Goal: Task Accomplishment & Management: Use online tool/utility

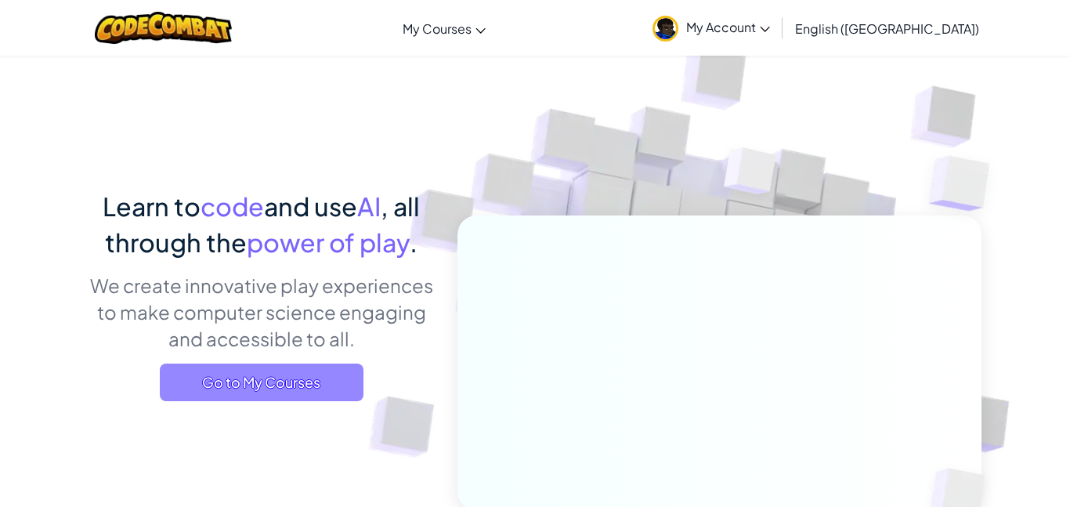
click at [287, 387] on span "Go to My Courses" at bounding box center [262, 382] width 204 height 38
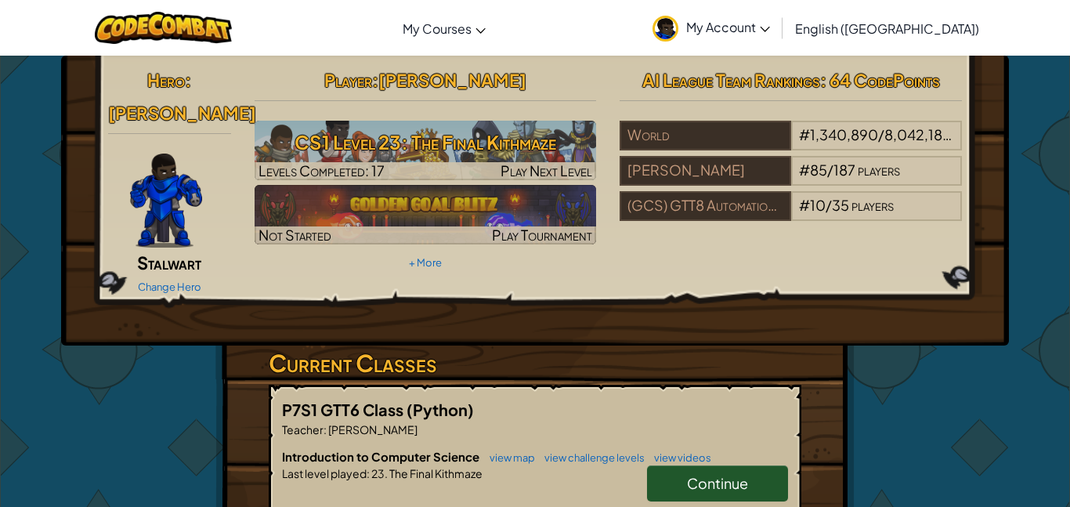
click at [701, 470] on link "Continue" at bounding box center [717, 483] width 141 height 36
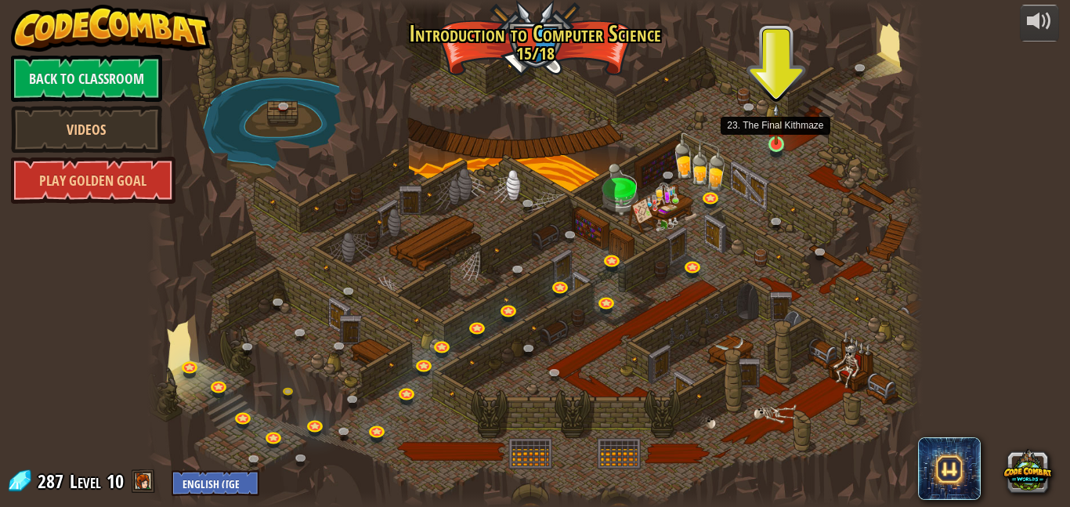
click at [775, 142] on img at bounding box center [776, 124] width 18 height 42
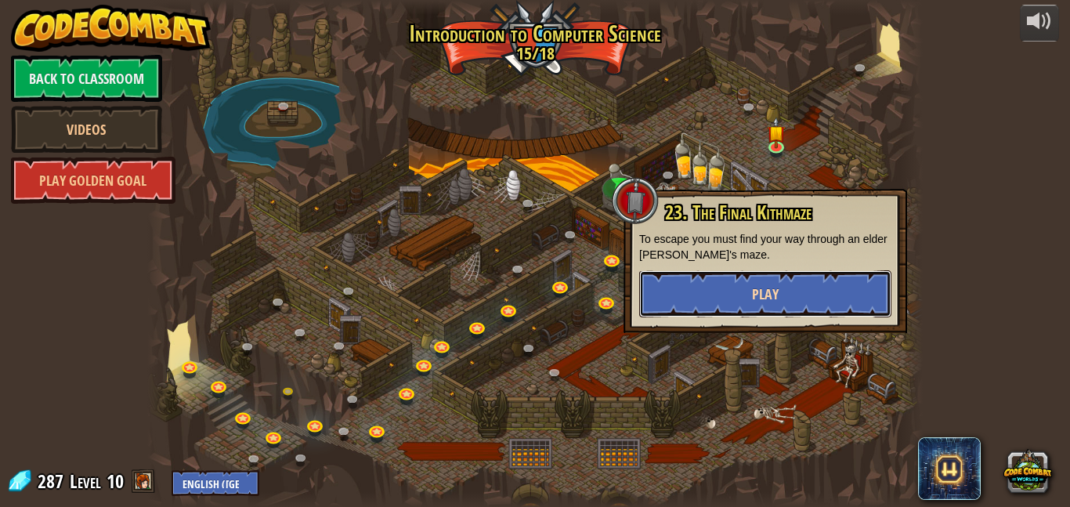
click at [783, 298] on button "Play" at bounding box center [765, 293] width 252 height 47
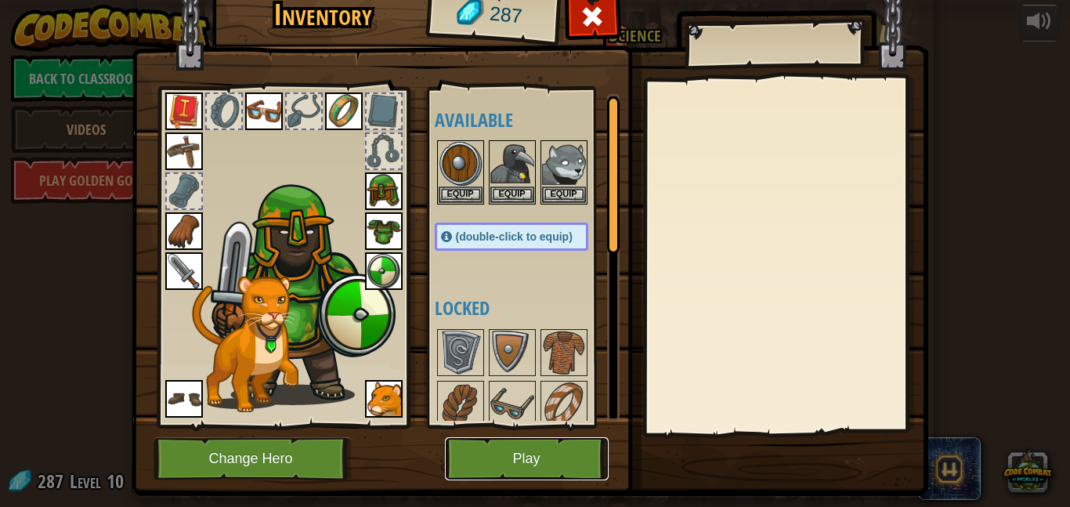
click at [547, 461] on button "Play" at bounding box center [527, 458] width 164 height 43
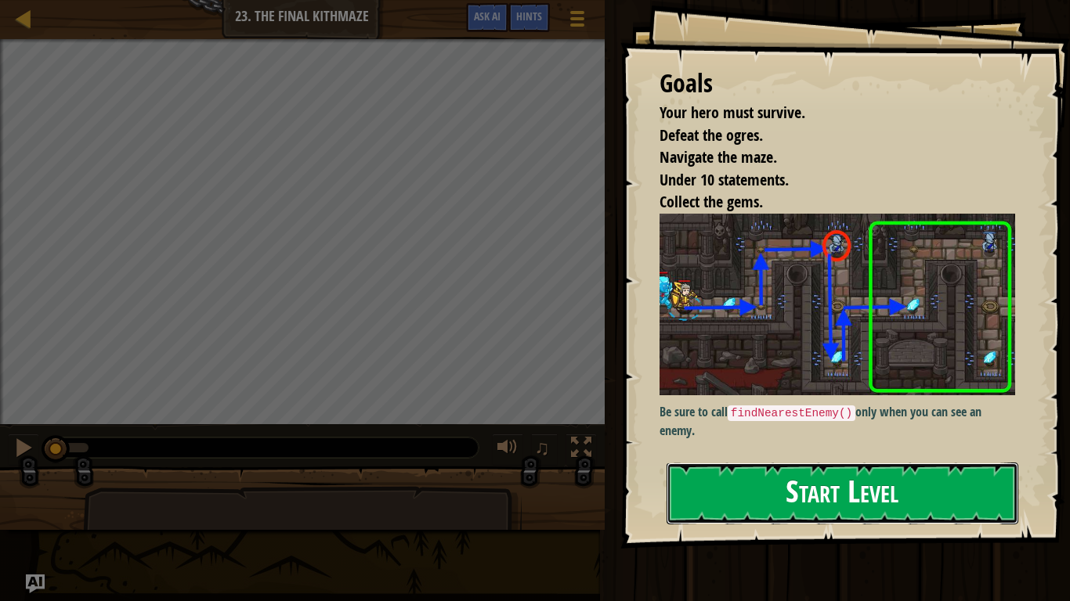
click at [748, 506] on button "Start Level" at bounding box center [843, 494] width 352 height 62
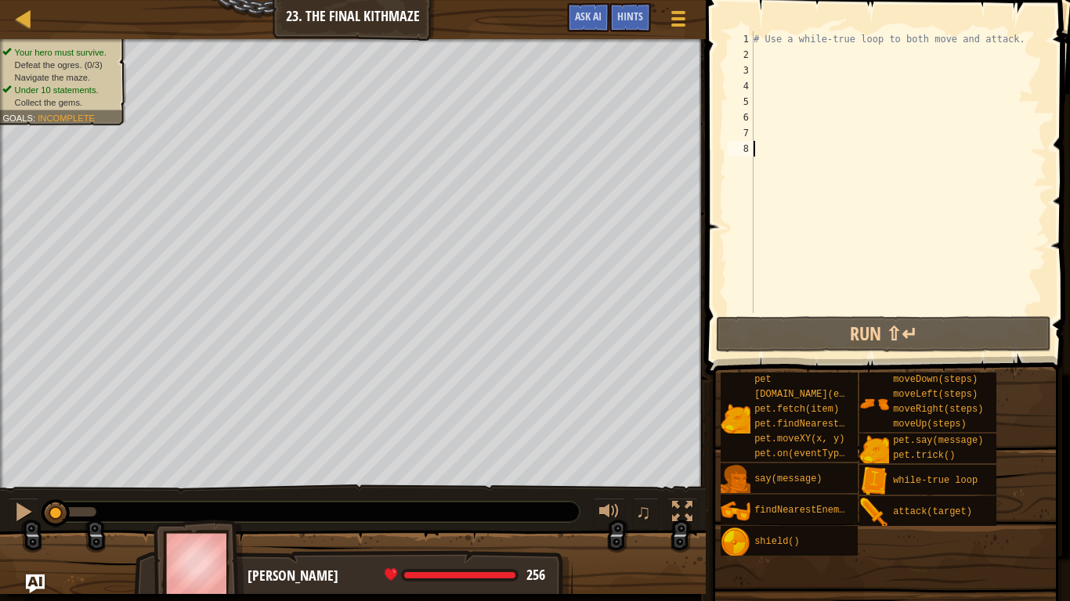
click at [778, 137] on div "# Use a while-true loop to both move and attack." at bounding box center [898, 187] width 296 height 313
click at [772, 53] on div "# Use a while-true loop to both move and attack." at bounding box center [898, 187] width 296 height 313
click at [682, 22] on div at bounding box center [677, 18] width 21 height 23
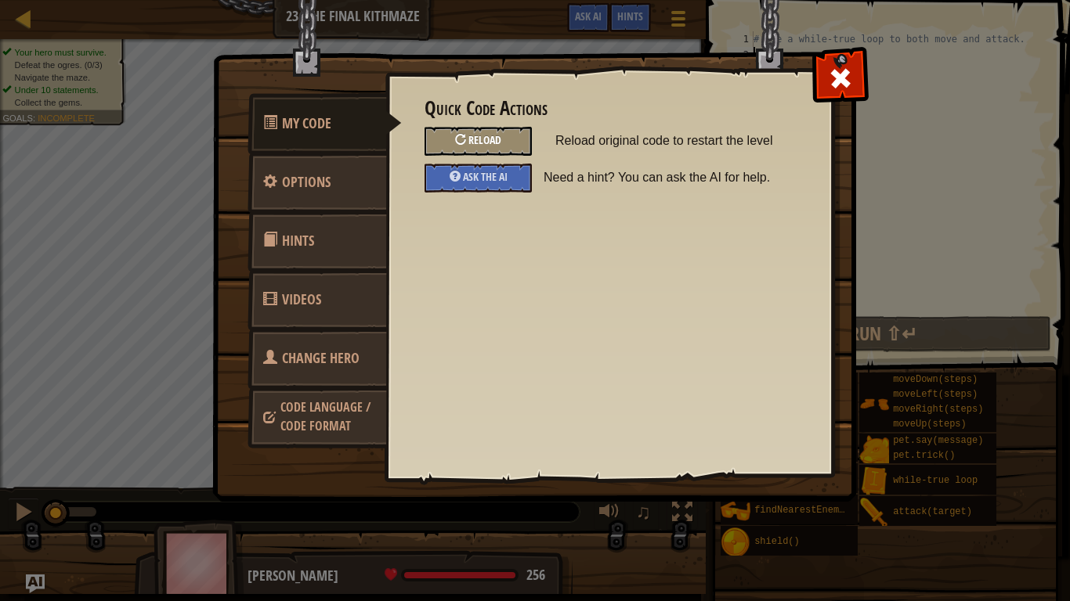
click at [510, 139] on div "Reload" at bounding box center [477, 141] width 107 height 29
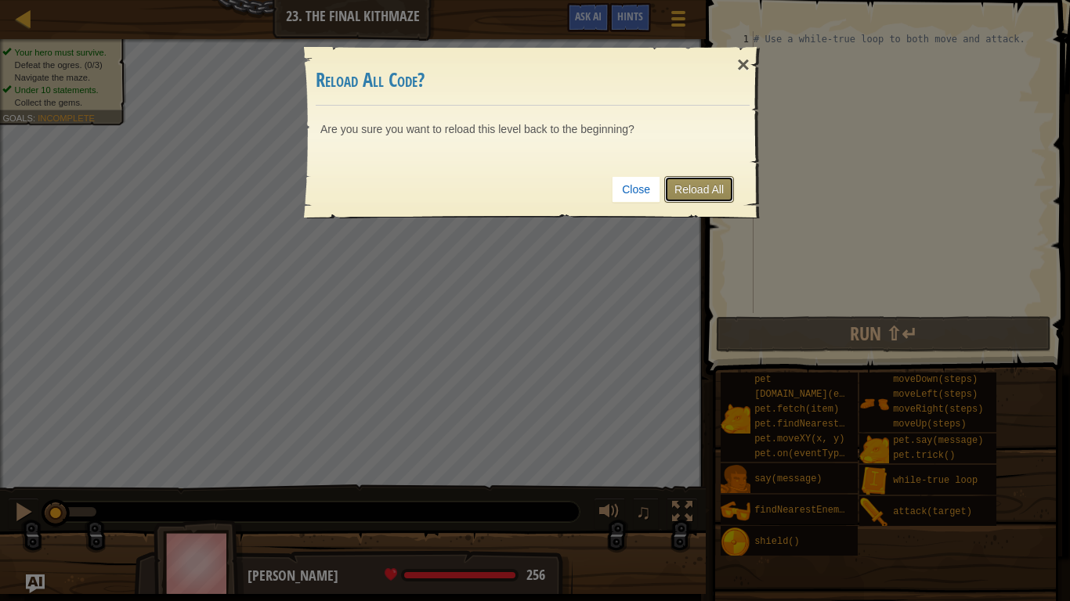
click at [706, 187] on link "Reload All" at bounding box center [699, 189] width 70 height 27
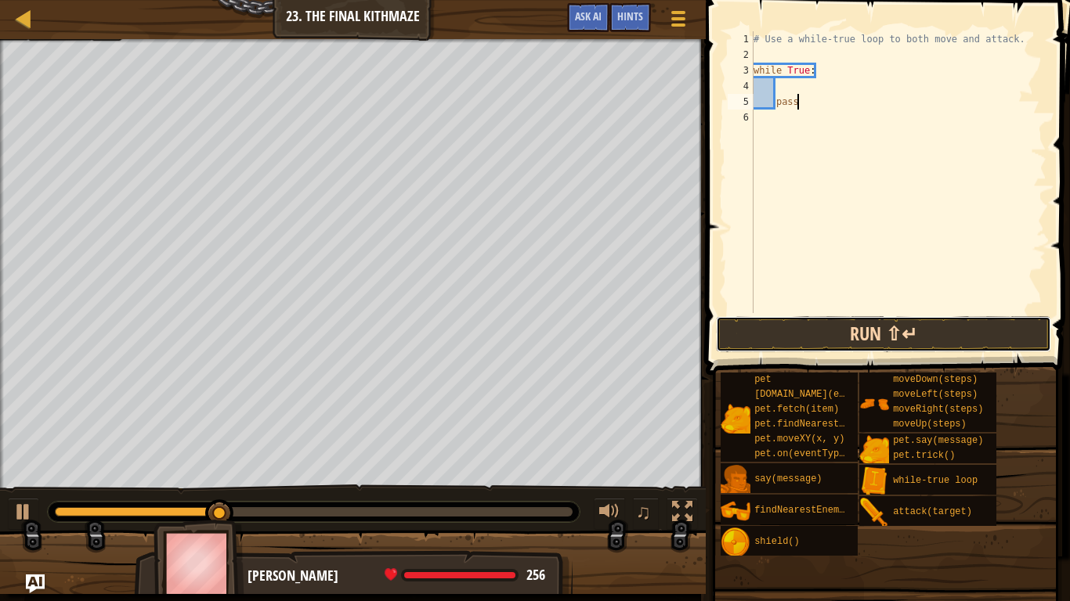
click at [891, 345] on button "Run ⇧↵" at bounding box center [883, 334] width 335 height 36
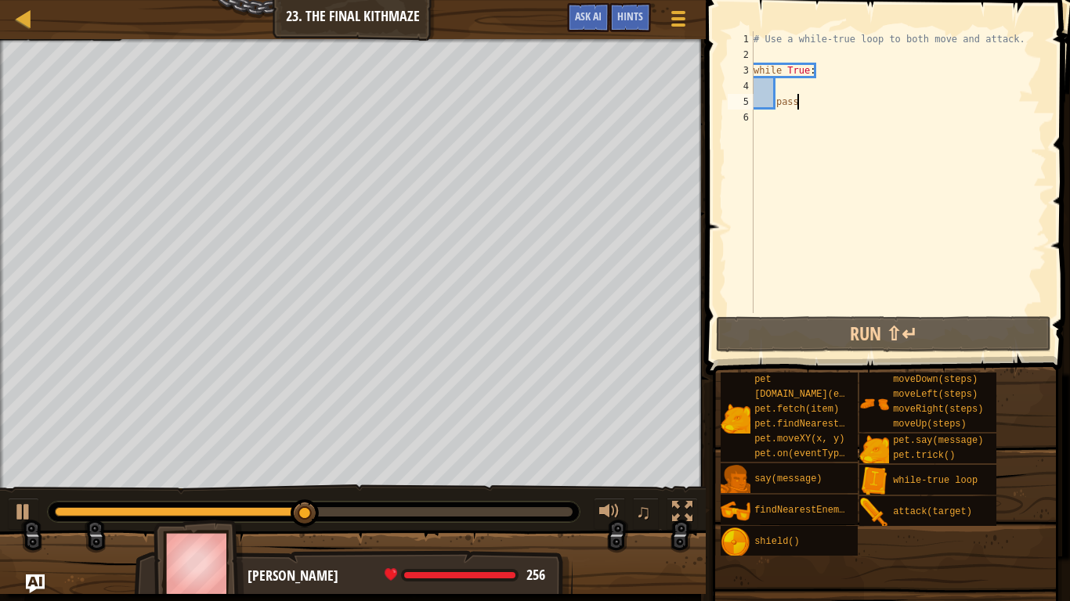
click at [800, 103] on div "# Use a while-true loop to both move and attack. while True : pass" at bounding box center [898, 187] width 296 height 313
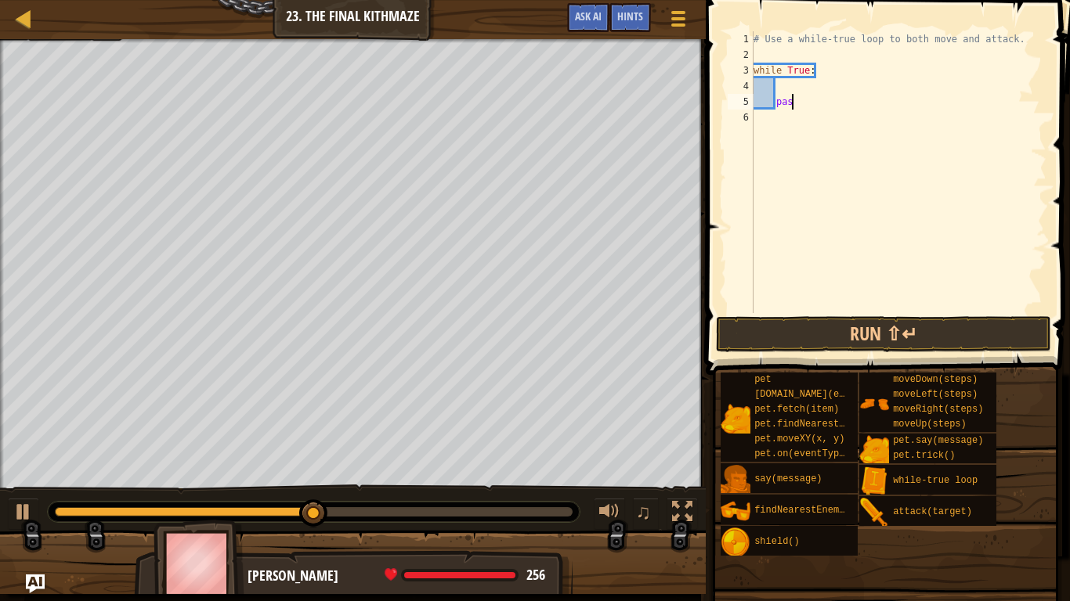
type textarea "p"
click at [804, 84] on div "# Use a while-true loop to both move and attack. while True :" at bounding box center [898, 187] width 296 height 313
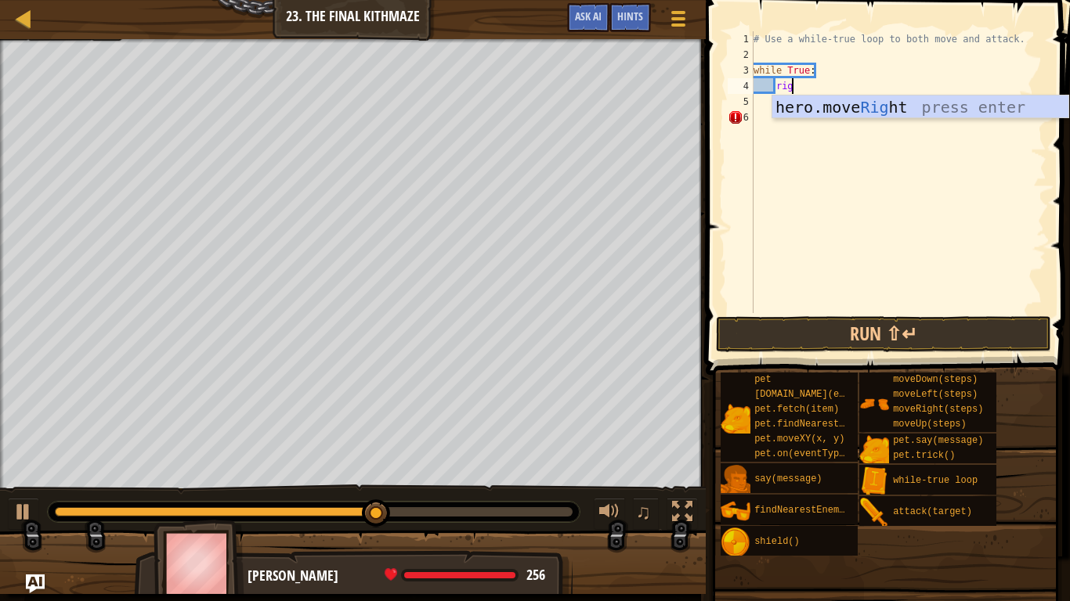
type textarea "righ"
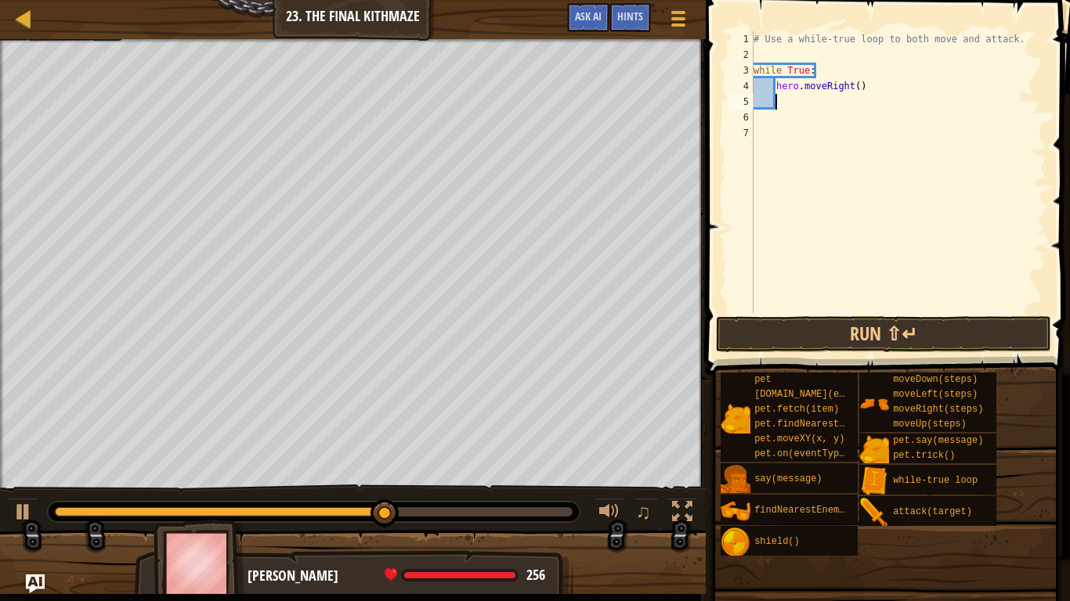
scroll to position [7, 2]
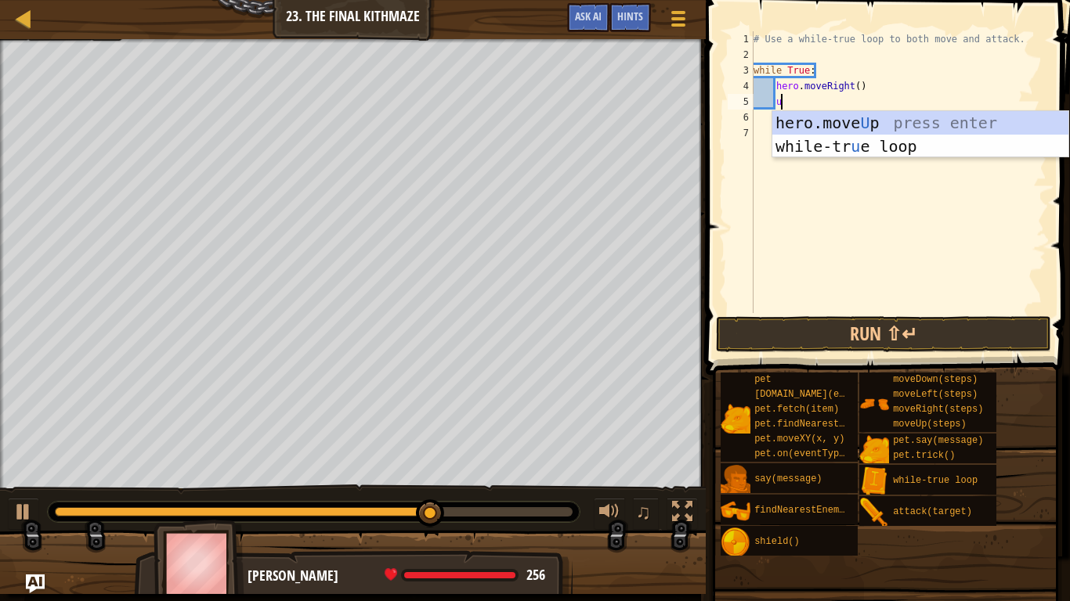
type textarea "up"
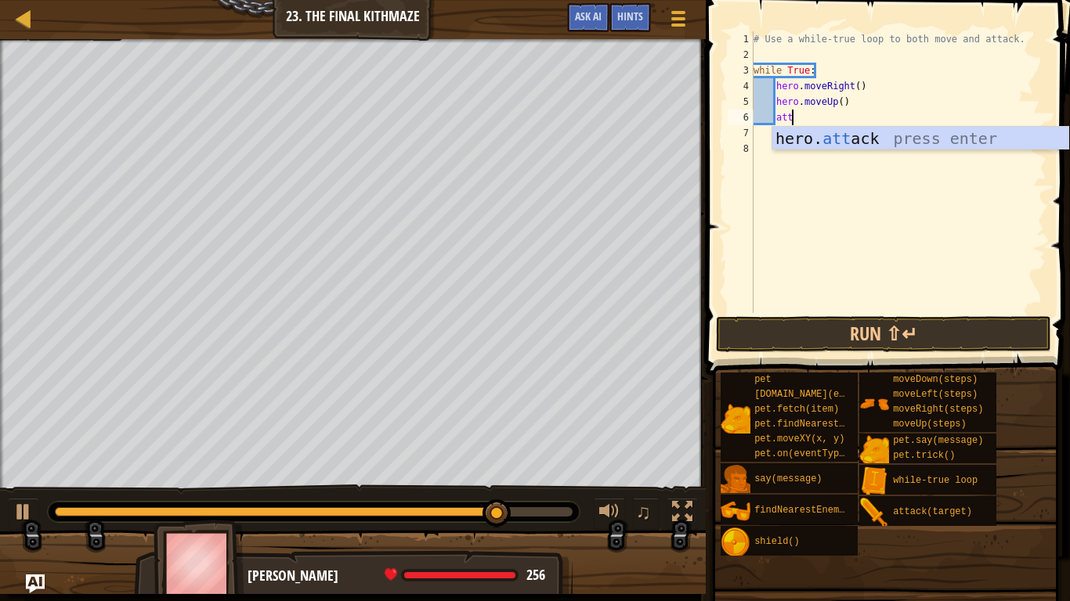
scroll to position [7, 5]
click at [867, 143] on div "hero. att ack press enter" at bounding box center [920, 162] width 296 height 70
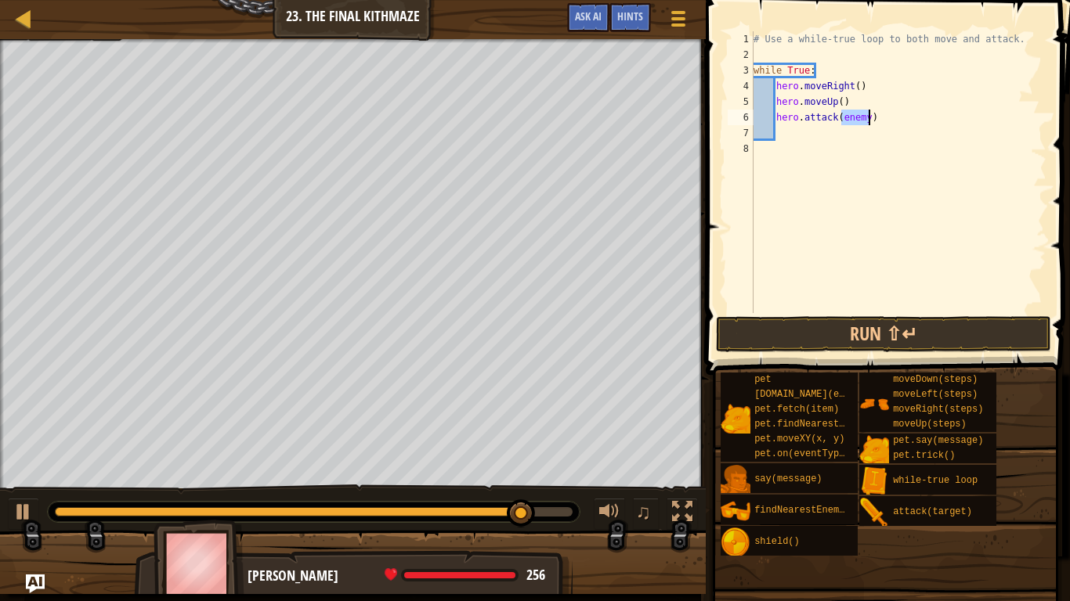
type textarea "hero.attack(enemy)"
click at [798, 133] on div "# Use a while-true loop to both move and attack. while True : hero . moveRight …" at bounding box center [898, 187] width 296 height 313
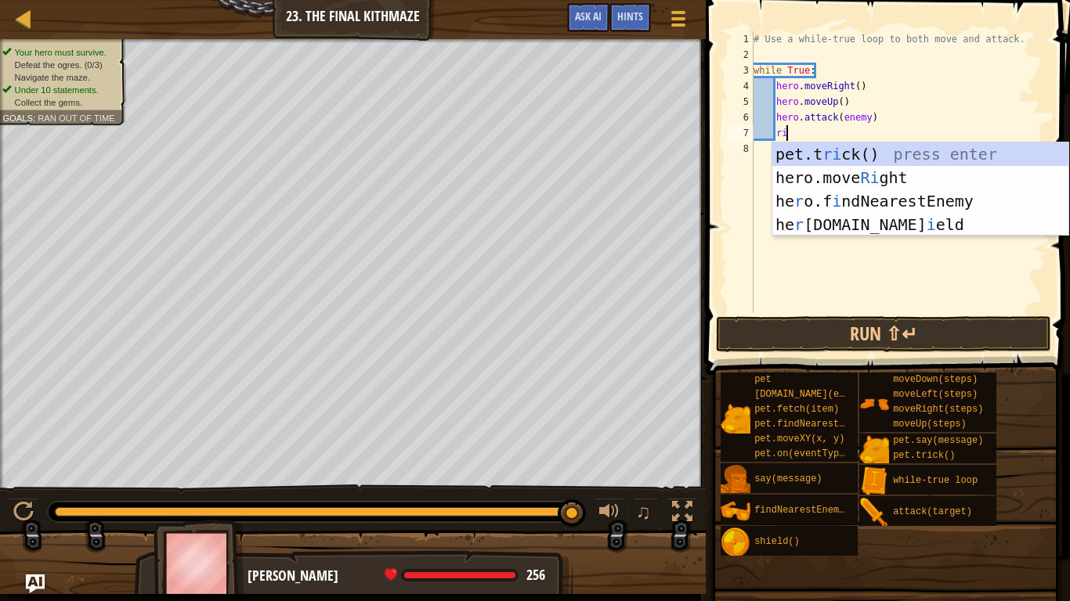
type textarea "righ"
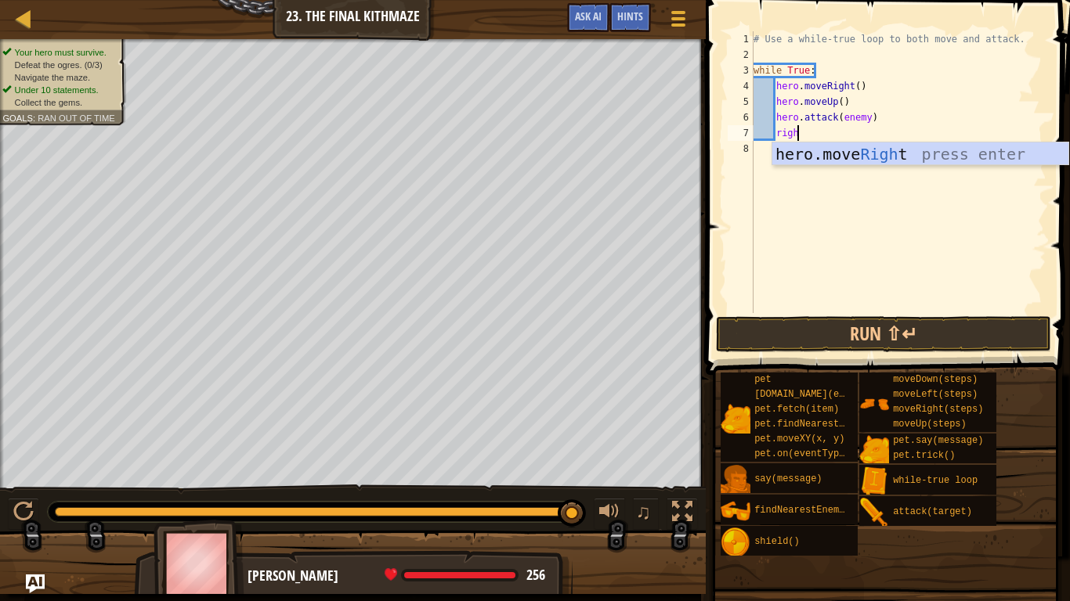
scroll to position [7, 5]
click at [814, 155] on div "hero.move Righ t press enter" at bounding box center [920, 178] width 296 height 70
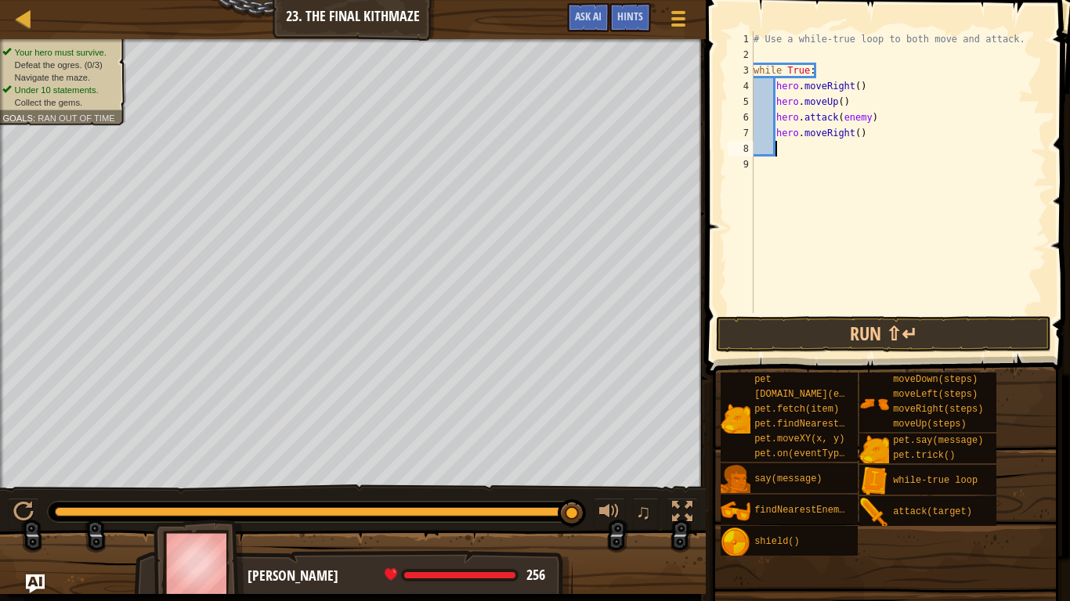
scroll to position [7, 2]
click at [784, 334] on button "Run ⇧↵" at bounding box center [883, 334] width 335 height 36
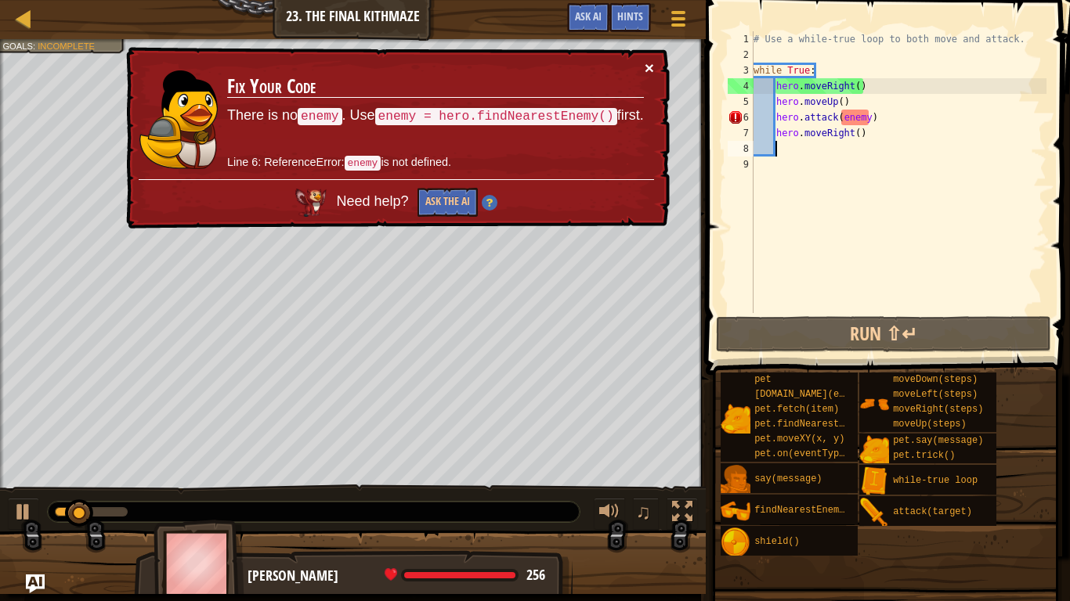
click at [648, 68] on button "×" at bounding box center [649, 68] width 9 height 16
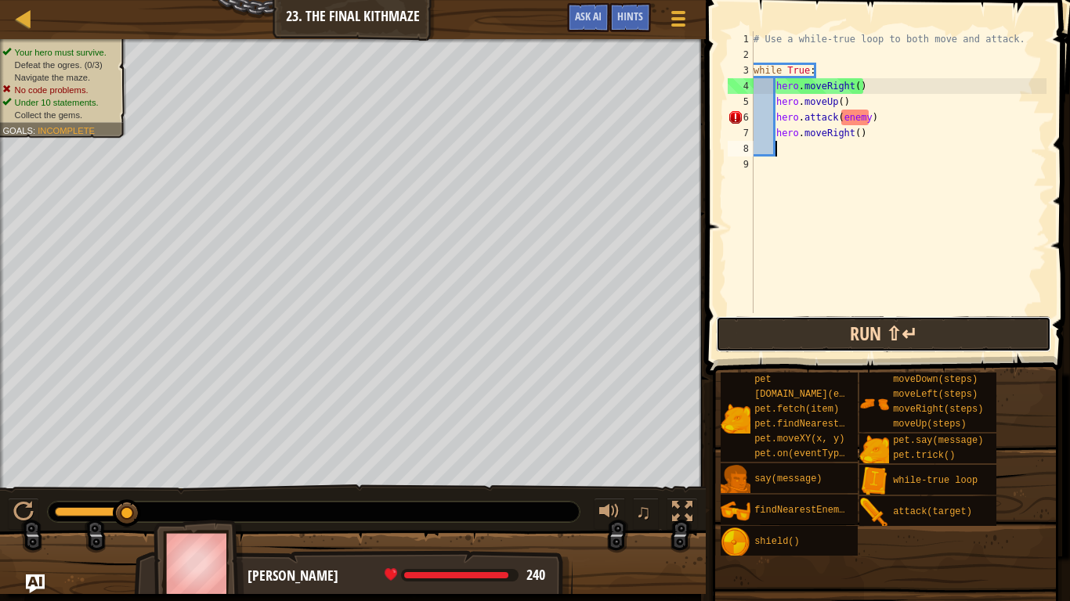
click at [879, 333] on button "Run ⇧↵" at bounding box center [883, 334] width 335 height 36
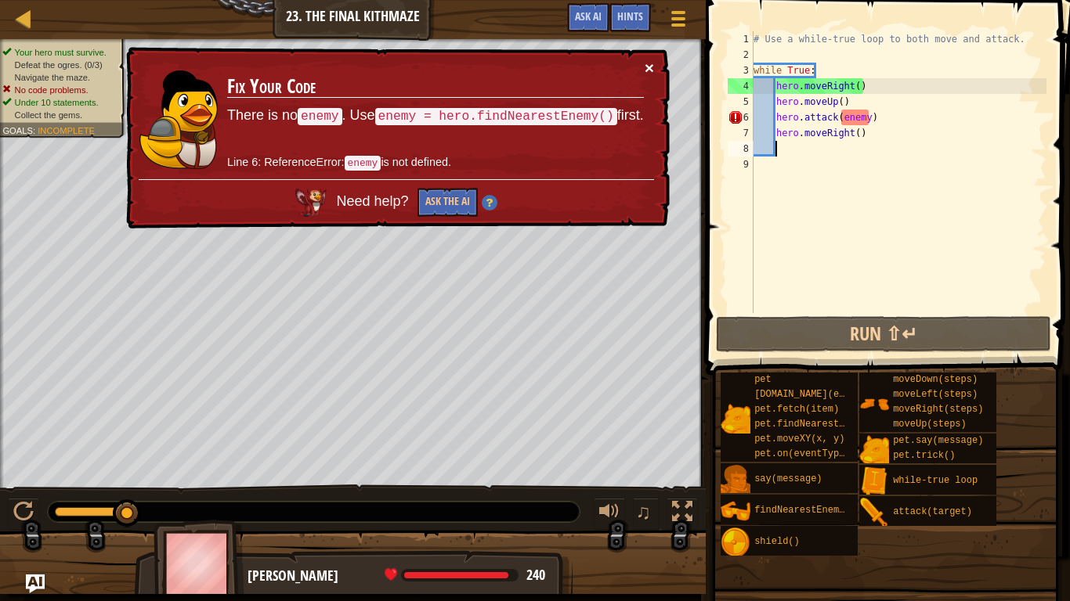
click at [653, 69] on button "×" at bounding box center [649, 68] width 9 height 16
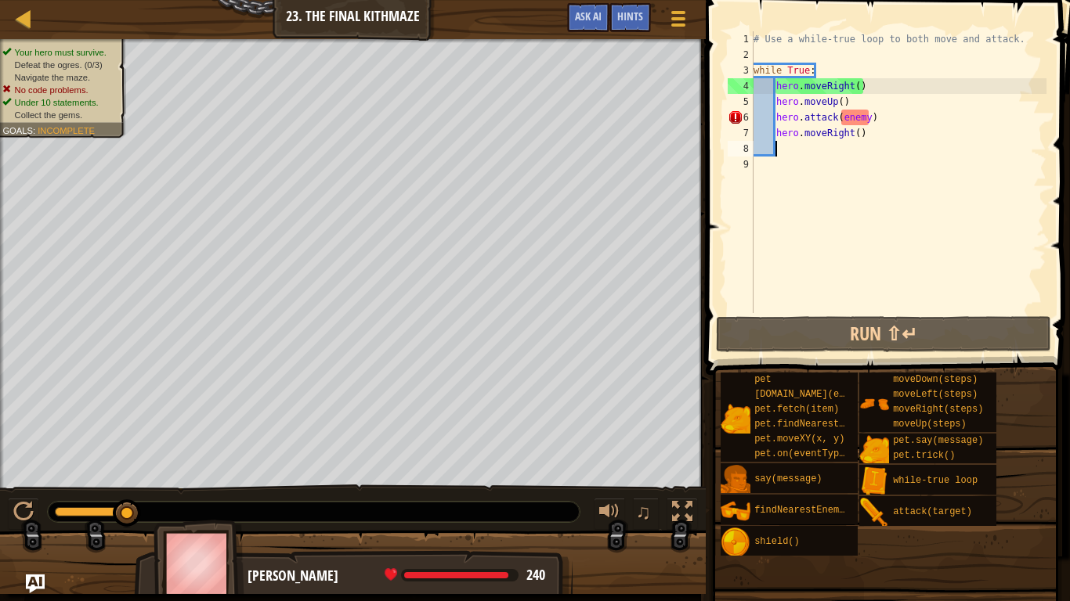
click at [877, 101] on div "# Use a while-true loop to both move and attack. while True : hero . moveRight …" at bounding box center [898, 187] width 296 height 313
type textarea "hero.moveUp()"
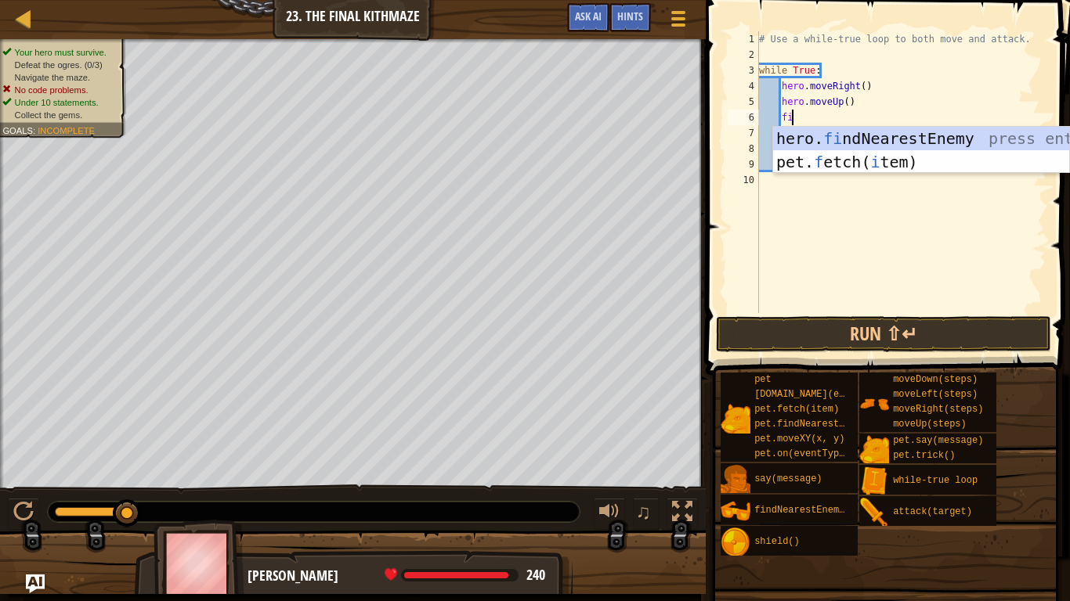
type textarea "fin"
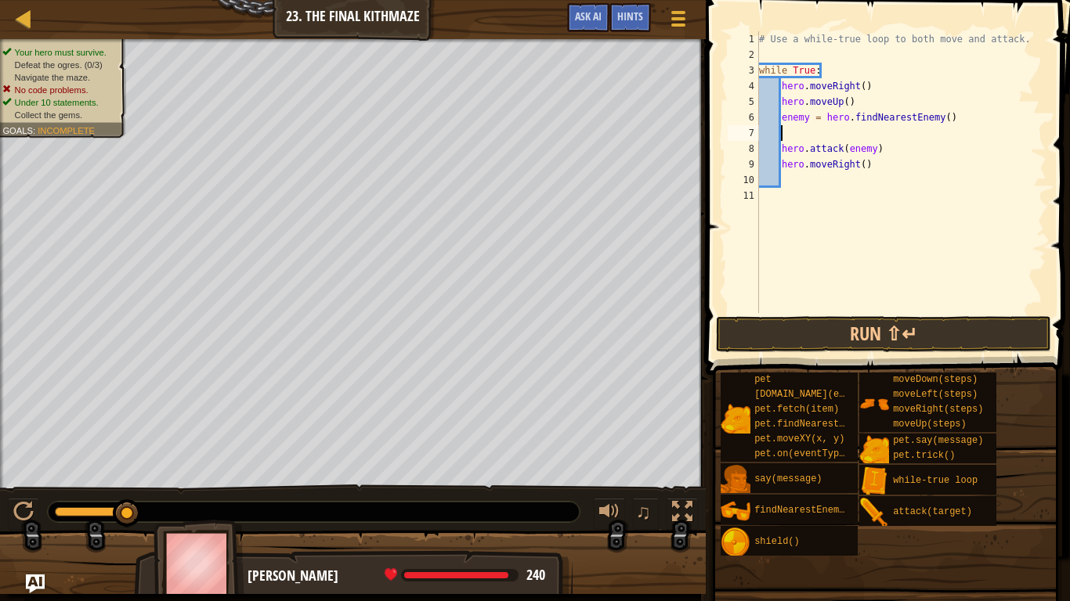
scroll to position [7, 0]
click at [822, 166] on div "# Use a while-true loop to both move and attack. while True : hero . moveRight …" at bounding box center [901, 187] width 291 height 313
click at [781, 150] on div "# Use a while-true loop to both move and attack. while True : hero . moveRight …" at bounding box center [901, 187] width 291 height 313
type textarea "hero.attack(enemy)"
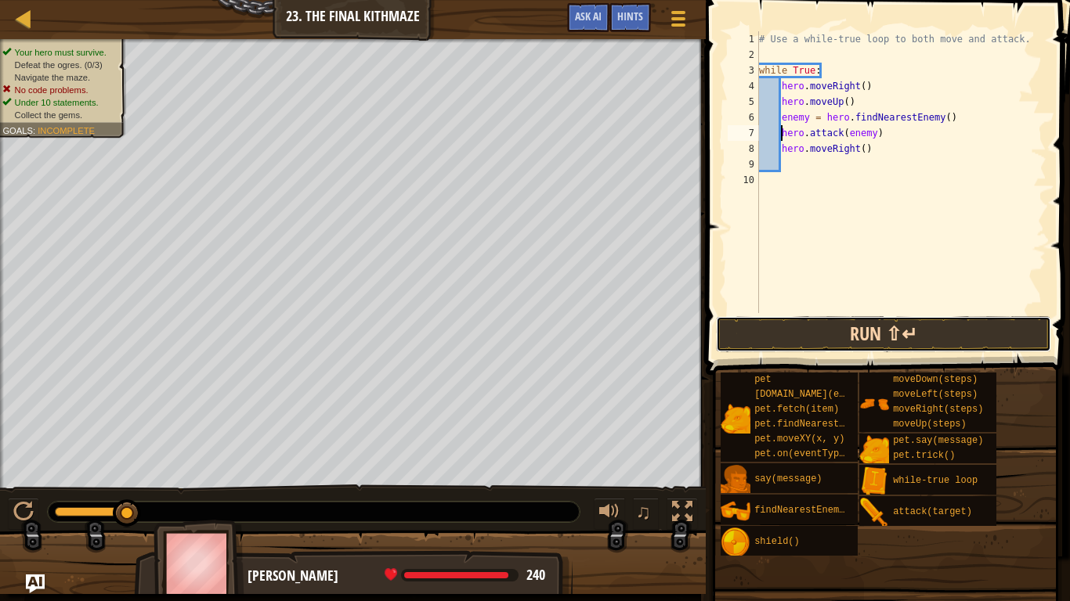
click at [872, 331] on button "Run ⇧↵" at bounding box center [883, 334] width 335 height 36
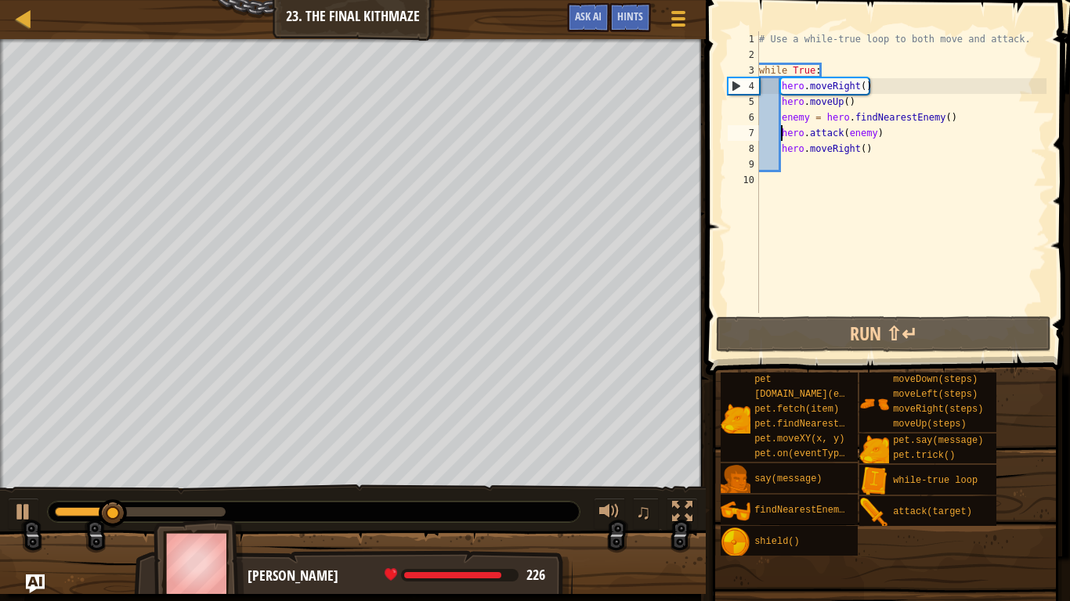
click at [912, 136] on div "# Use a while-true loop to both move and attack. while True : hero . moveRight …" at bounding box center [901, 187] width 291 height 313
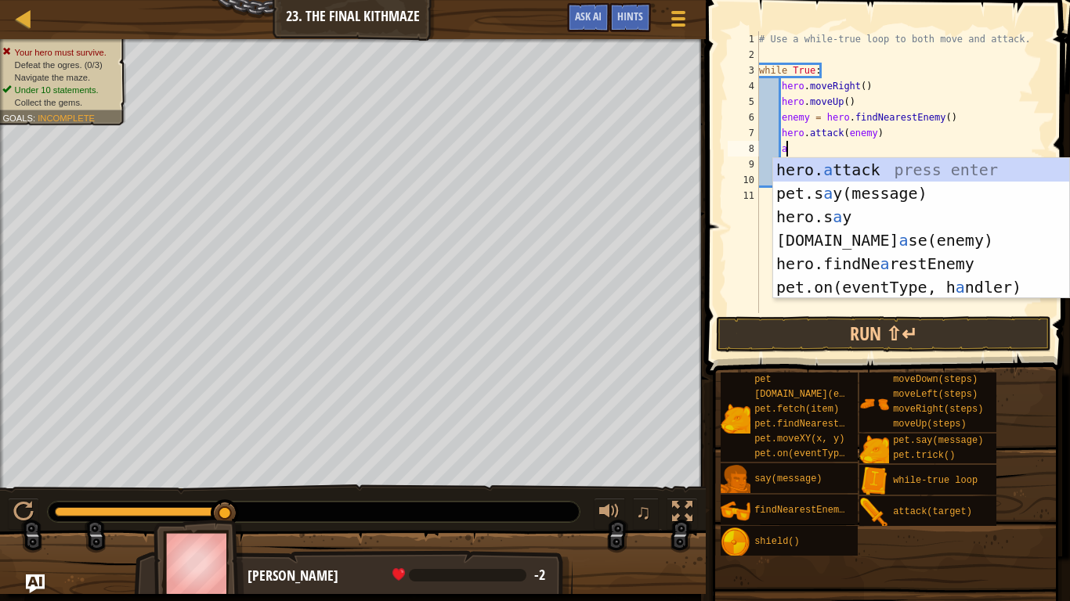
scroll to position [7, 3]
click at [869, 169] on div "hero. a ttack press enter pet.s a y(message) press enter hero.s a y press enter…" at bounding box center [921, 252] width 296 height 188
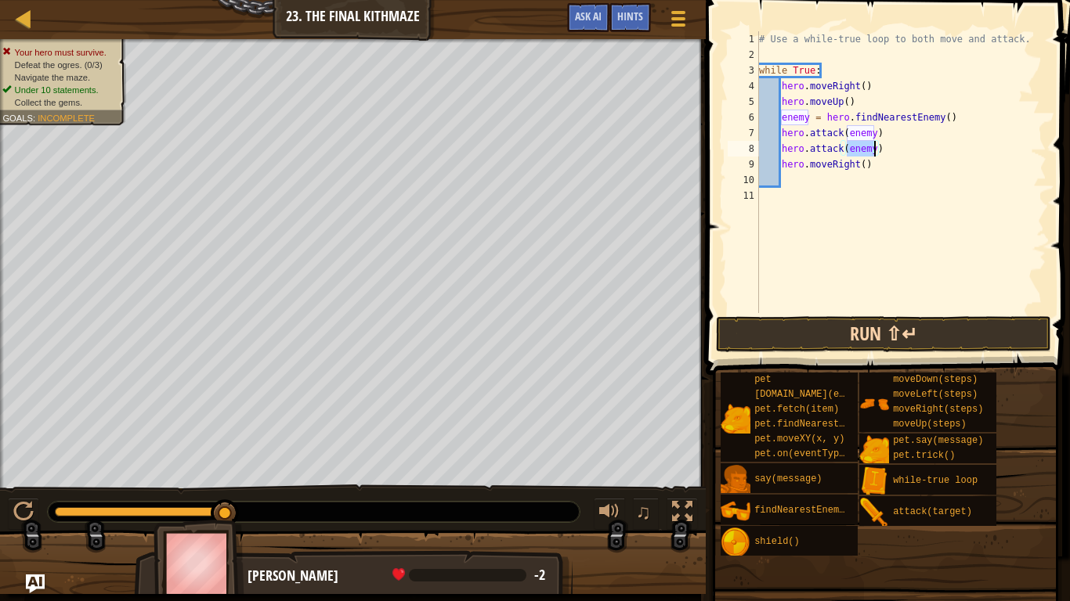
type textarea "hero.attack(enemy)"
click at [862, 346] on button "Run ⇧↵" at bounding box center [883, 334] width 335 height 36
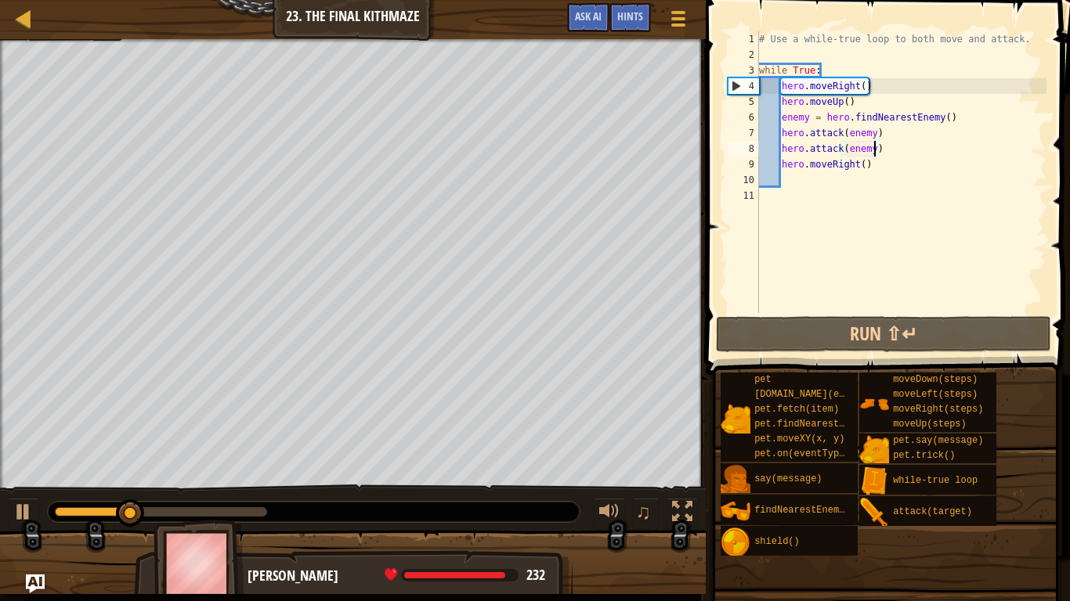
click at [786, 190] on div "# Use a while-true loop to both move and attack. while True : hero . moveRight …" at bounding box center [901, 187] width 291 height 313
click at [783, 189] on div "# Use a while-true loop to both move and attack. while True : hero . moveRight …" at bounding box center [901, 187] width 291 height 313
click at [782, 182] on div "# Use a while-true loop to both move and attack. while True : hero . moveRight …" at bounding box center [901, 187] width 291 height 313
type textarea "m"
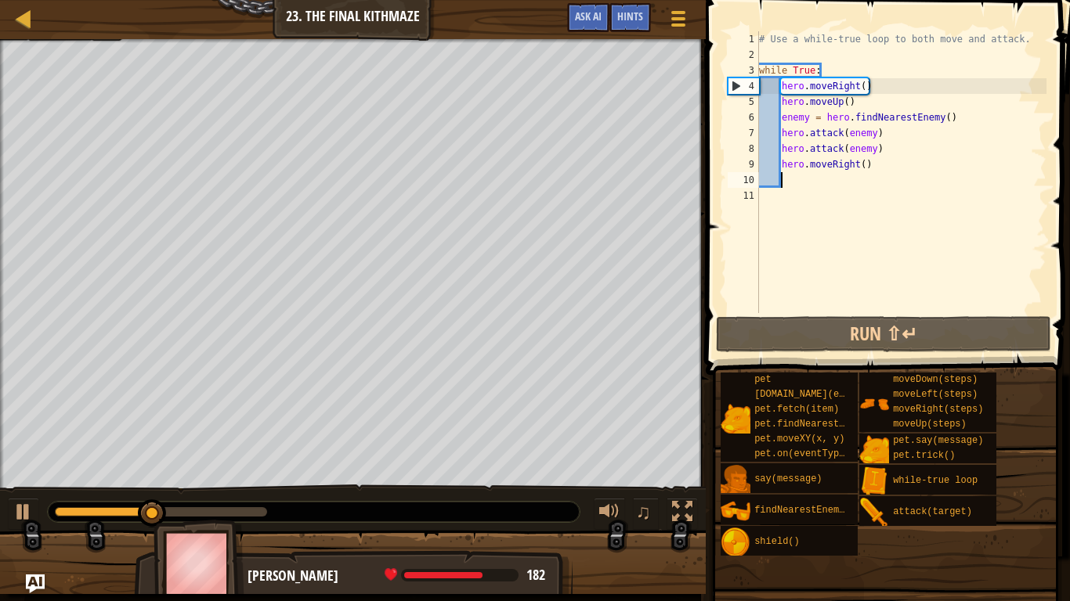
scroll to position [7, 3]
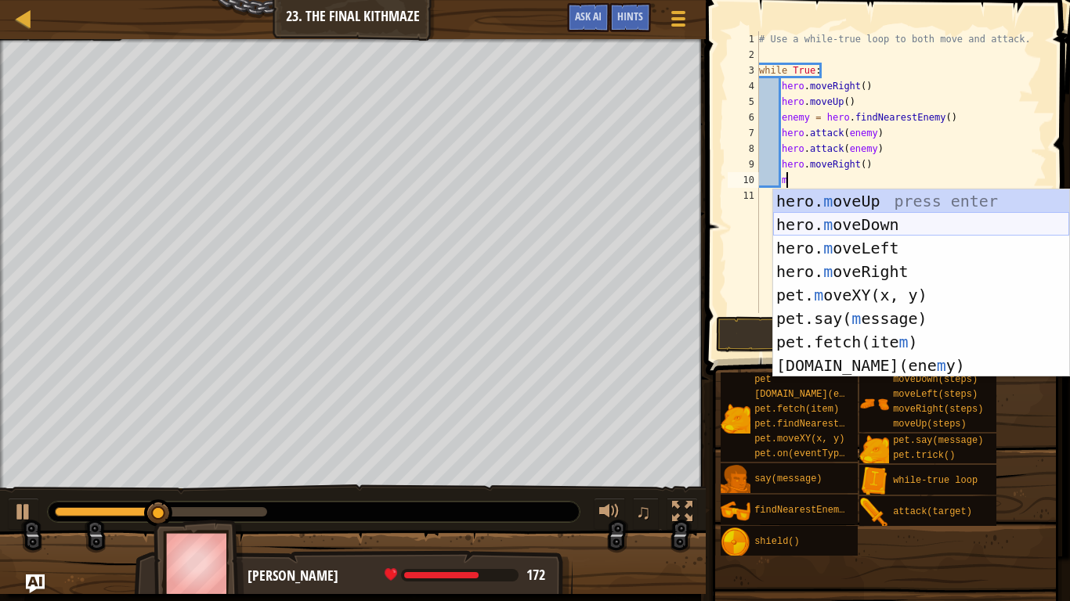
click at [815, 228] on div "hero. m oveUp press enter hero. m oveDown press enter hero. m oveLeft press ent…" at bounding box center [921, 307] width 296 height 235
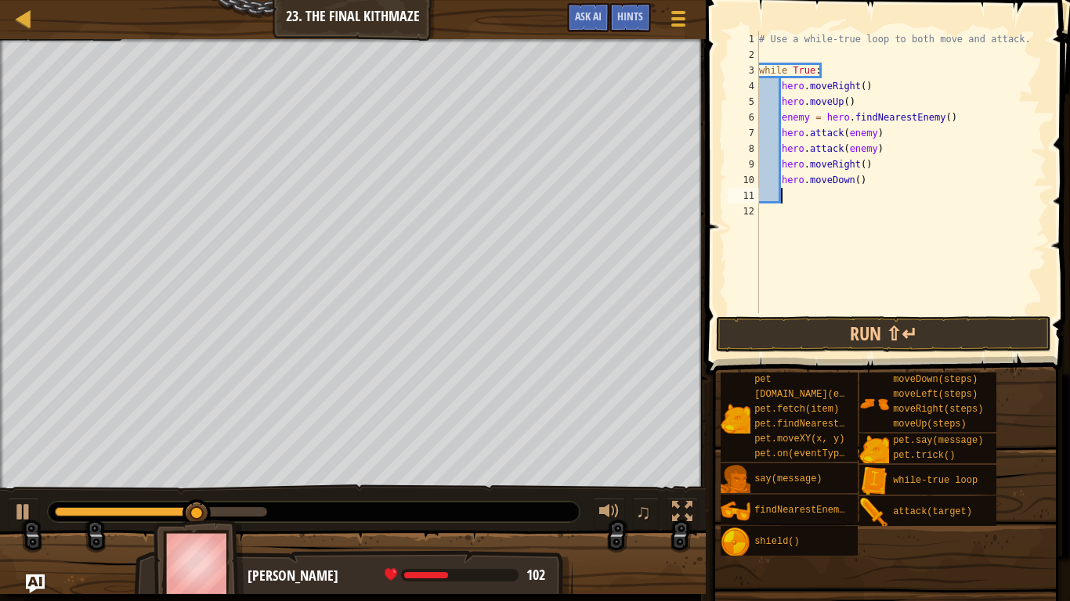
click at [858, 179] on div "# Use a while-true loop to both move and attack. while True : hero . moveRight …" at bounding box center [901, 187] width 291 height 313
type textarea "hero.moveDown(2)"
click at [880, 332] on button "Run ⇧↵" at bounding box center [883, 334] width 335 height 36
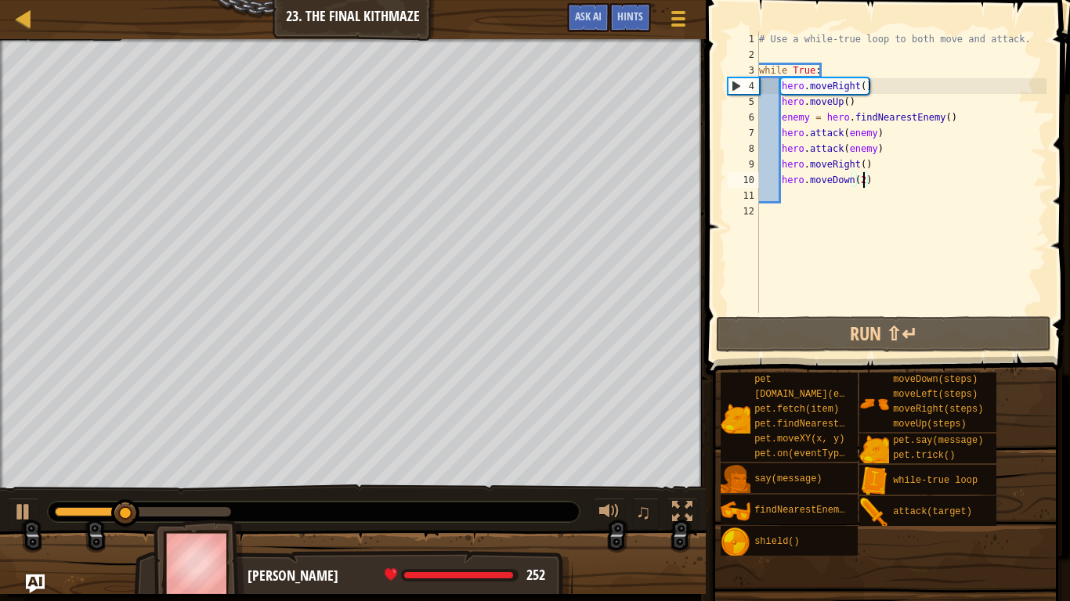
click at [789, 198] on div "# Use a while-true loop to both move and attack. while True : hero . moveRight …" at bounding box center [901, 187] width 291 height 313
type textarea "m"
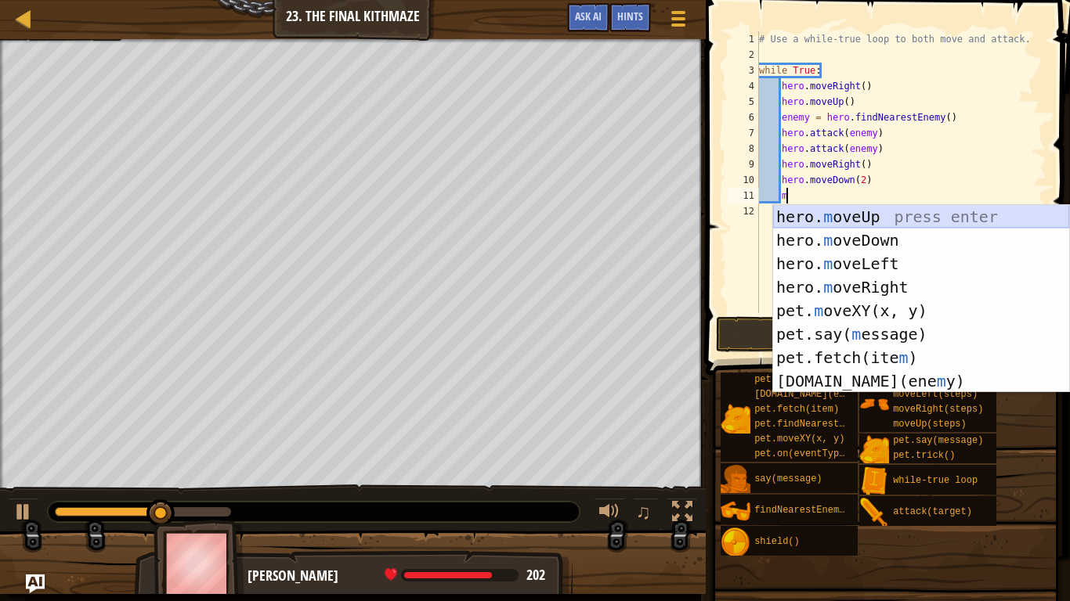
click at [846, 216] on div "hero. m oveUp press enter hero. m oveDown press enter hero. m oveLeft press ent…" at bounding box center [921, 322] width 296 height 235
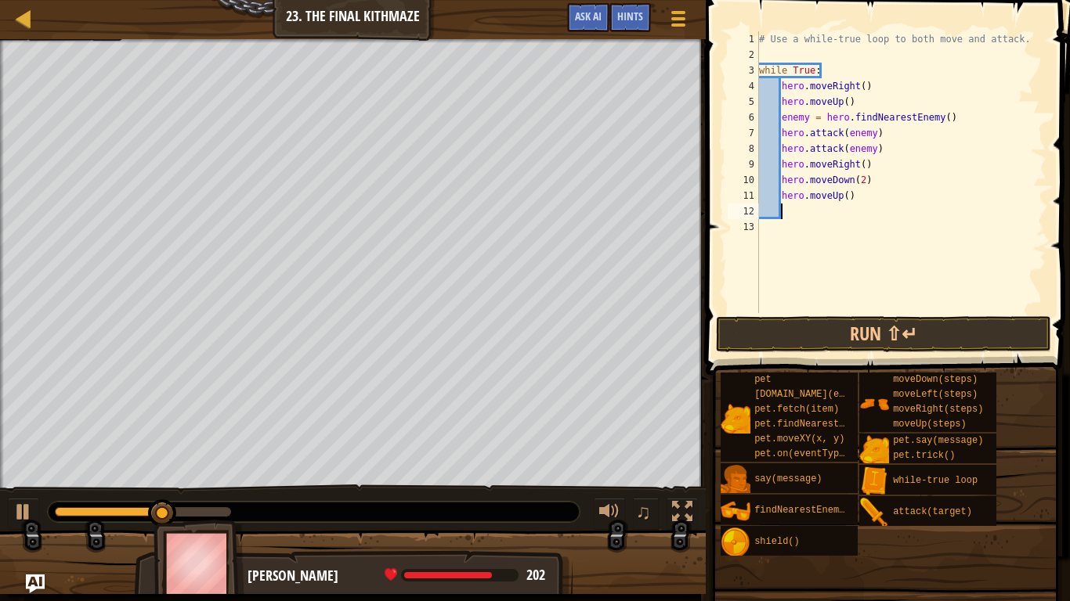
scroll to position [7, 2]
click at [835, 336] on button "Run ⇧↵" at bounding box center [883, 334] width 335 height 36
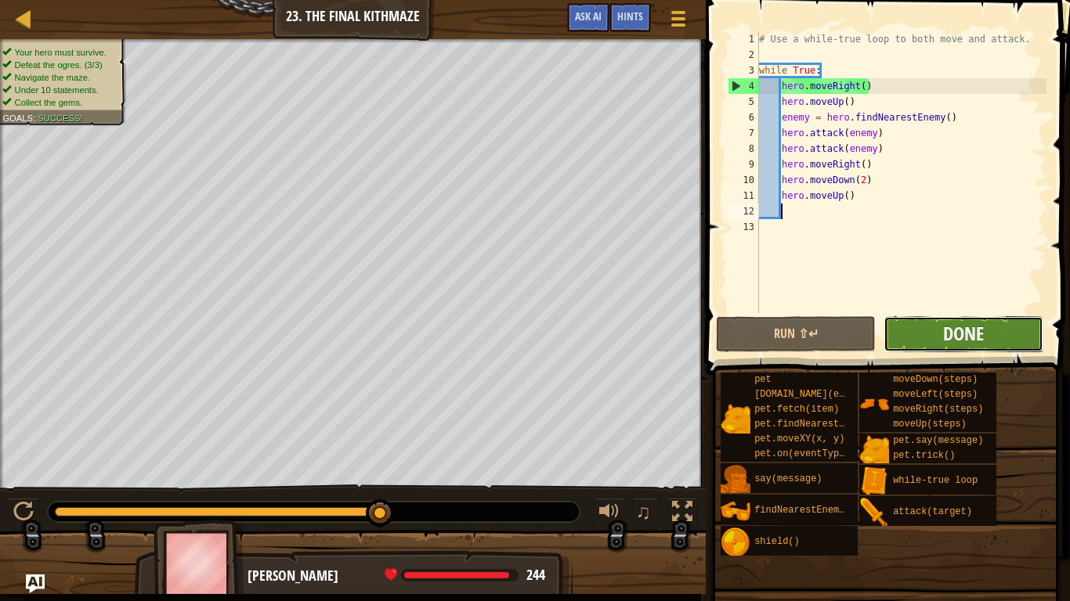
click at [953, 332] on span "Done" at bounding box center [963, 333] width 41 height 25
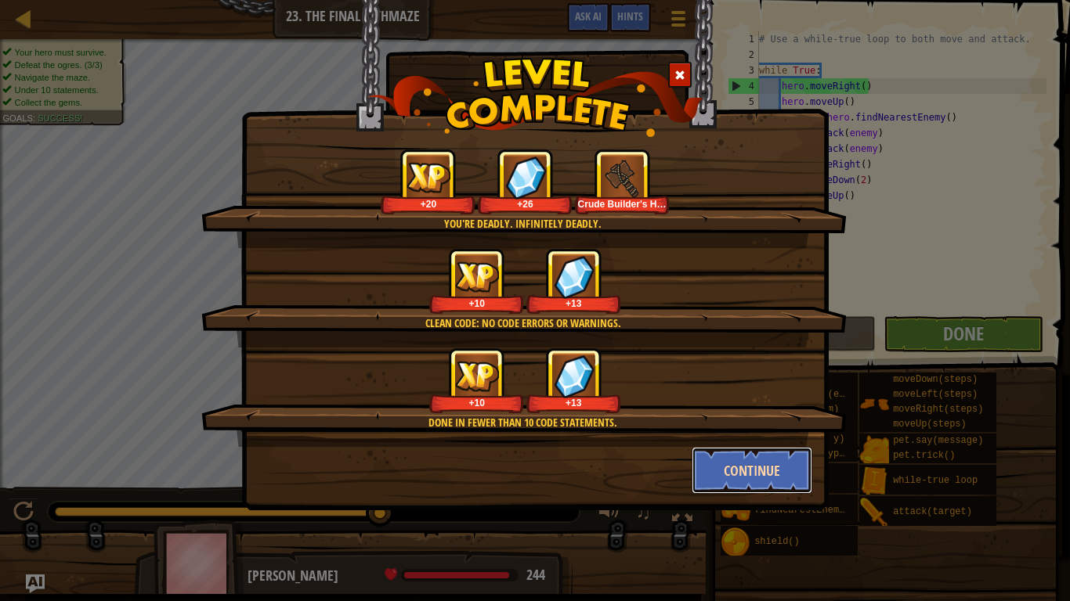
click at [749, 466] on button "Continue" at bounding box center [752, 470] width 121 height 47
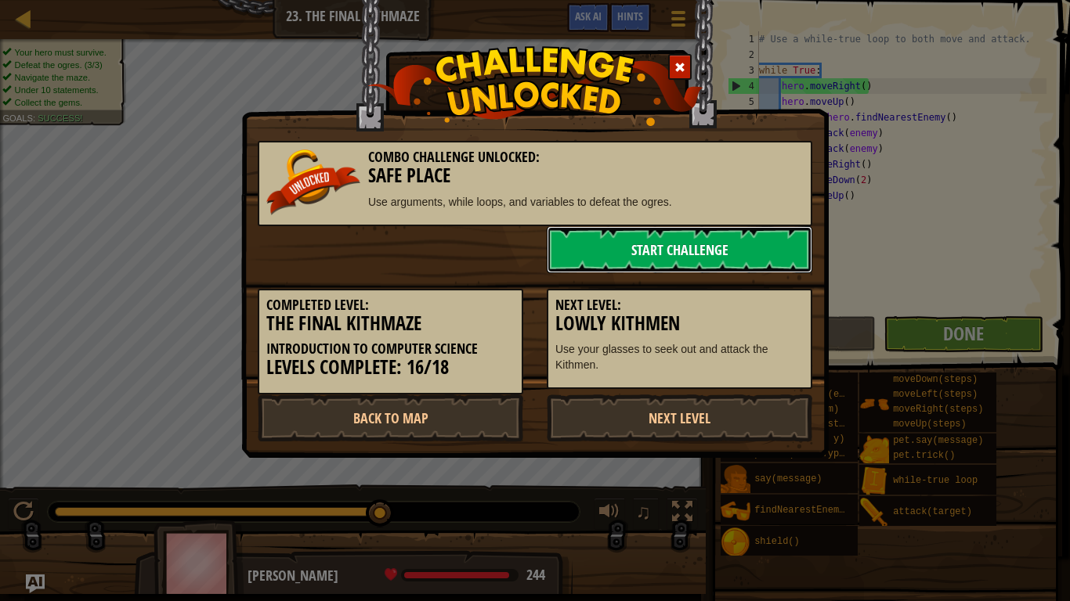
click at [687, 245] on link "Start Challenge" at bounding box center [680, 249] width 266 height 47
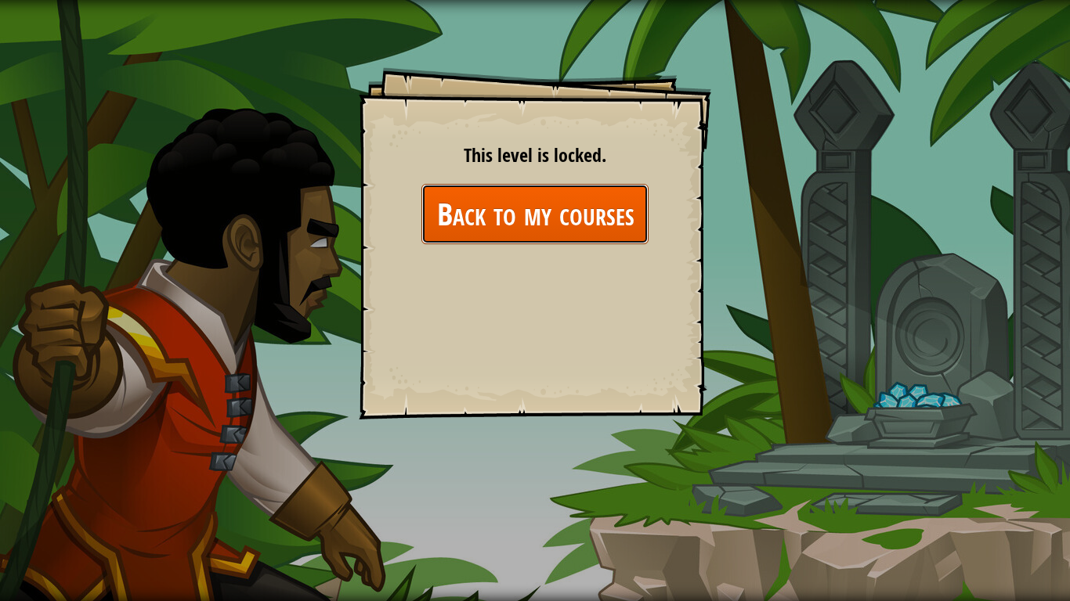
click at [533, 218] on link "Back to my courses" at bounding box center [534, 214] width 227 height 60
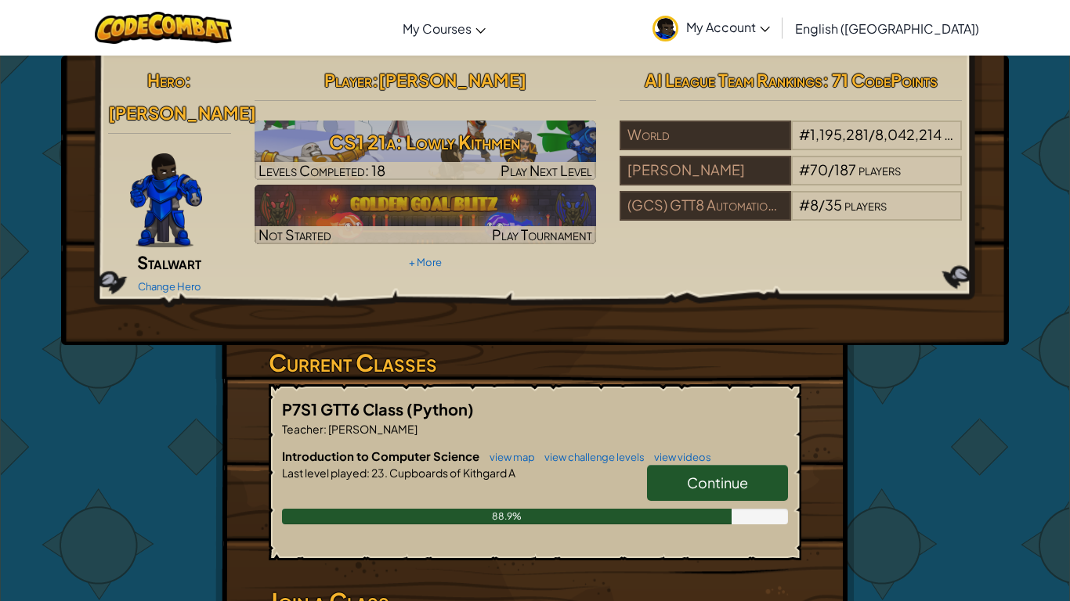
click at [727, 474] on span "Continue" at bounding box center [717, 483] width 61 height 18
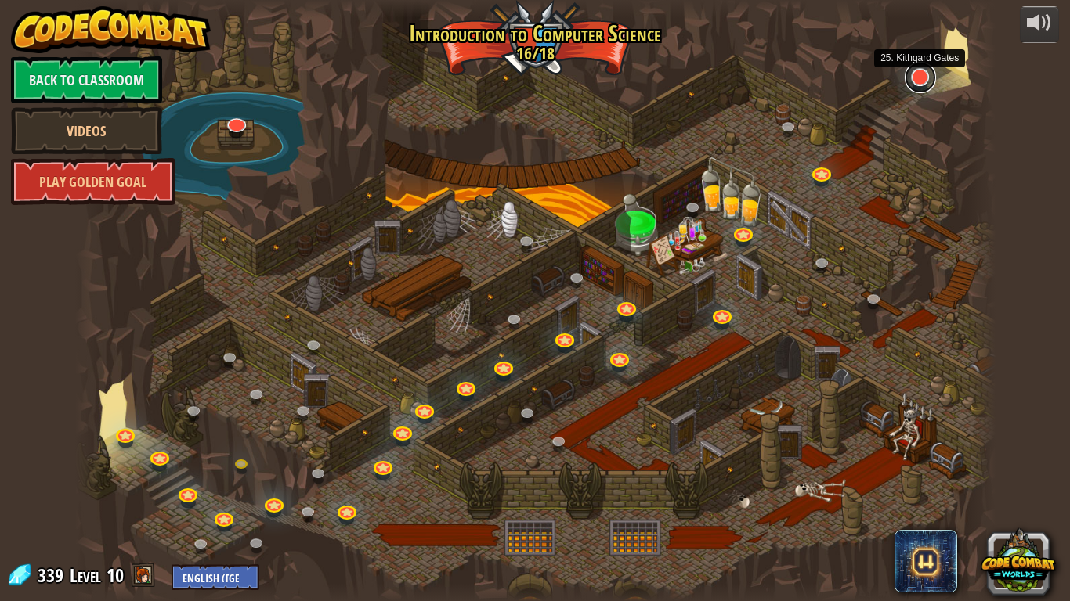
click at [916, 76] on link at bounding box center [920, 77] width 31 height 31
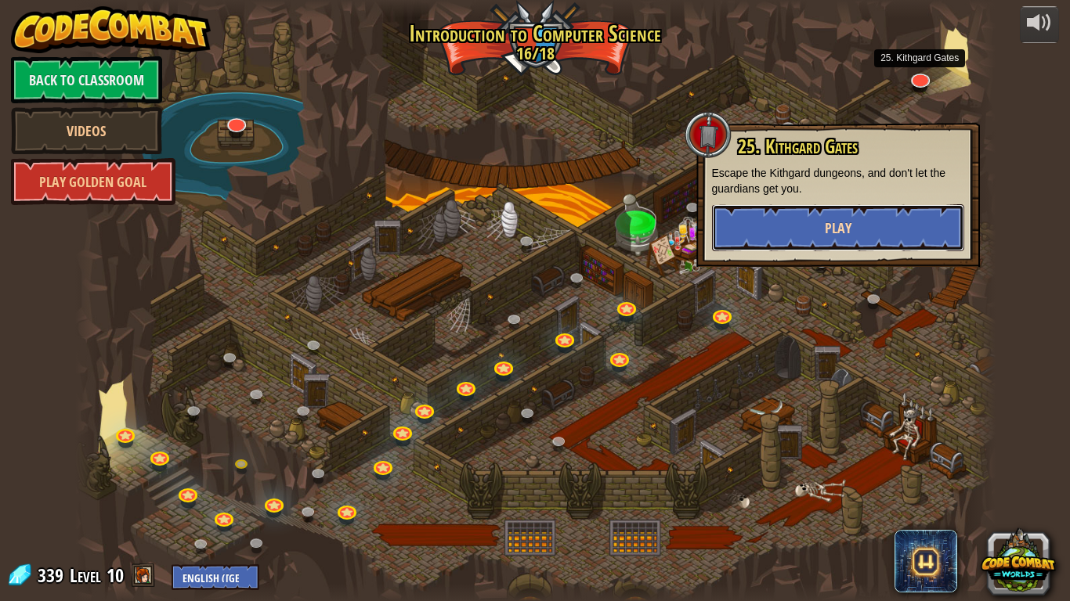
click at [852, 234] on button "Play" at bounding box center [838, 227] width 252 height 47
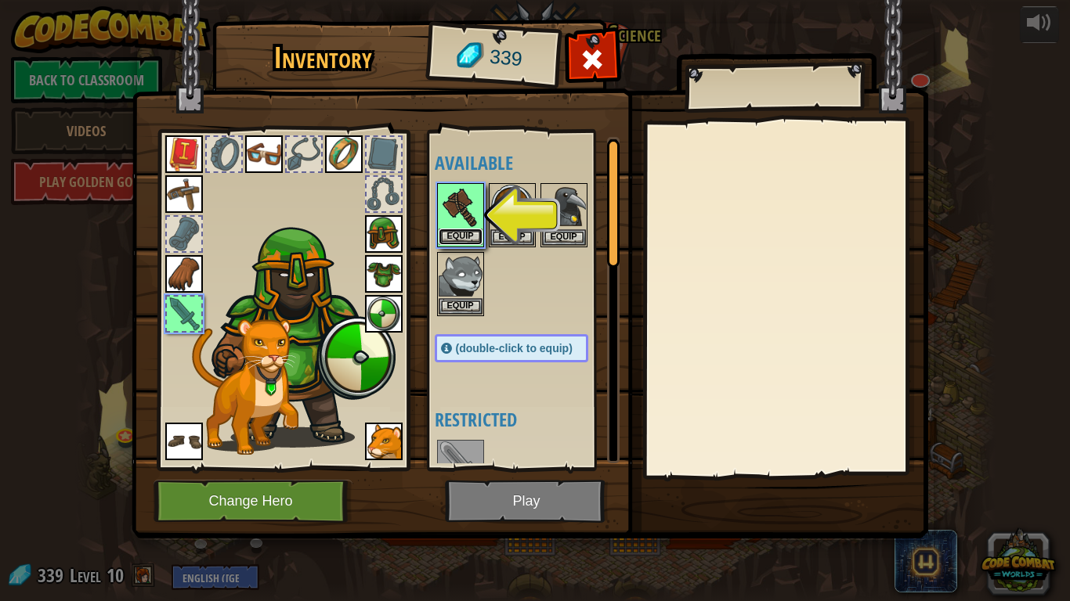
click at [474, 234] on button "Equip" at bounding box center [461, 237] width 44 height 16
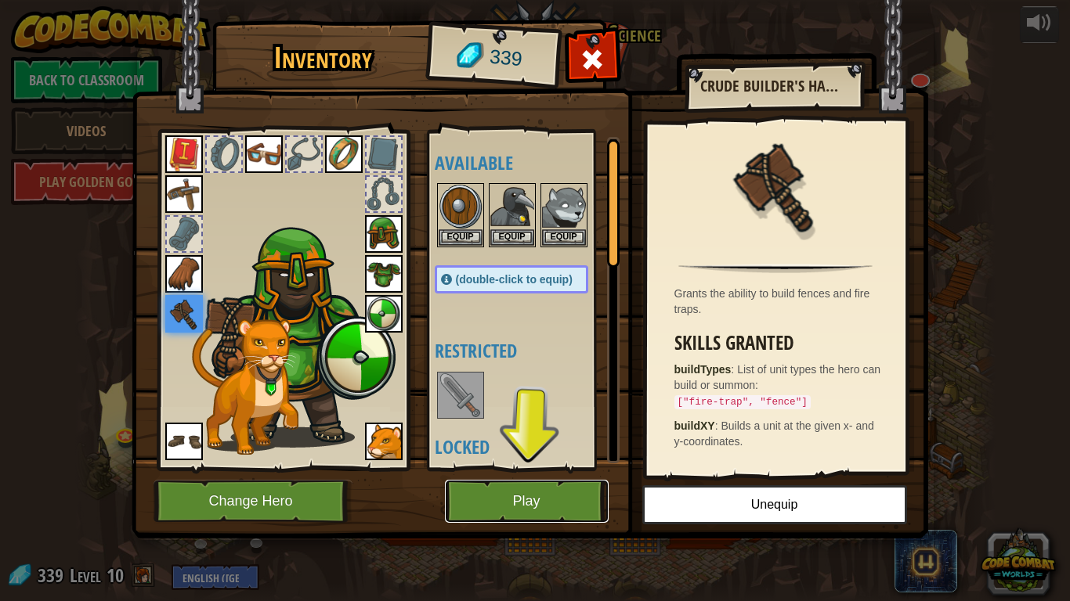
click at [540, 506] on button "Play" at bounding box center [527, 501] width 164 height 43
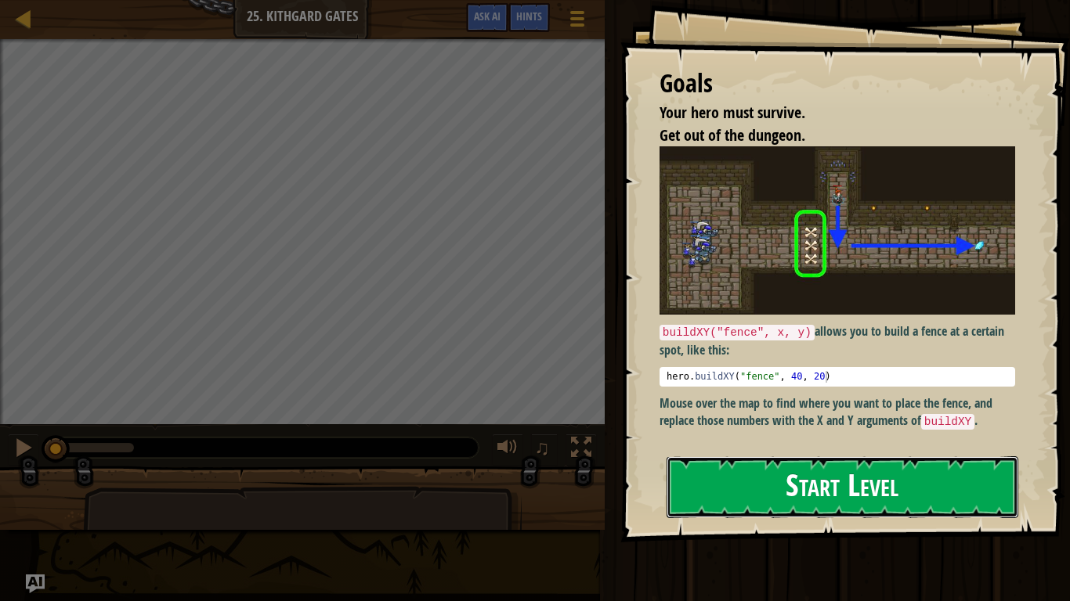
click at [807, 457] on button "Start Level" at bounding box center [843, 488] width 352 height 62
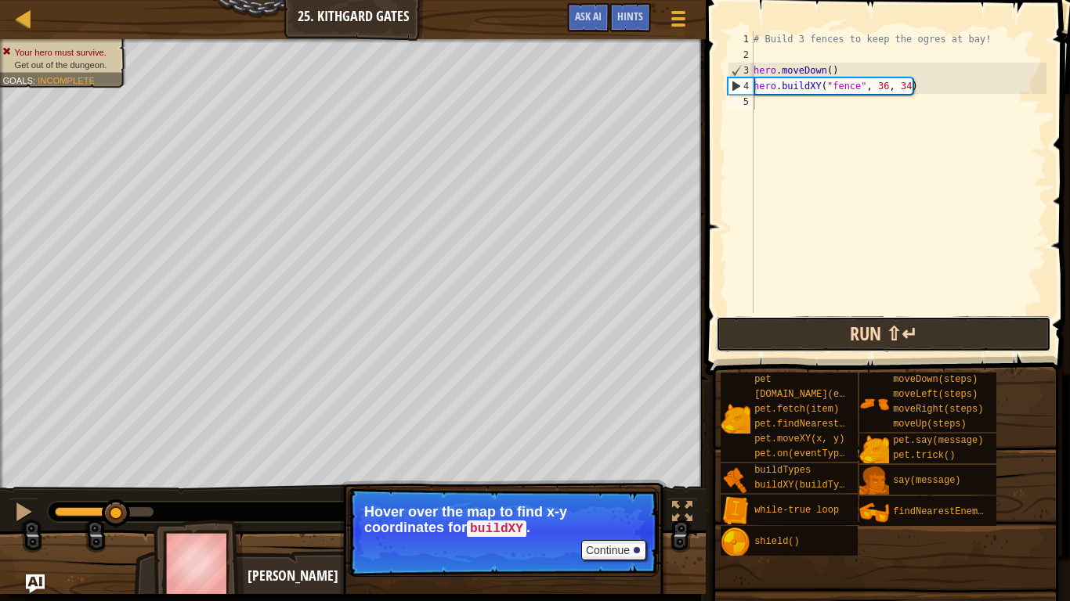
click at [819, 323] on button "Run ⇧↵" at bounding box center [883, 334] width 335 height 36
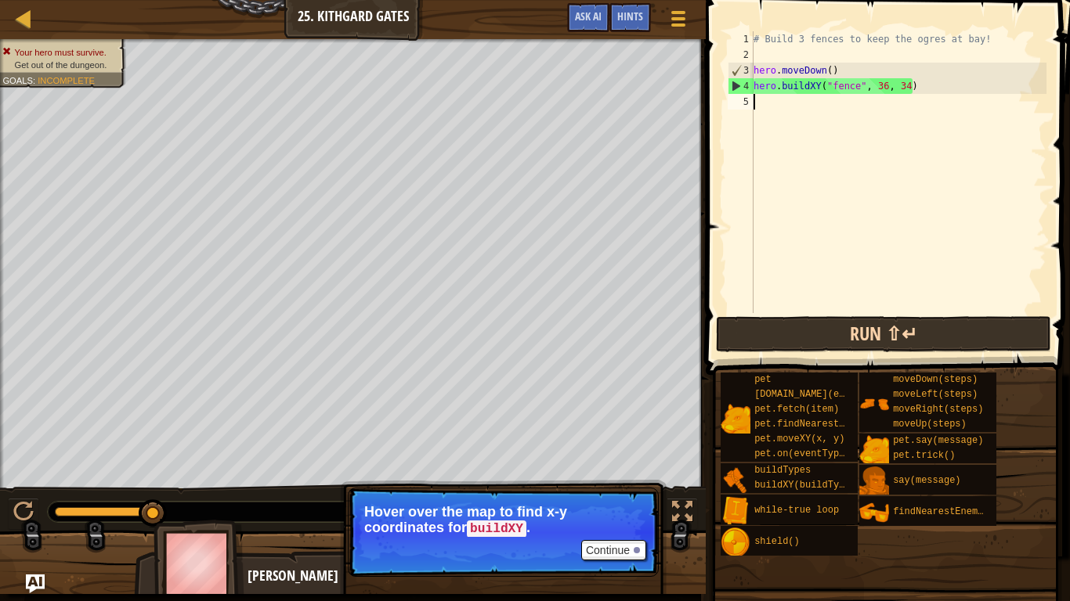
scroll to position [7, 0]
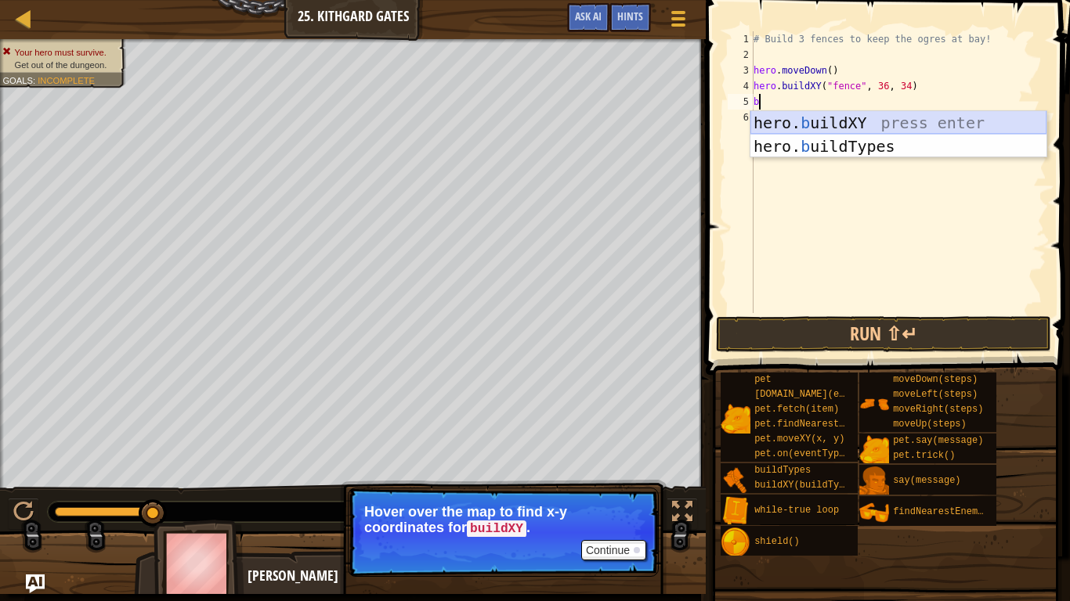
click at [843, 118] on div "hero. b uildXY press enter hero. b uildTypes press enter" at bounding box center [898, 158] width 296 height 94
type textarea "hero.buildXY("fence", 36, 30)"
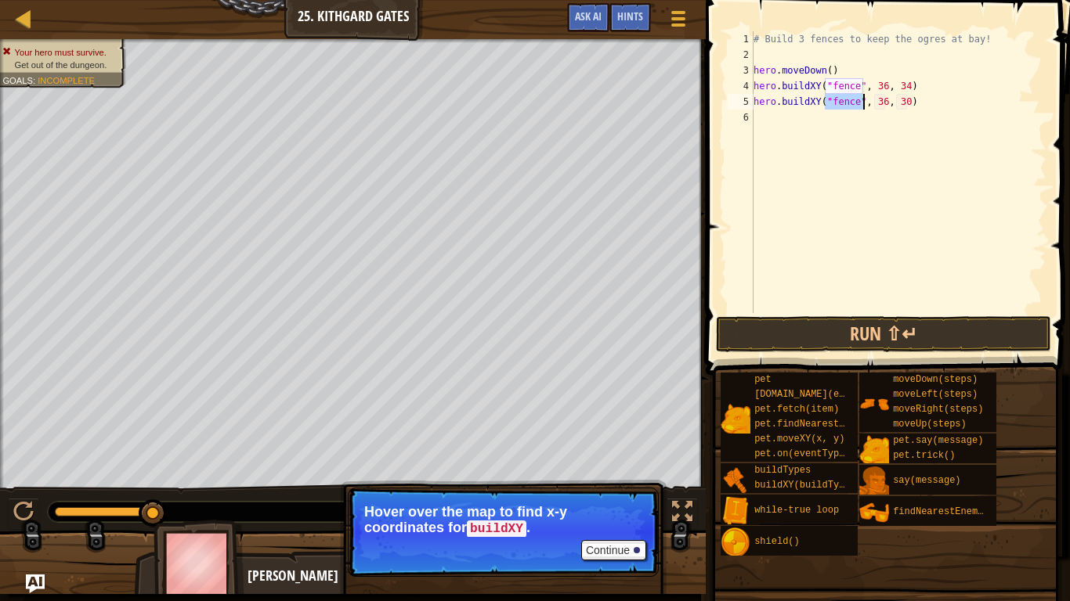
click at [770, 121] on div "# Build 3 fences to keep the ogres at bay! hero . moveDown ( ) hero . buildXY (…" at bounding box center [898, 187] width 296 height 313
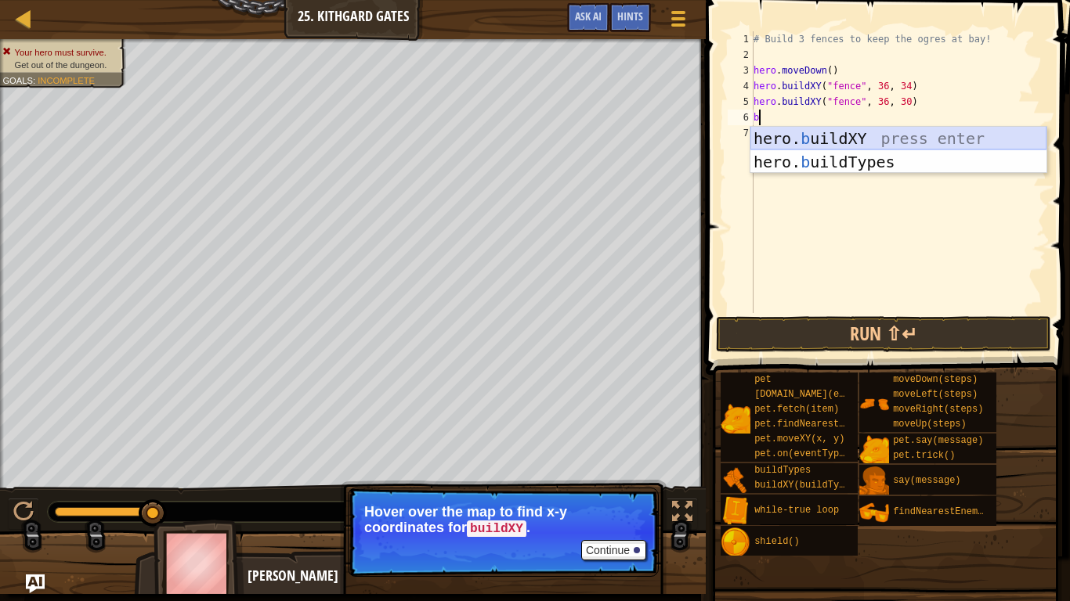
click at [812, 130] on div "hero. b uildXY press enter hero. b uildTypes press enter" at bounding box center [898, 174] width 296 height 94
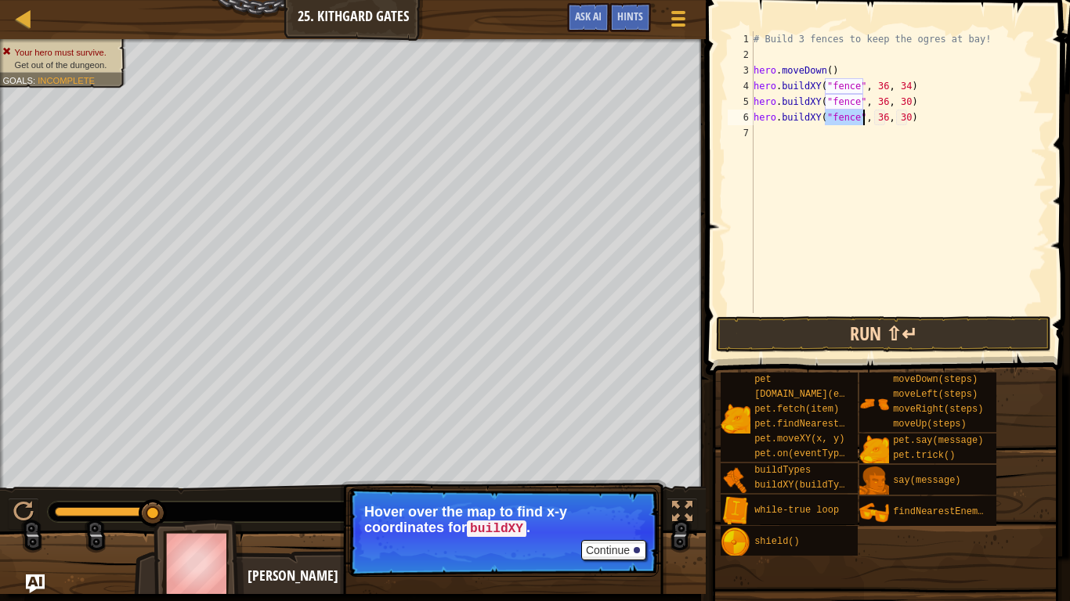
type textarea "hero.buildXY("fence", 36, 30)"
click at [839, 338] on button "Run ⇧↵" at bounding box center [883, 334] width 335 height 36
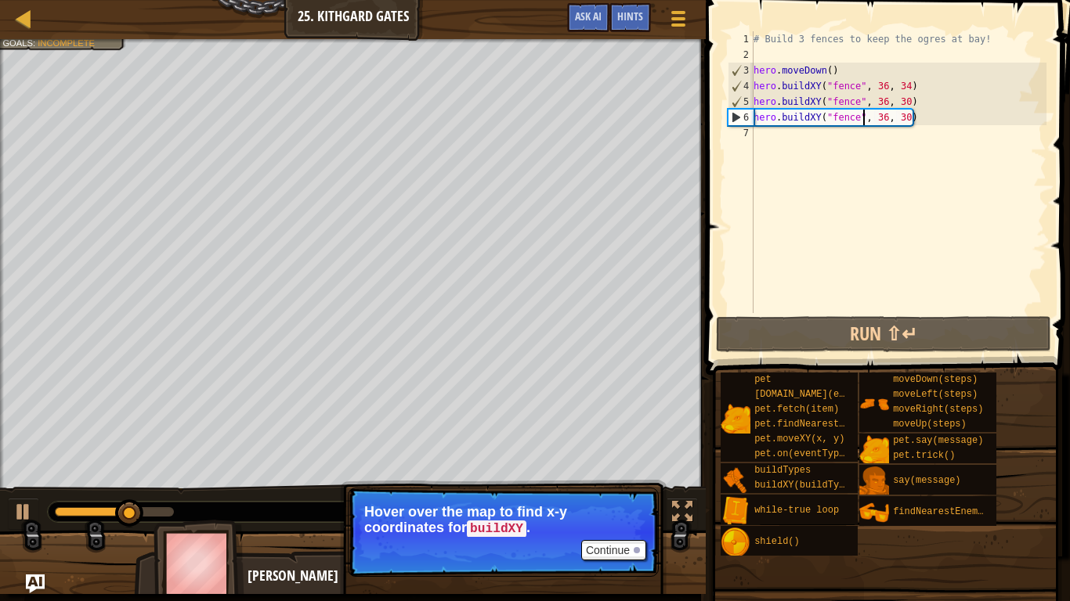
click at [753, 135] on div "7" at bounding box center [741, 133] width 26 height 16
type textarea "m"
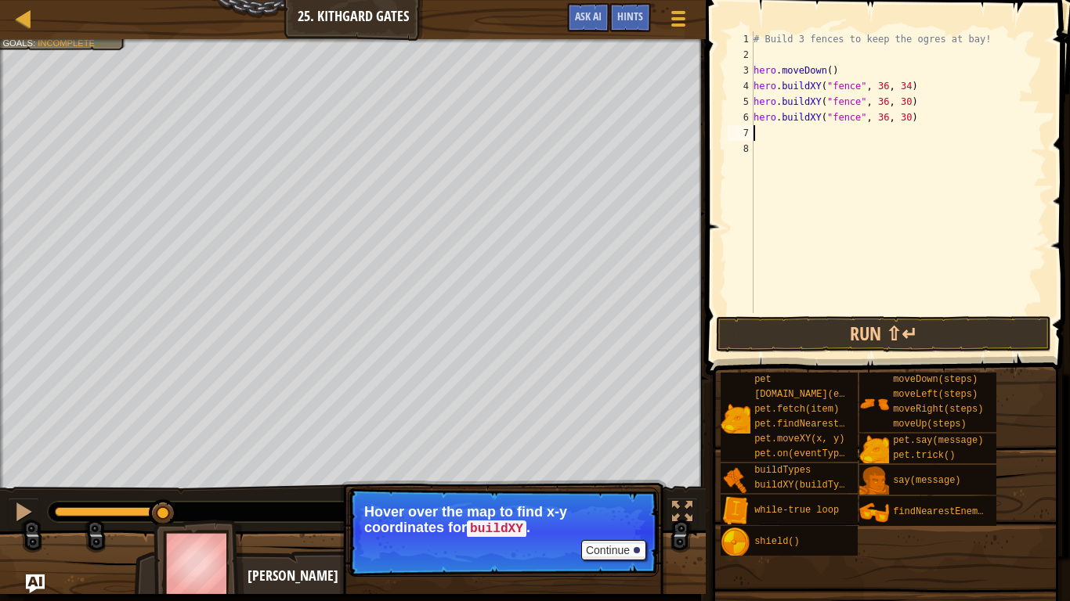
type textarea "b"
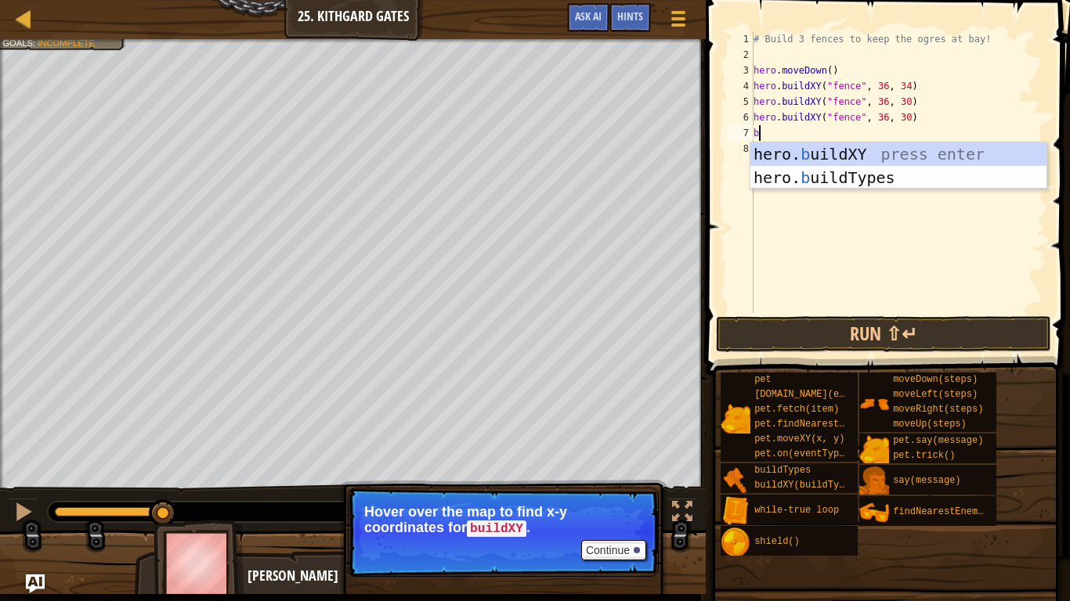
click at [792, 139] on div "# Build 3 fences to keep the ogres at bay! hero . moveDown ( ) hero . buildXY (…" at bounding box center [898, 187] width 296 height 313
click at [825, 155] on div "hero. b uildXY press enter hero. b uildTypes press enter" at bounding box center [898, 190] width 296 height 94
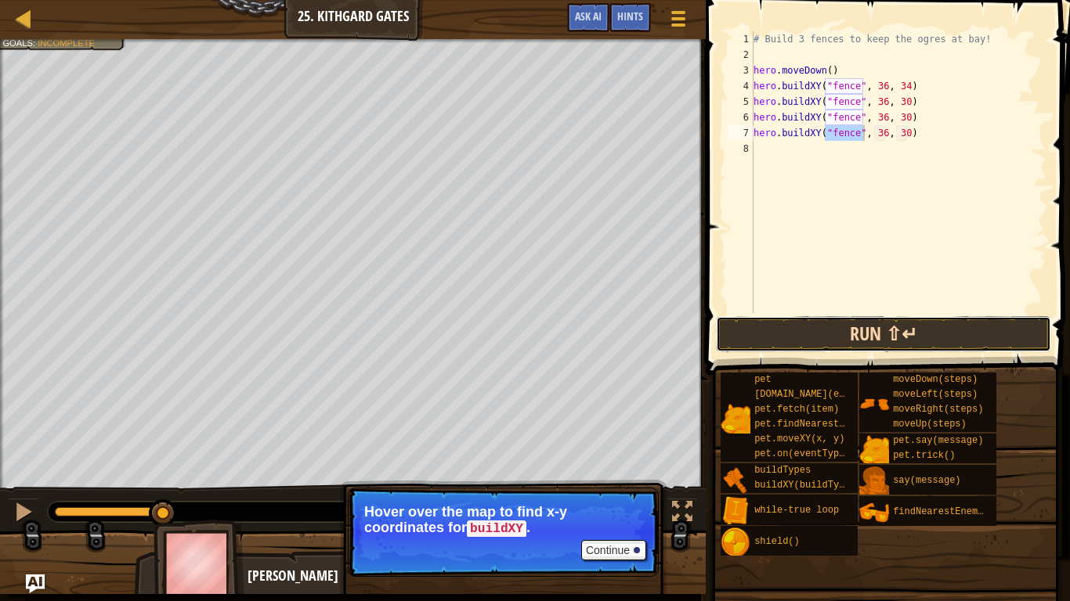
click at [848, 321] on button "Run ⇧↵" at bounding box center [883, 334] width 335 height 36
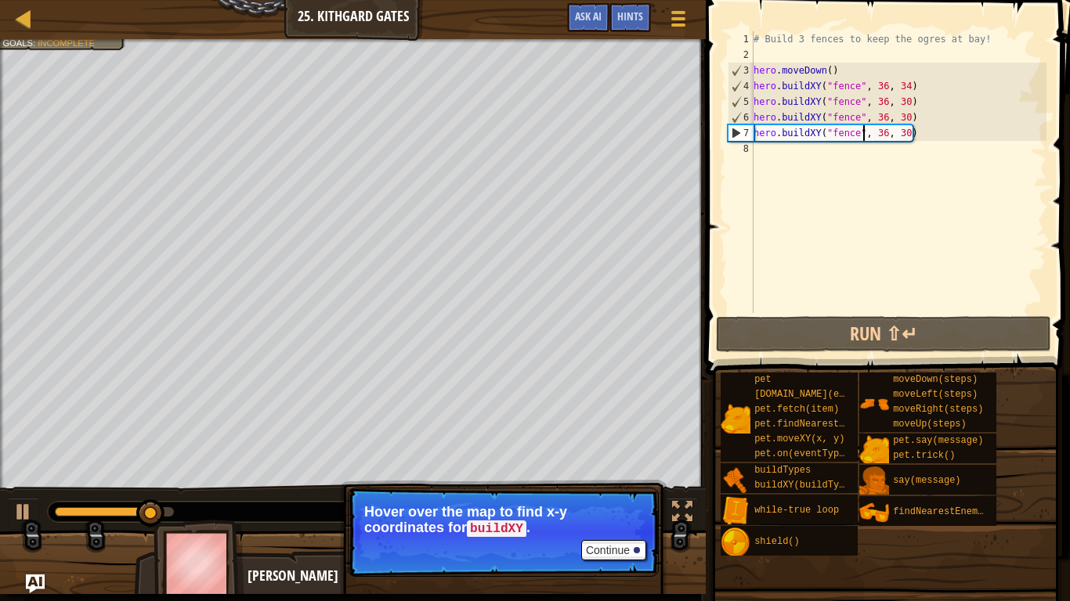
click at [887, 135] on div "# Build 3 fences to keep the ogres at bay! hero . moveDown ( ) hero . buildXY (…" at bounding box center [898, 187] width 296 height 313
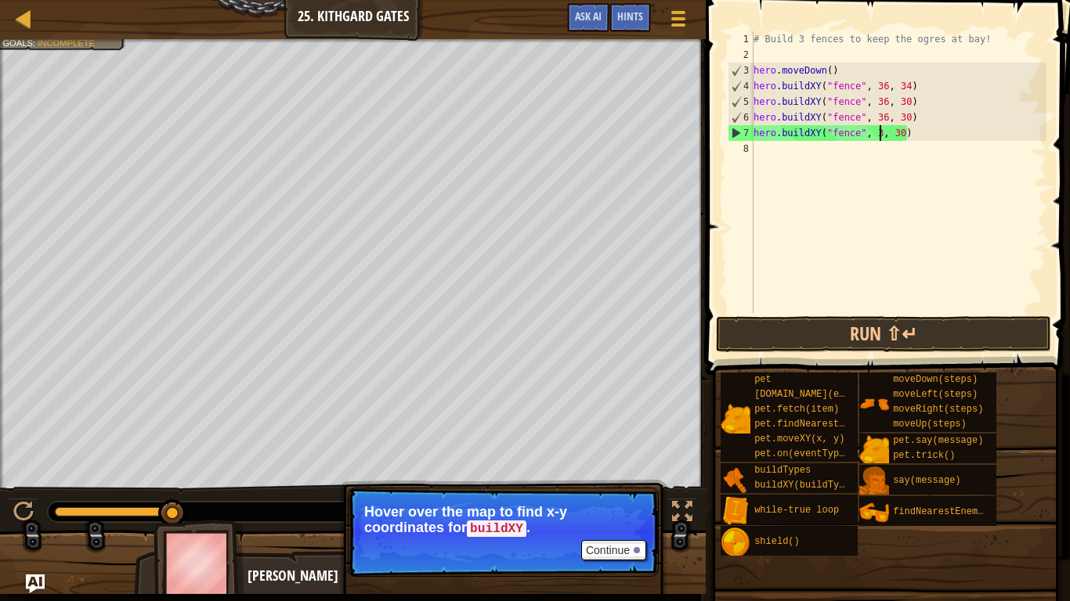
scroll to position [7, 19]
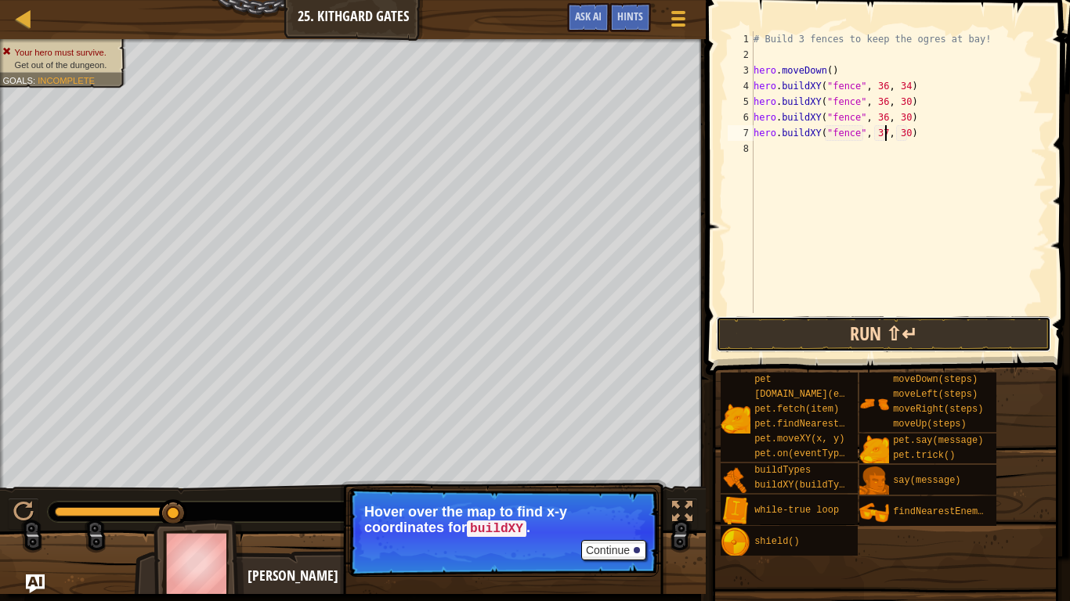
click at [879, 329] on button "Run ⇧↵" at bounding box center [883, 334] width 335 height 36
click at [894, 315] on span at bounding box center [889, 165] width 377 height 421
click at [894, 326] on button "Run ⇧↵" at bounding box center [883, 334] width 335 height 36
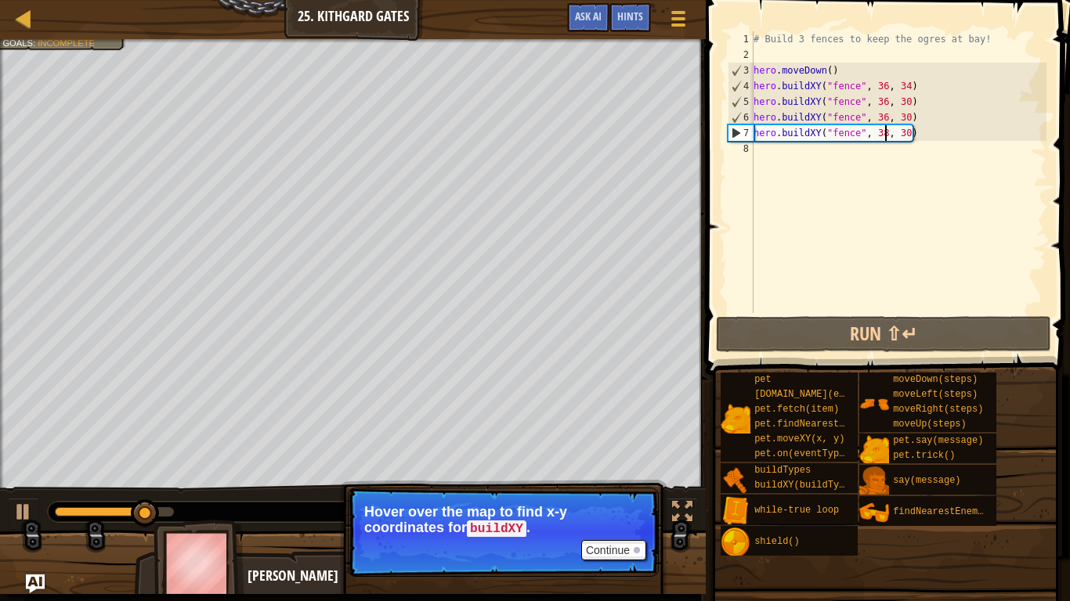
click at [886, 121] on div "# Build 3 fences to keep the ogres at bay! hero . moveDown ( ) hero . buildXY (…" at bounding box center [898, 187] width 296 height 313
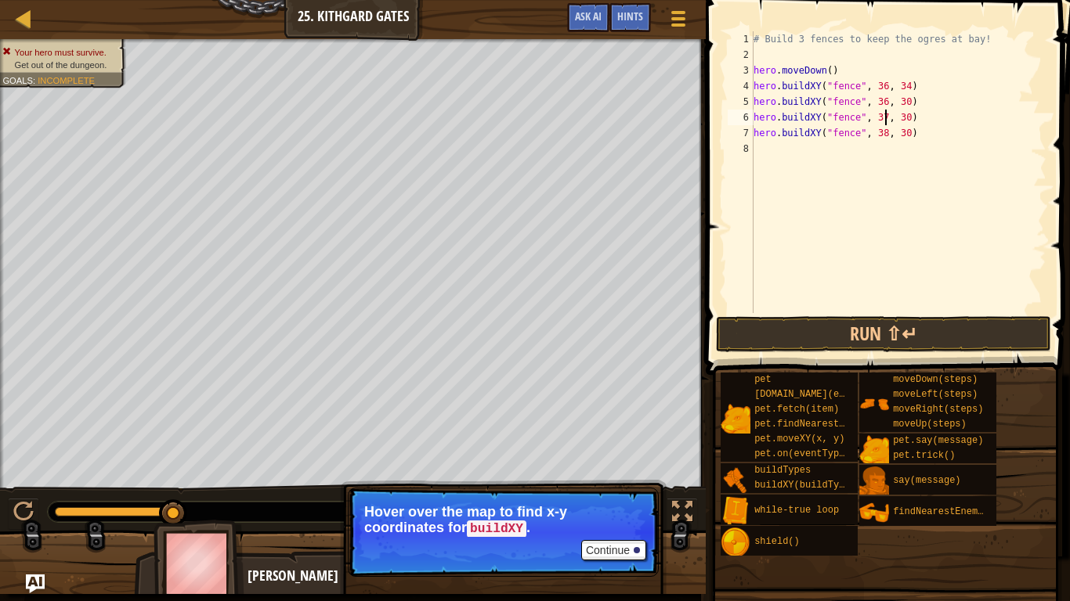
click at [885, 136] on div "# Build 3 fences to keep the ogres at bay! hero . moveDown ( ) hero . buildXY (…" at bounding box center [898, 187] width 296 height 313
click at [883, 341] on button "Run ⇧↵" at bounding box center [883, 334] width 335 height 36
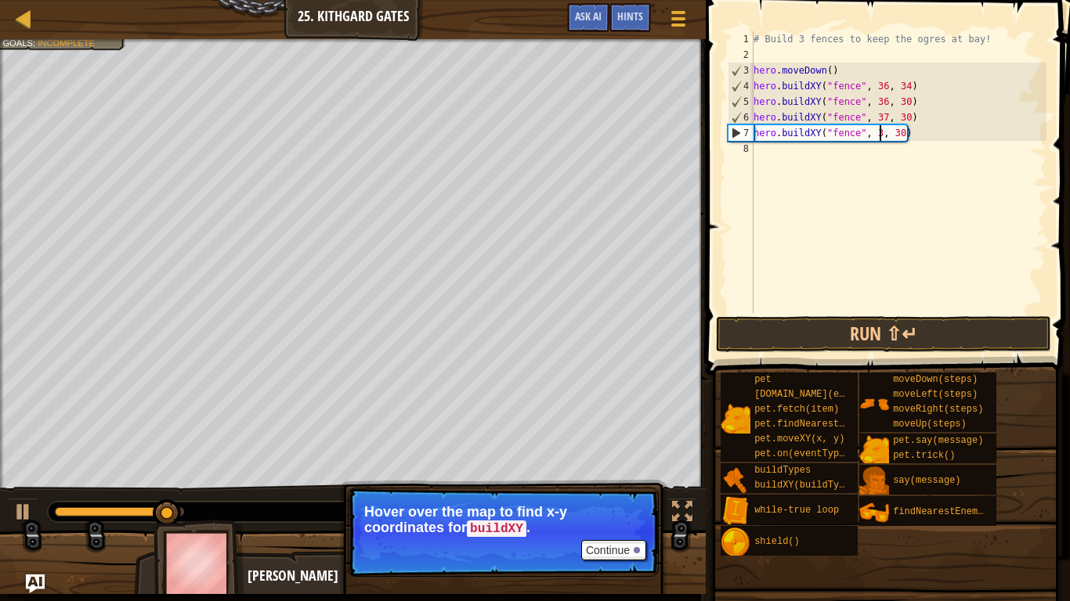
click at [886, 121] on div "# Build 3 fences to keep the ogres at bay! hero . moveDown ( ) hero . buildXY (…" at bounding box center [898, 187] width 296 height 313
type textarea "hero.buildXY("fence", 3, 30)"
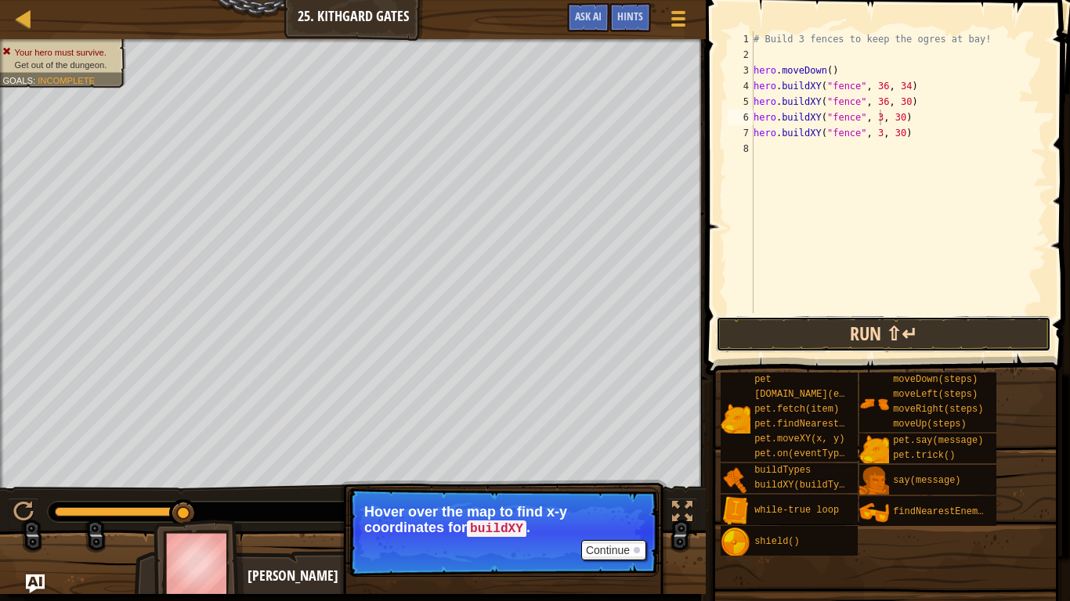
click at [924, 343] on button "Run ⇧↵" at bounding box center [883, 334] width 335 height 36
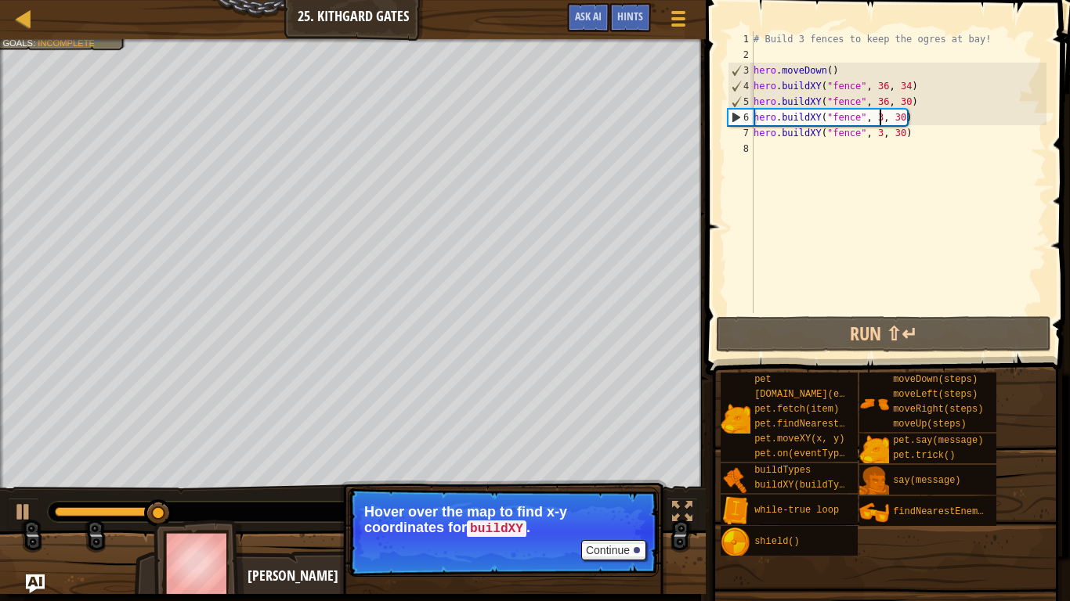
click at [762, 157] on div "# Build 3 fences to keep the ogres at bay! hero . moveDown ( ) hero . buildXY (…" at bounding box center [898, 187] width 296 height 313
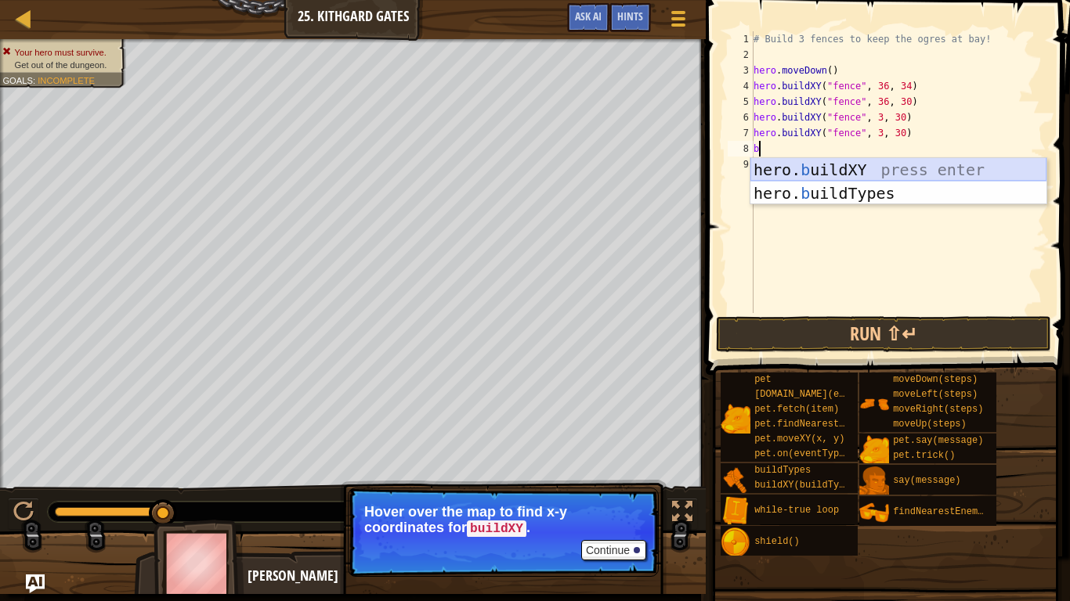
click at [800, 172] on div "hero. b uildXY press enter hero. b uildTypes press enter" at bounding box center [898, 205] width 296 height 94
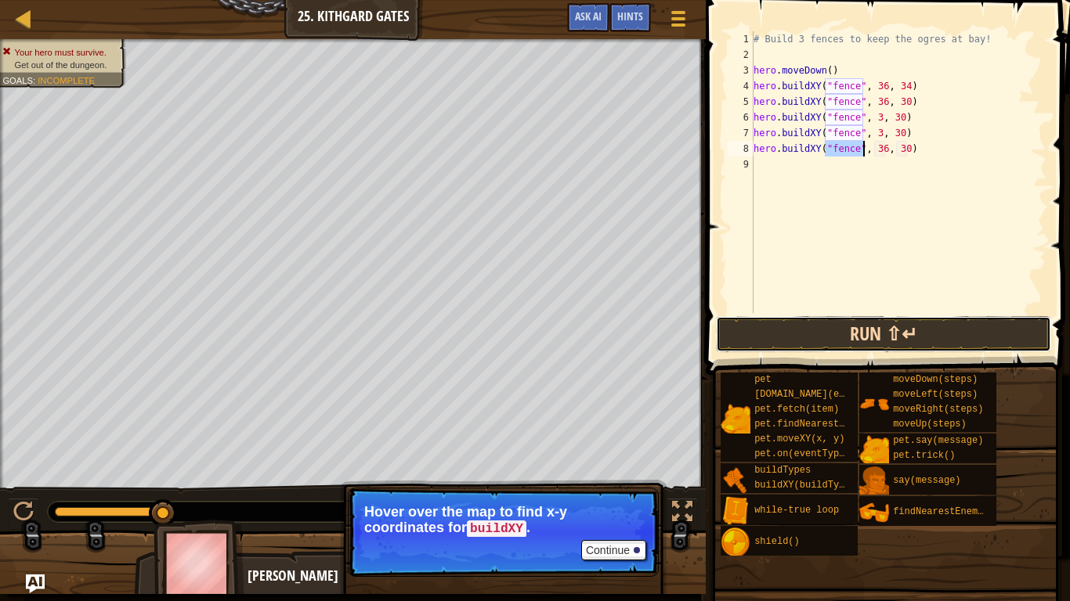
click at [829, 327] on button "Run ⇧↵" at bounding box center [883, 334] width 335 height 36
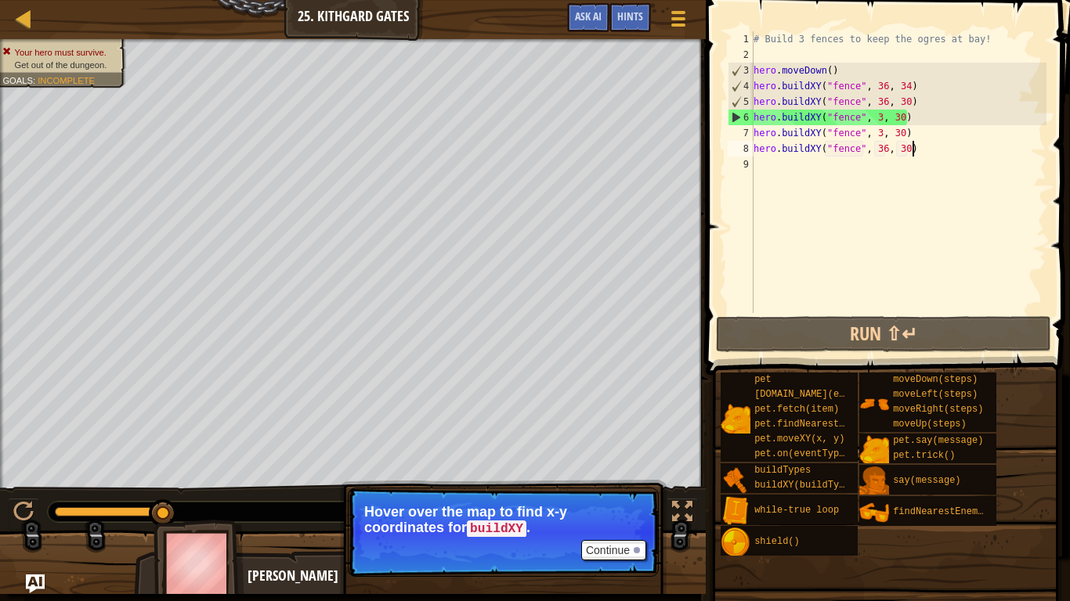
click at [916, 153] on div "# Build 3 fences to keep the ogres at bay! hero . moveDown ( ) hero . buildXY (…" at bounding box center [898, 187] width 296 height 313
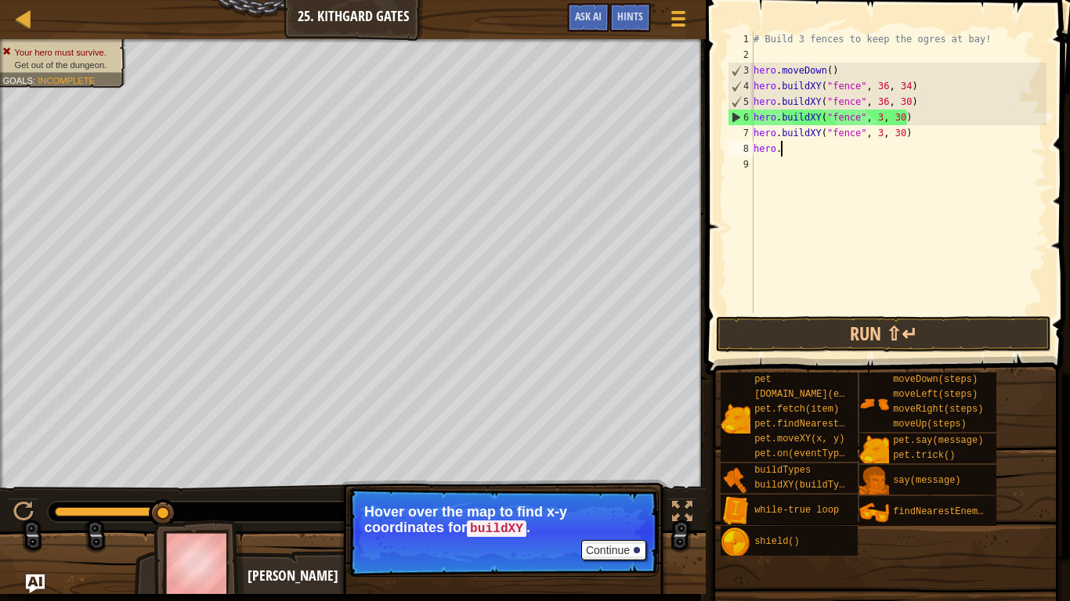
type textarea "h"
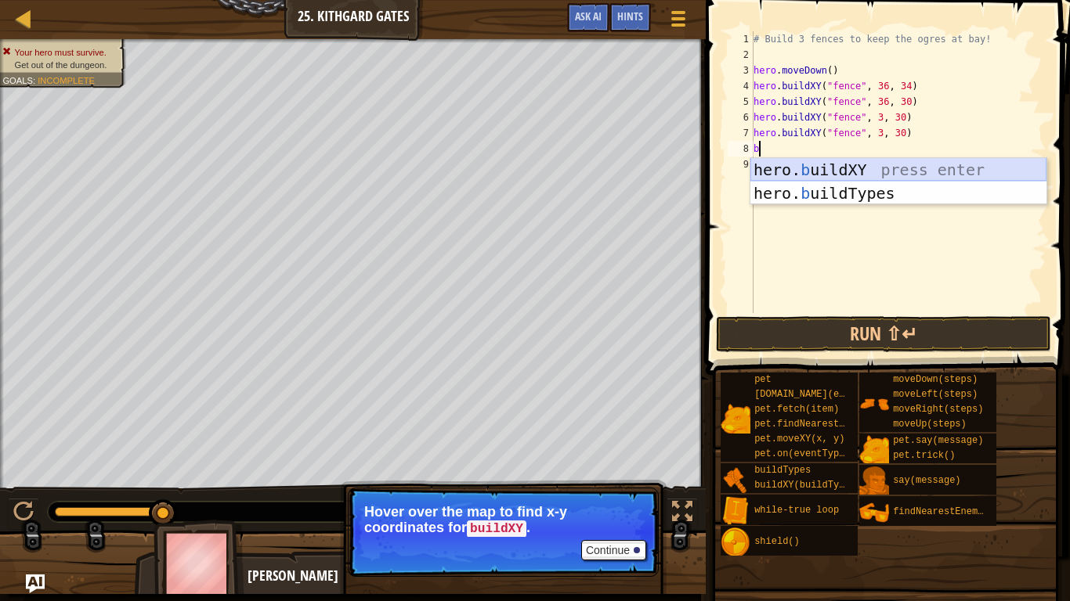
click at [858, 171] on div "hero. b uildXY press enter hero. b uildTypes press enter" at bounding box center [898, 205] width 296 height 94
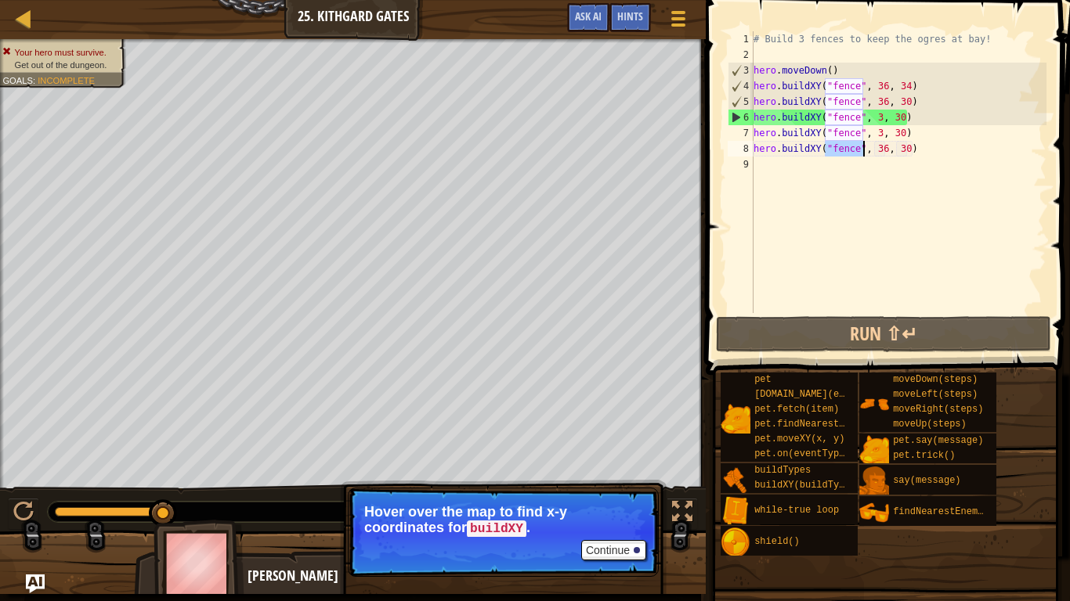
click at [883, 152] on div "# Build 3 fences to keep the ogres at bay! hero . moveDown ( ) hero . buildXY (…" at bounding box center [898, 187] width 296 height 313
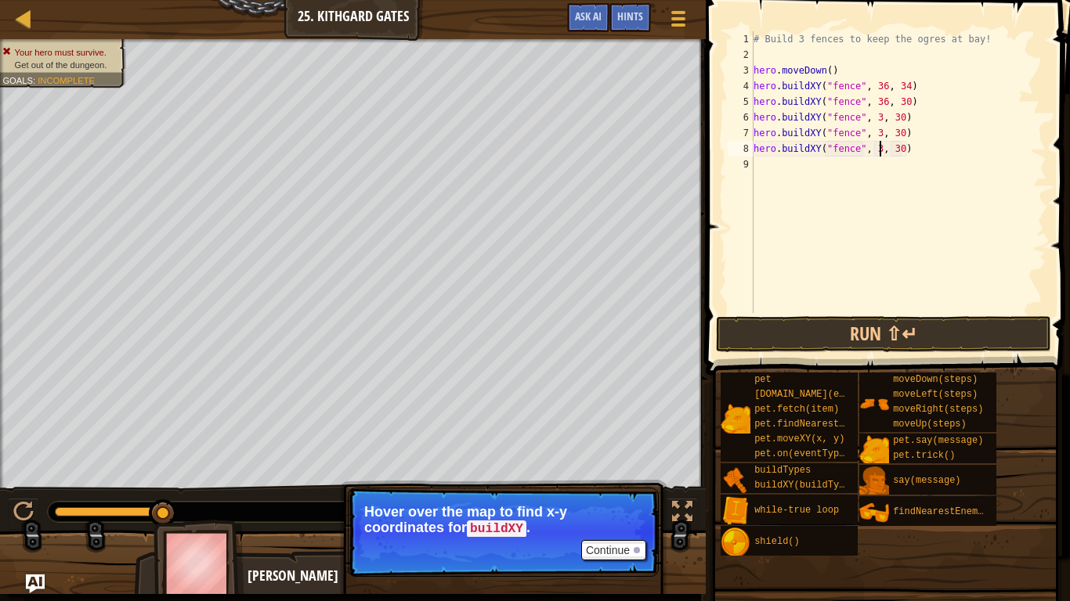
scroll to position [7, 19]
type textarea "hero.buildXY("fence", 38, 30)"
click at [897, 331] on button "Run ⇧↵" at bounding box center [883, 334] width 335 height 36
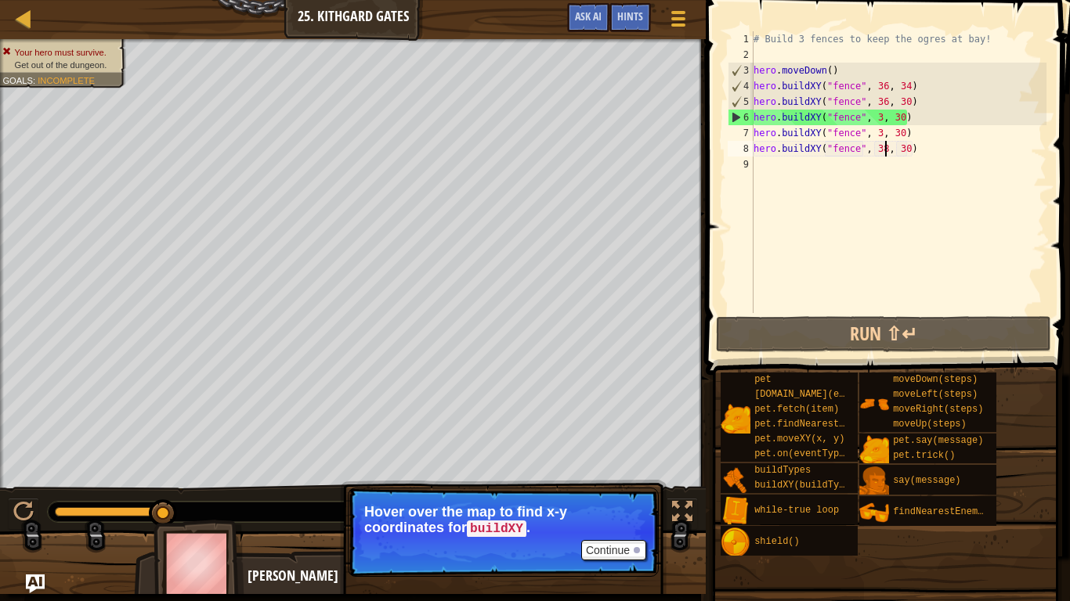
click at [918, 159] on div "# Build 3 fences to keep the ogres at bay! hero . moveDown ( ) hero . buildXY (…" at bounding box center [898, 187] width 296 height 313
click at [912, 154] on div "# Build 3 fences to keep the ogres at bay! hero . moveDown ( ) hero . buildXY (…" at bounding box center [898, 187] width 296 height 313
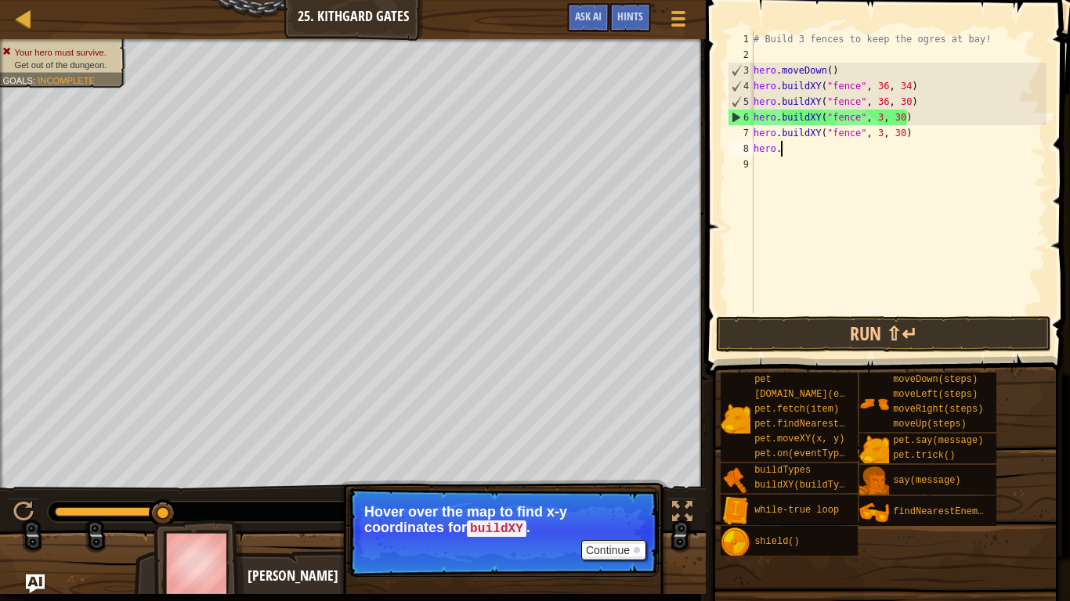
type textarea "h"
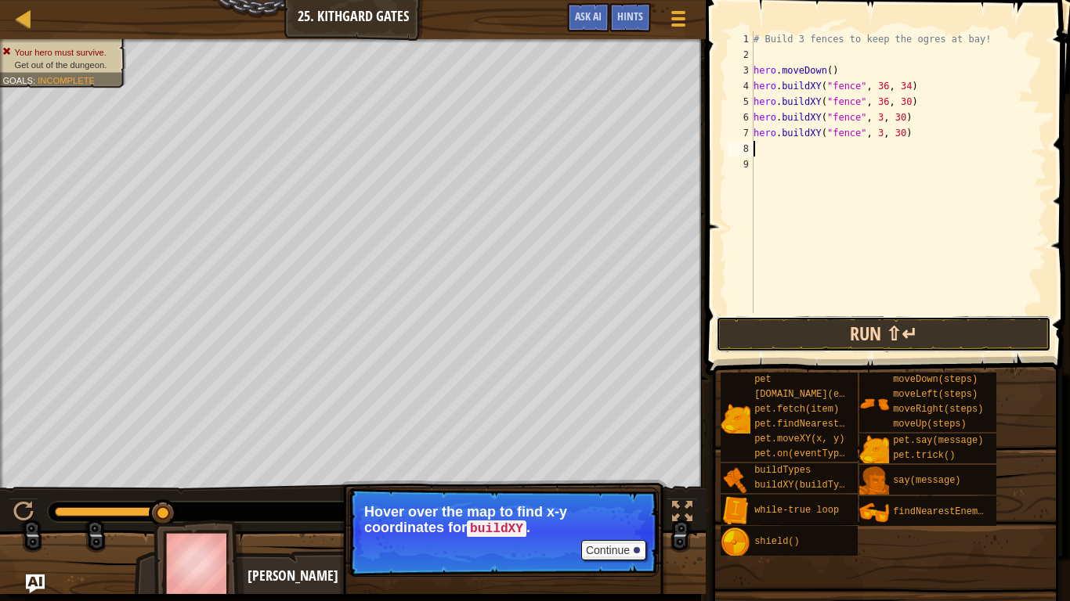
click at [908, 329] on button "Run ⇧↵" at bounding box center [883, 334] width 335 height 36
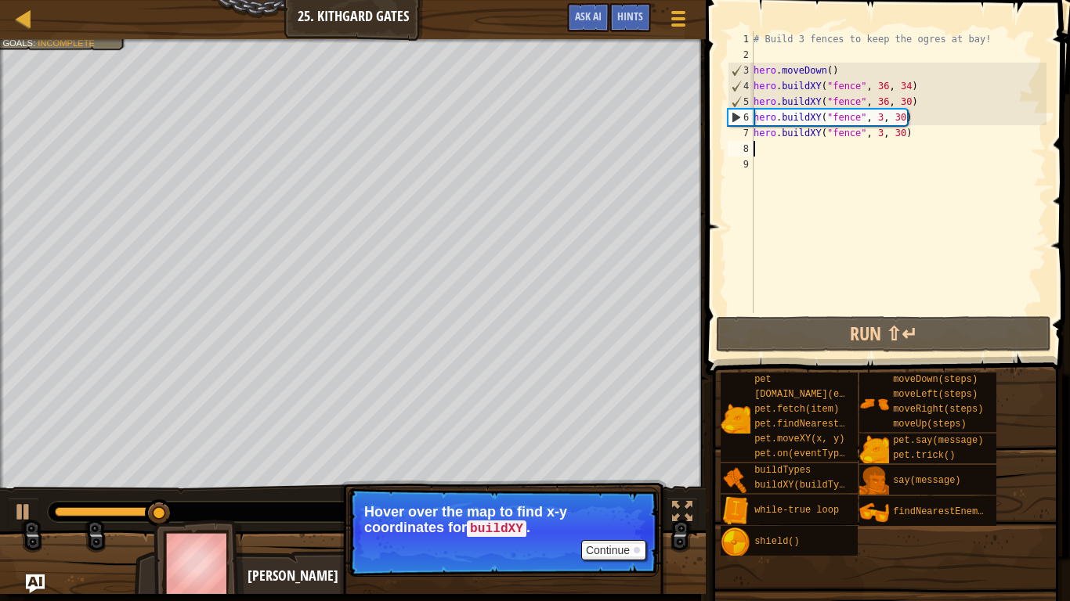
click at [907, 139] on div "# Build 3 fences to keep the ogres at bay! hero . moveDown ( ) hero . buildXY (…" at bounding box center [898, 187] width 296 height 313
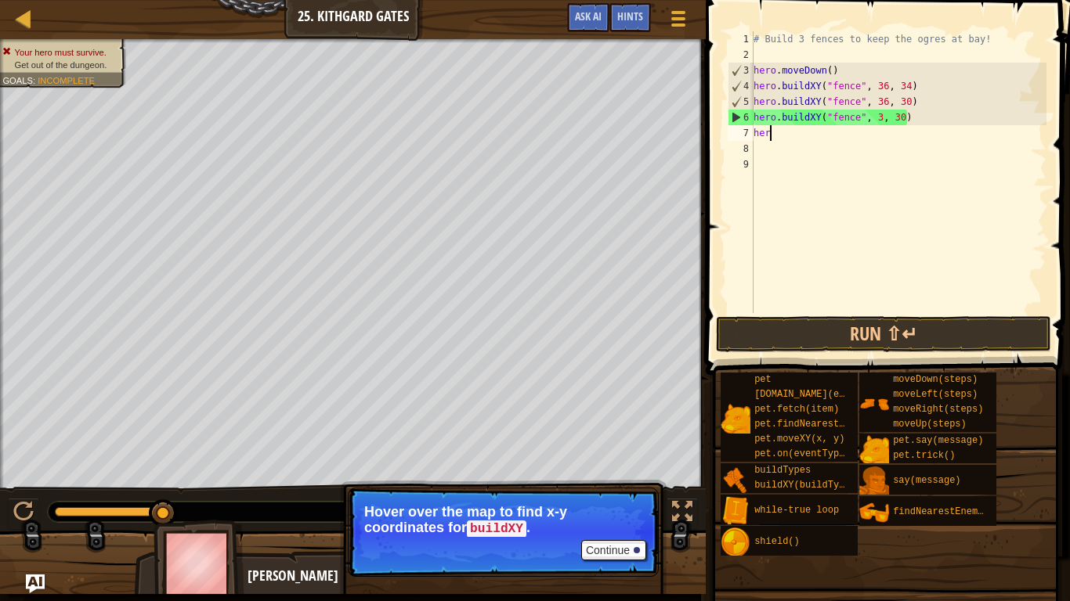
type textarea "h"
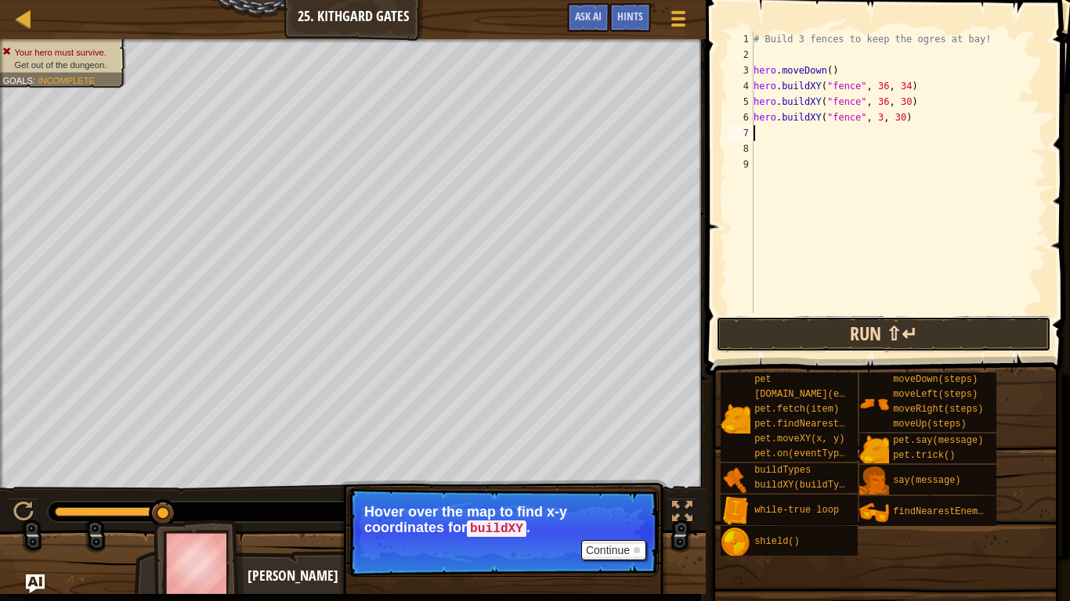
click at [907, 334] on button "Run ⇧↵" at bounding box center [883, 334] width 335 height 36
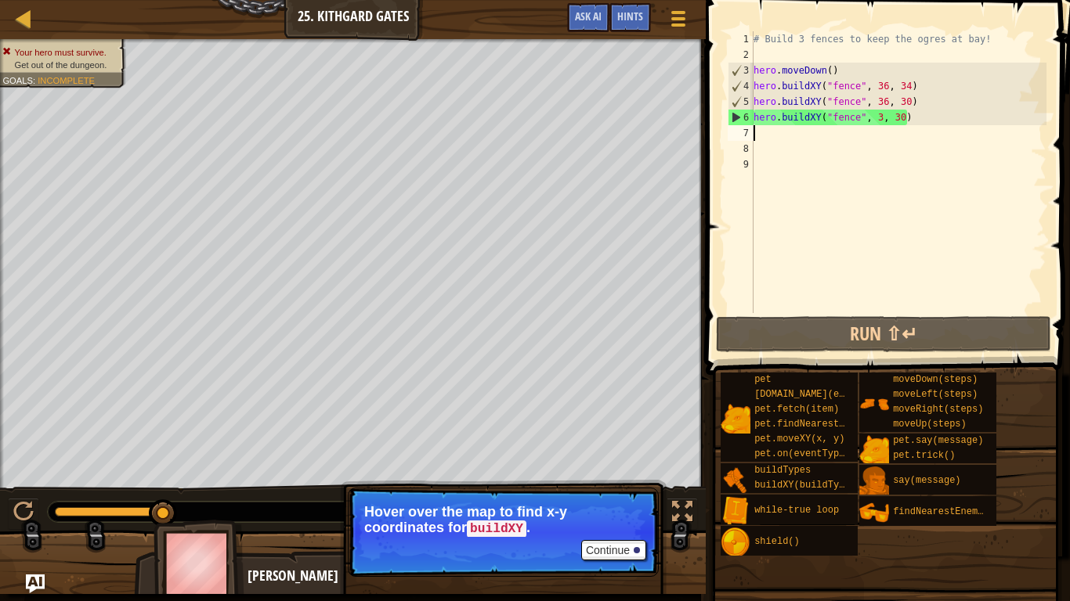
type textarea "m"
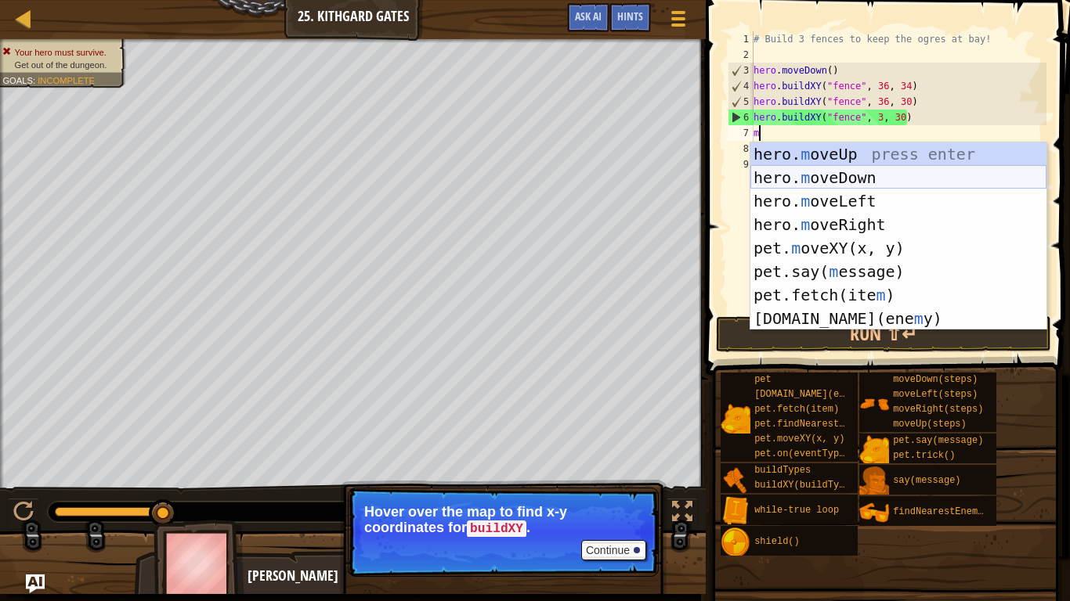
click at [835, 172] on div "hero. m oveUp press enter hero. m oveDown press enter hero. m oveLeft press ent…" at bounding box center [898, 260] width 296 height 235
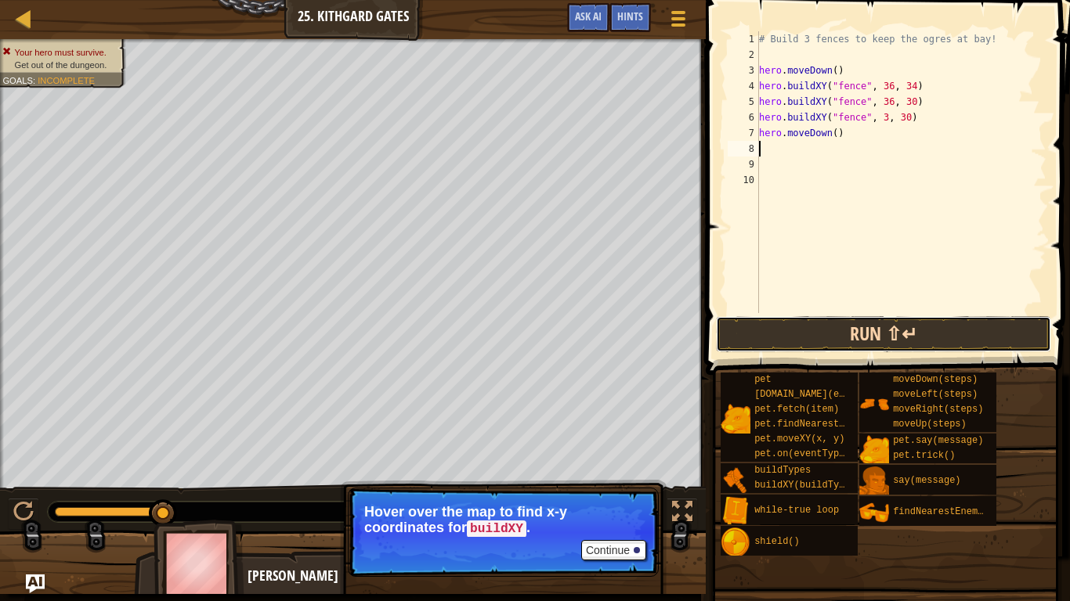
click at [825, 351] on button "Run ⇧↵" at bounding box center [883, 334] width 335 height 36
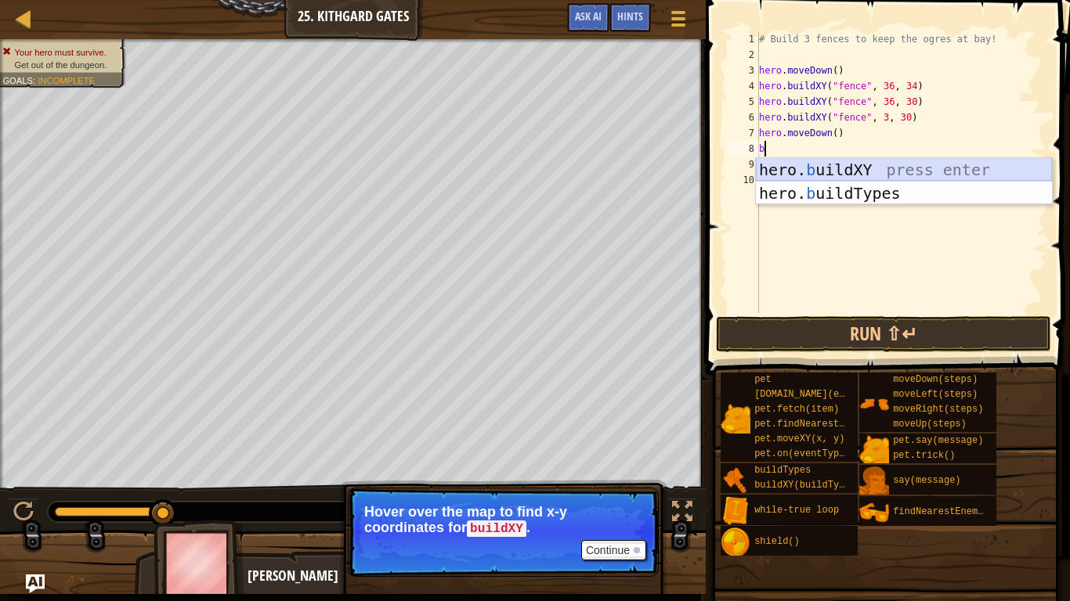
click at [847, 172] on div "hero. b uildXY press enter hero. b uildTypes press enter" at bounding box center [904, 205] width 296 height 94
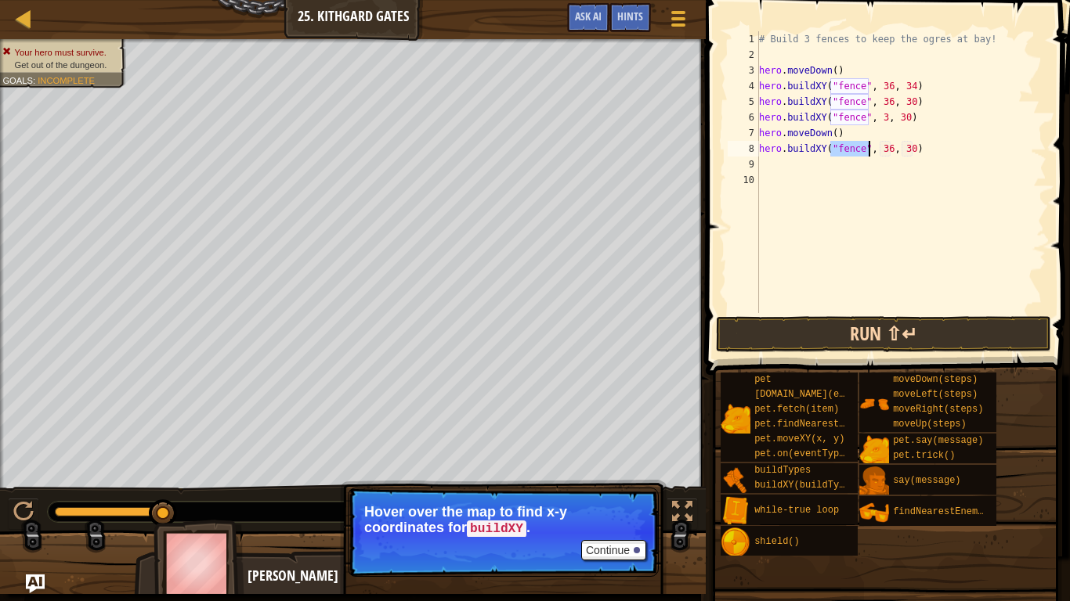
type textarea "hero.buildXY("fence", 36, 30)"
click at [898, 338] on button "Run ⇧↵" at bounding box center [883, 334] width 335 height 36
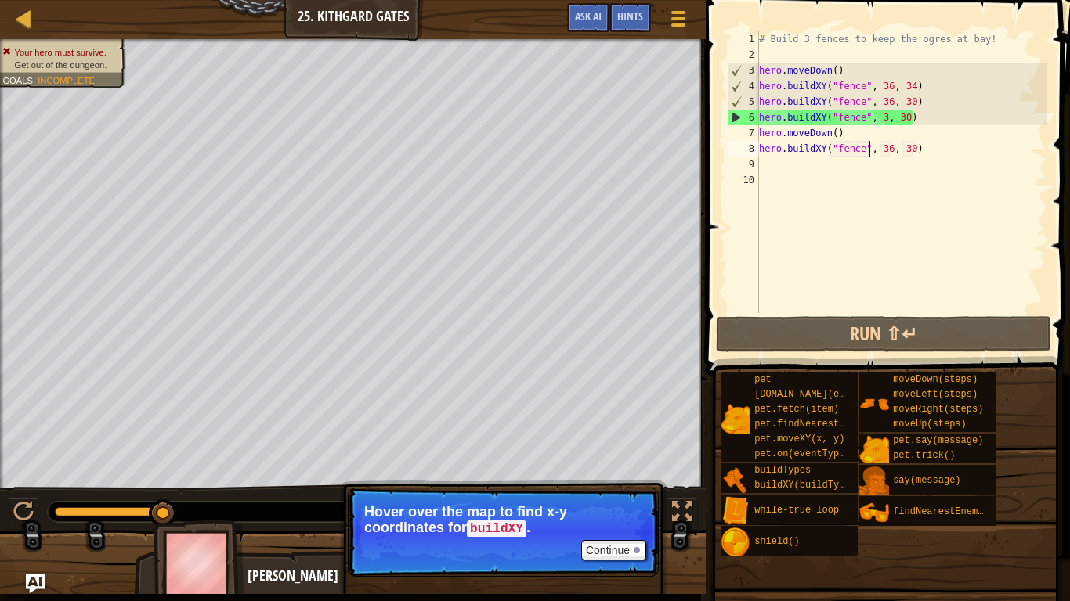
click at [918, 157] on div "# Build 3 fences to keep the ogres at bay! hero . moveDown ( ) hero . buildXY (…" at bounding box center [901, 187] width 291 height 313
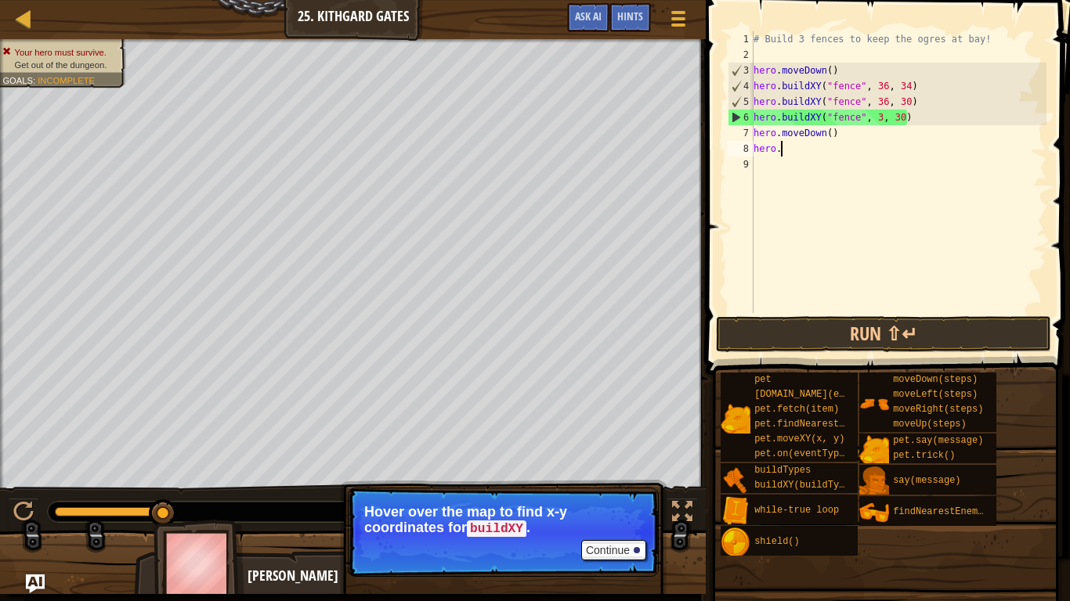
type textarea "h"
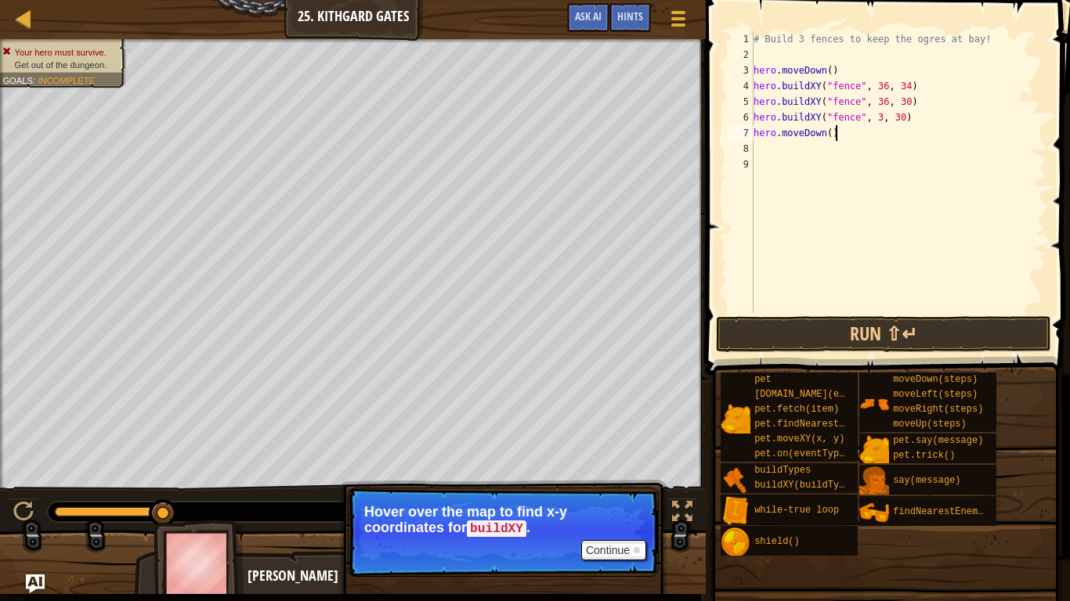
click at [845, 139] on div "# Build 3 fences to keep the ogres at bay! hero . moveDown ( ) hero . buildXY (…" at bounding box center [898, 187] width 296 height 313
type textarea "h"
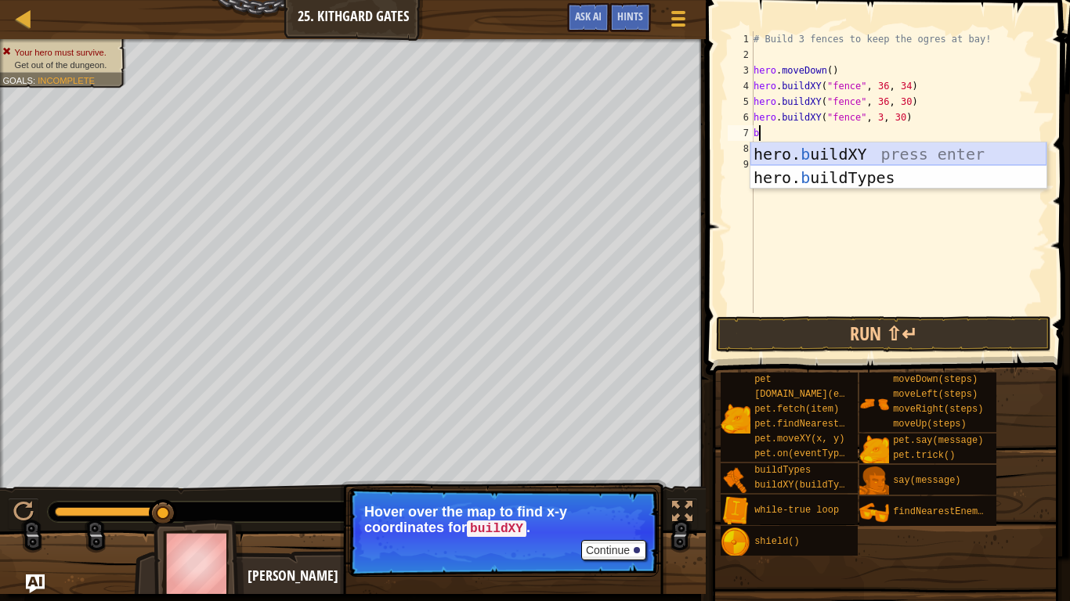
click at [847, 157] on div "hero. b uildXY press enter hero. b uildTypes press enter" at bounding box center [898, 190] width 296 height 94
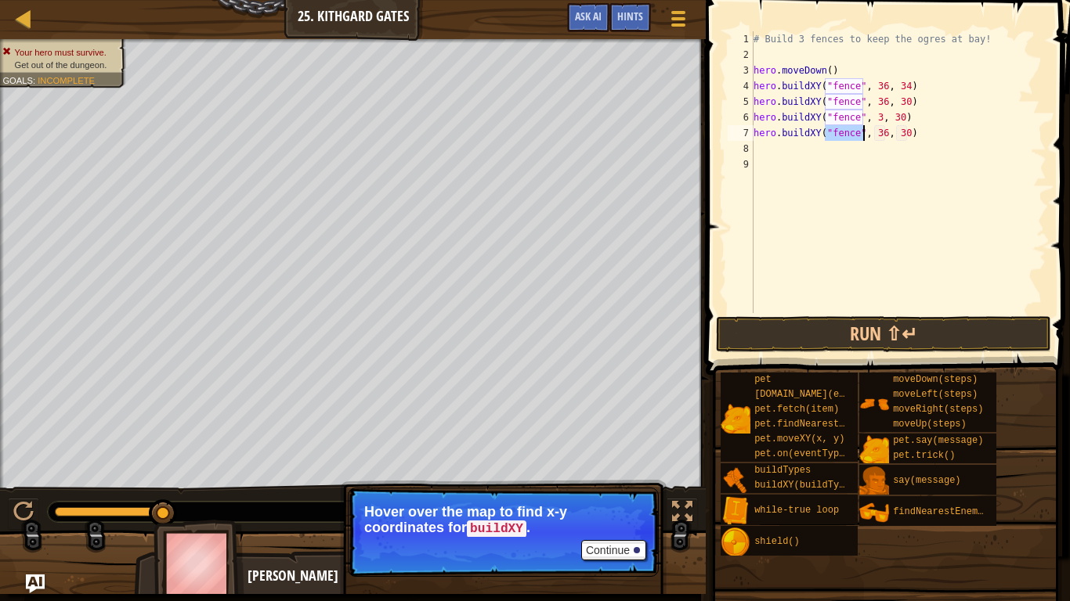
type textarea "hero.buildXY("fence", 36, 30)"
click at [846, 137] on div "# Build 3 fences to keep the ogres at bay! hero . moveDown ( ) hero . buildXY (…" at bounding box center [898, 172] width 296 height 282
click at [880, 154] on div "# Build 3 fences to keep the ogres at bay! hero . moveDown ( ) hero . buildXY (…" at bounding box center [898, 187] width 296 height 313
click at [887, 136] on div "# Build 3 fences to keep the ogres at bay! hero . moveDown ( ) hero . buildXY (…" at bounding box center [898, 187] width 296 height 313
click at [879, 121] on div "# Build 3 fences to keep the ogres at bay! hero . moveDown ( ) hero . buildXY (…" at bounding box center [898, 187] width 296 height 313
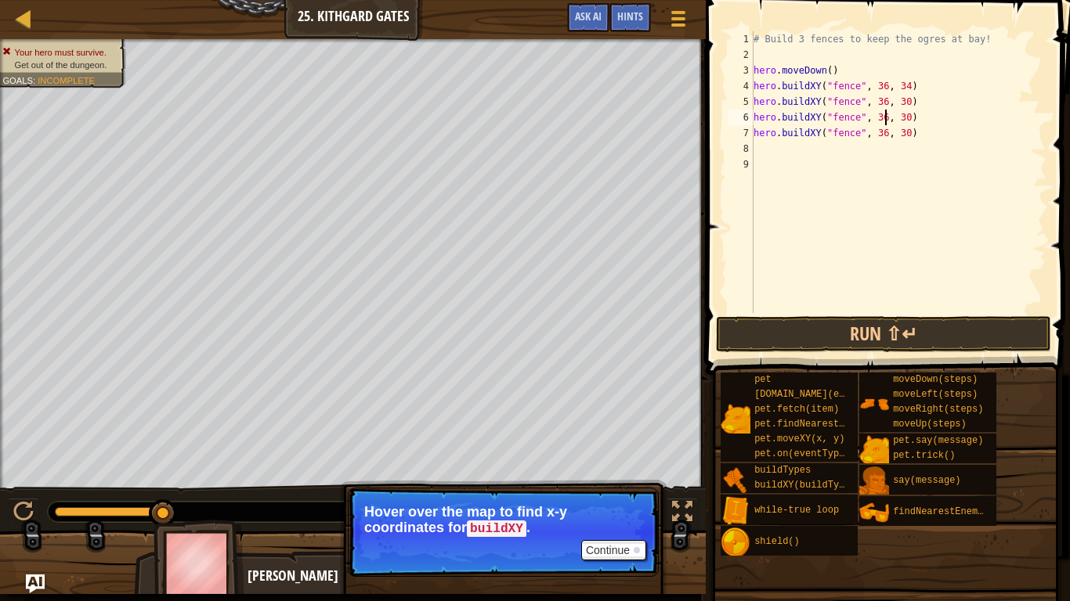
scroll to position [7, 19]
click at [882, 338] on button "Run ⇧↵" at bounding box center [883, 334] width 335 height 36
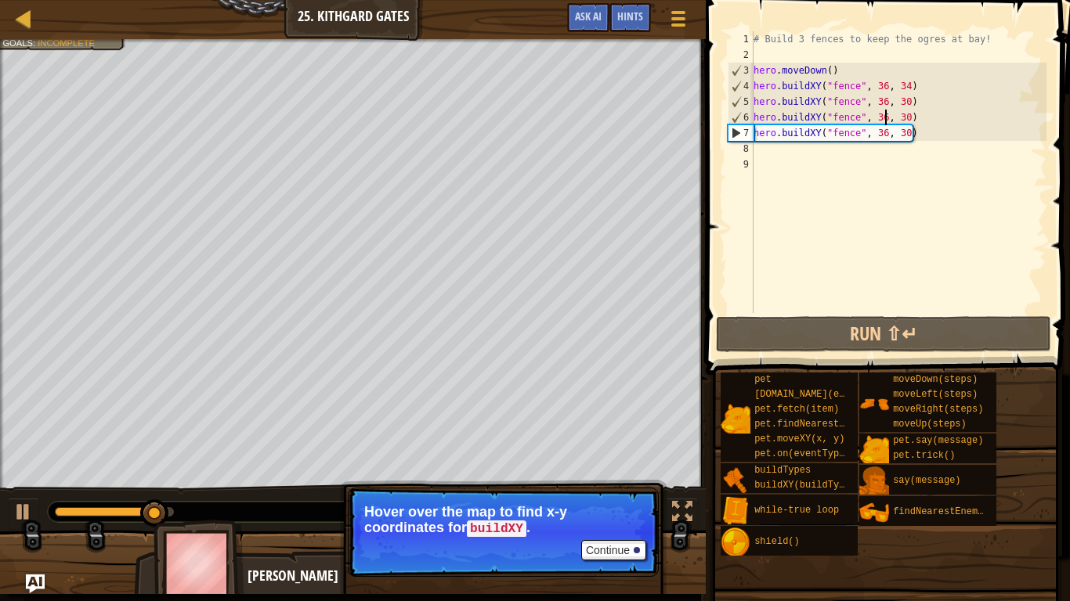
click at [911, 137] on div "# Build 3 fences to keep the ogres at bay! hero . moveDown ( ) hero . buildXY (…" at bounding box center [898, 187] width 296 height 313
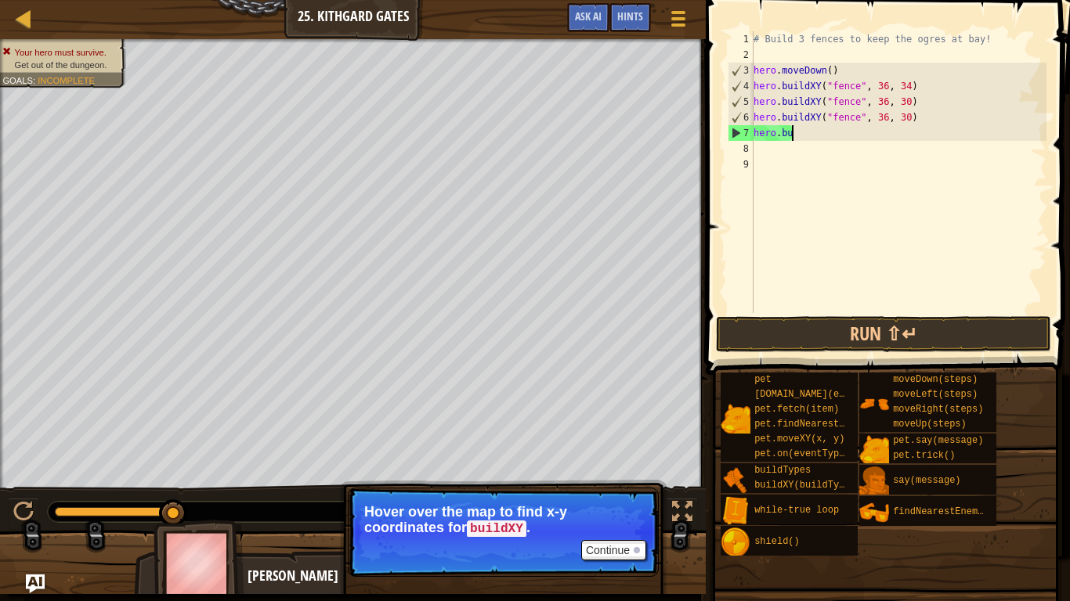
scroll to position [7, 2]
type textarea "h"
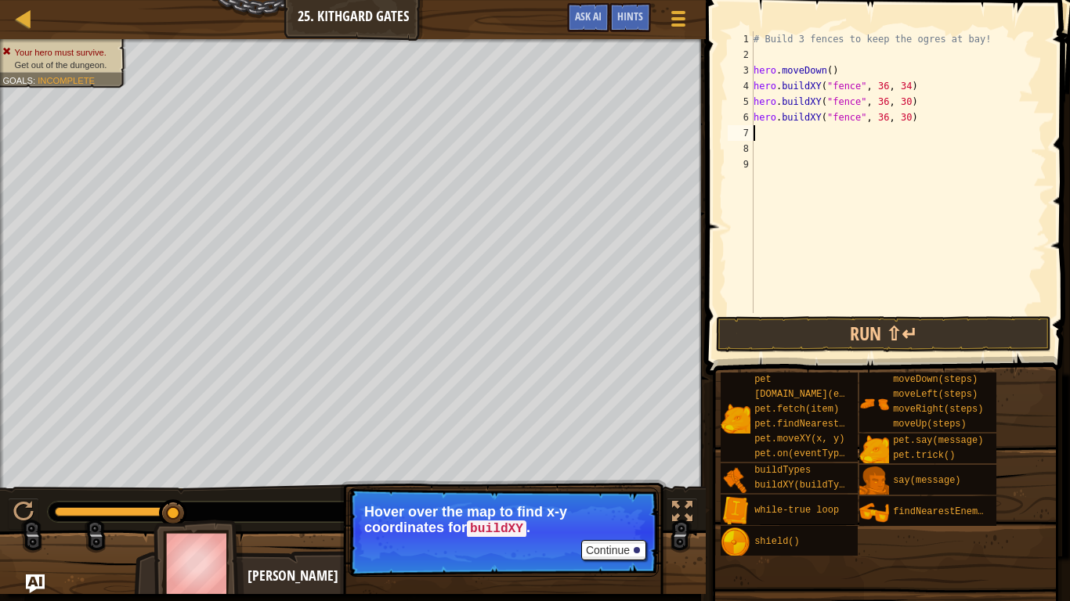
type textarea "m"
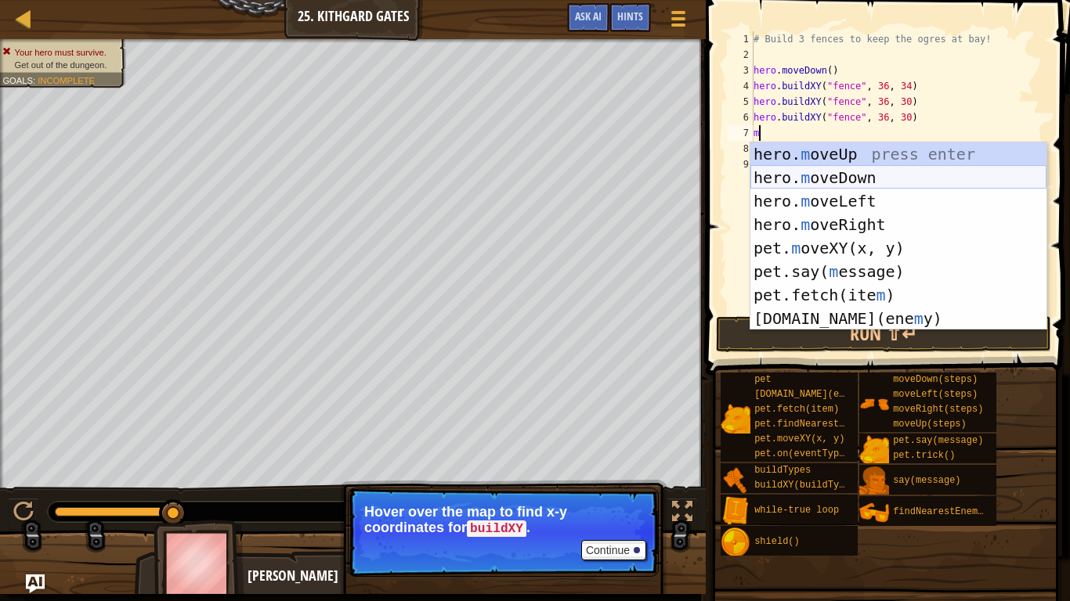
click at [805, 173] on div "hero. m oveUp press enter hero. m oveDown press enter hero. m oveLeft press ent…" at bounding box center [898, 260] width 296 height 235
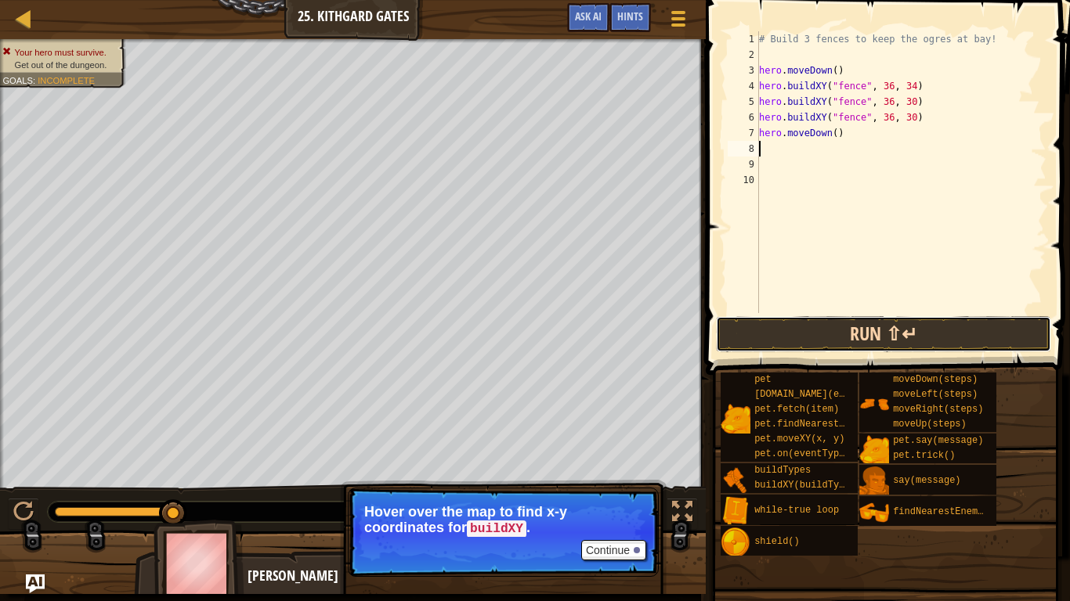
click at [818, 332] on button "Run ⇧↵" at bounding box center [883, 334] width 335 height 36
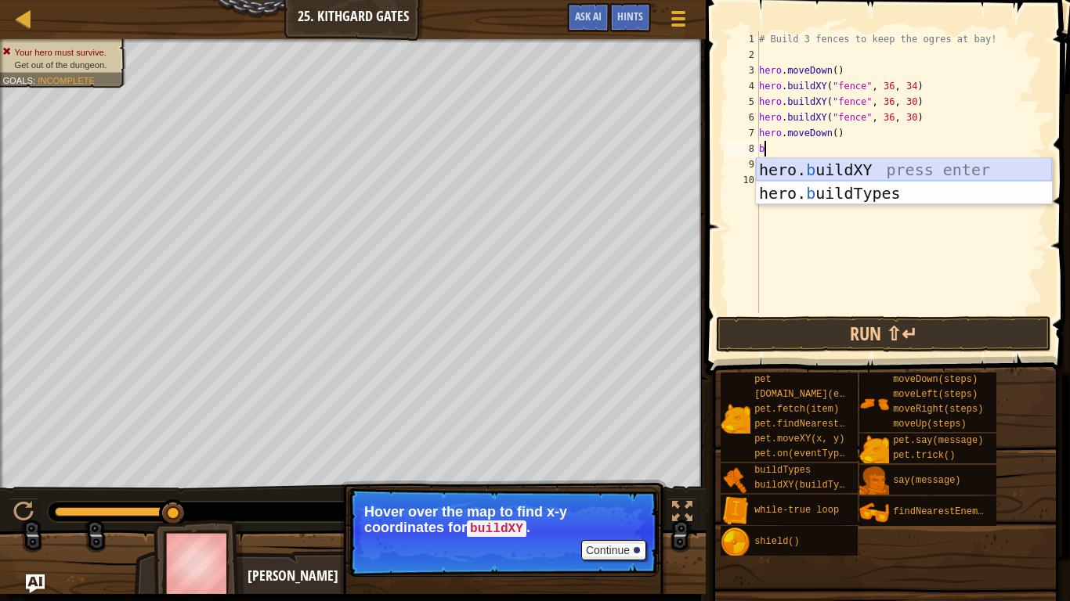
click at [844, 161] on div "hero. b uildXY press enter hero. b uildTypes press enter" at bounding box center [904, 205] width 296 height 94
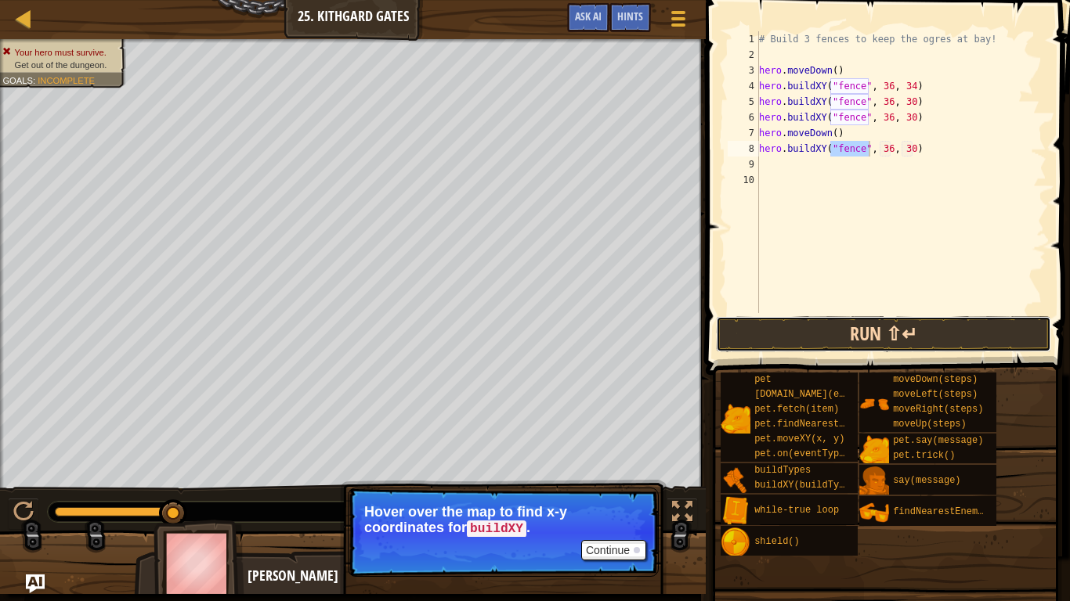
click at [865, 331] on button "Run ⇧↵" at bounding box center [883, 334] width 335 height 36
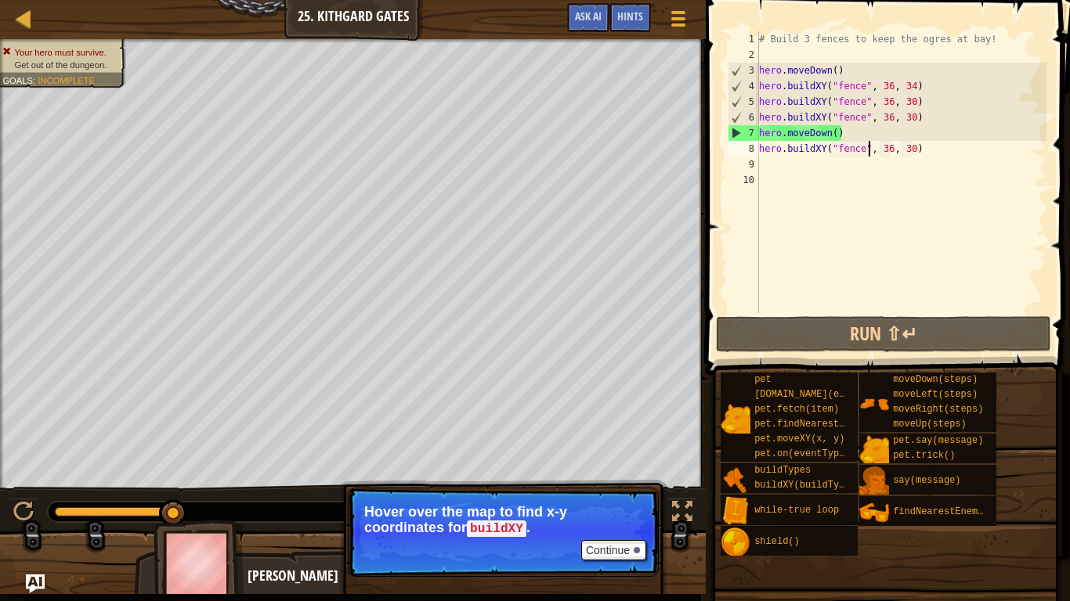
click at [840, 134] on div "# Build 3 fences to keep the ogres at bay! hero . moveDown ( ) hero . buildXY (…" at bounding box center [901, 187] width 291 height 313
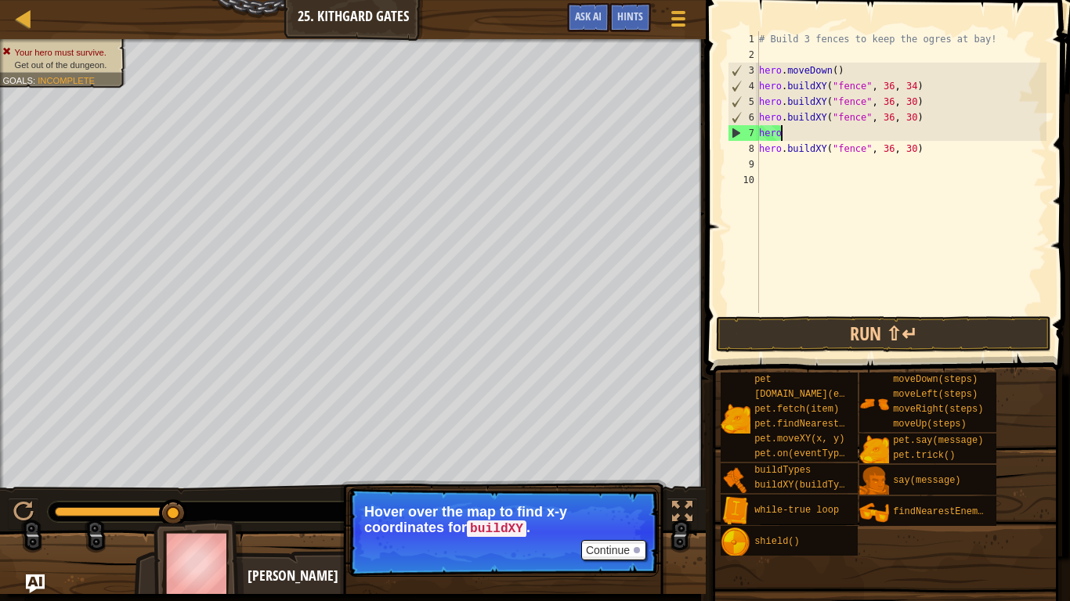
type textarea "h"
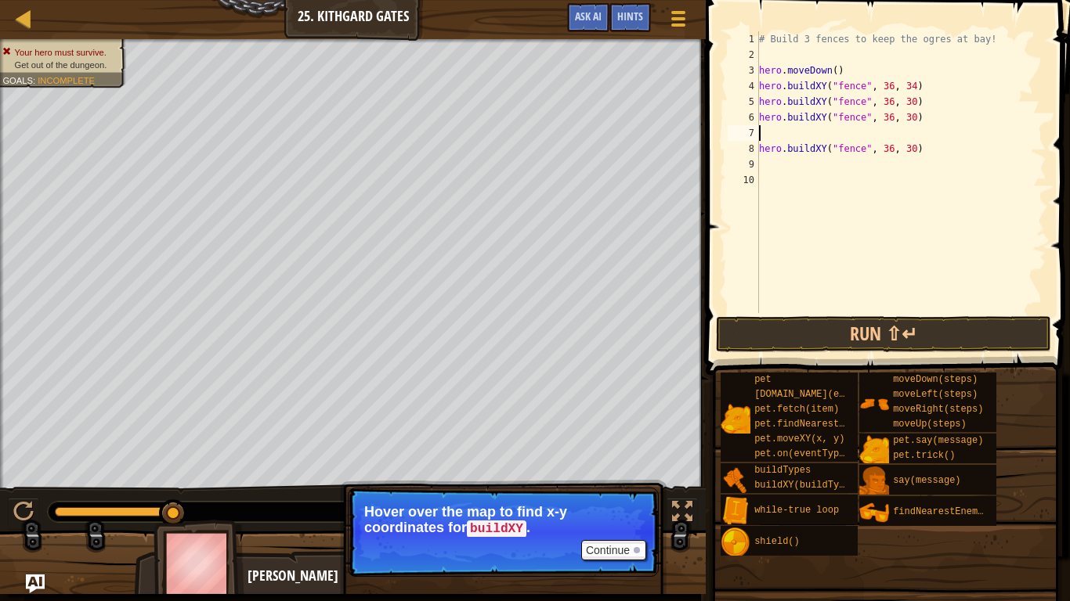
click at [921, 150] on div "# Build 3 fences to keep the ogres at bay! hero . moveDown ( ) hero . buildXY (…" at bounding box center [901, 187] width 291 height 313
type textarea "h"
click at [895, 327] on button "Run ⇧↵" at bounding box center [883, 334] width 335 height 36
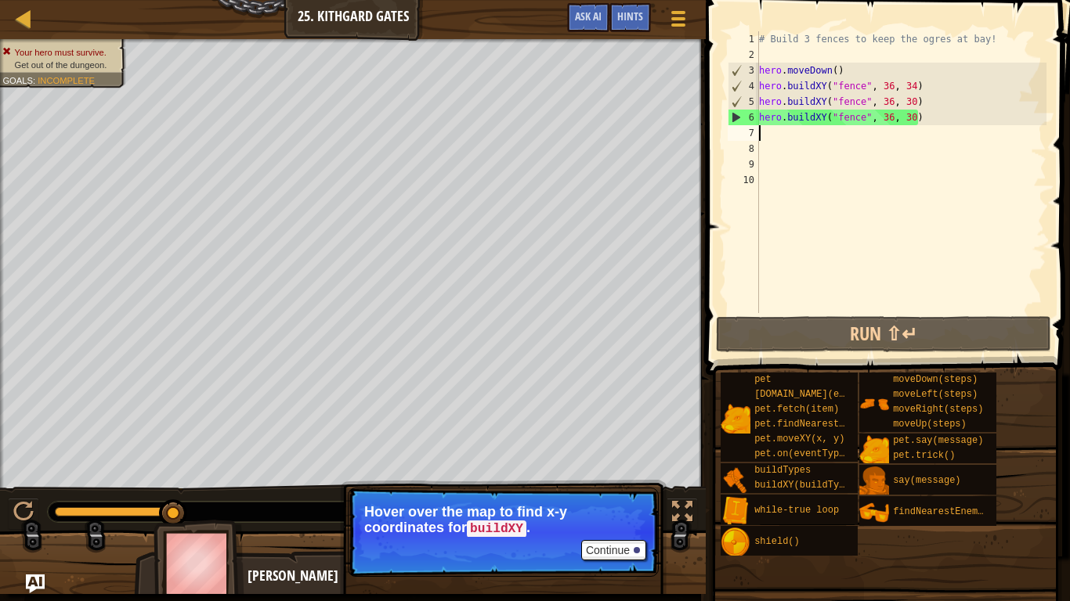
click at [768, 135] on div "# Build 3 fences to keep the ogres at bay! hero . moveDown ( ) hero . buildXY (…" at bounding box center [901, 187] width 291 height 313
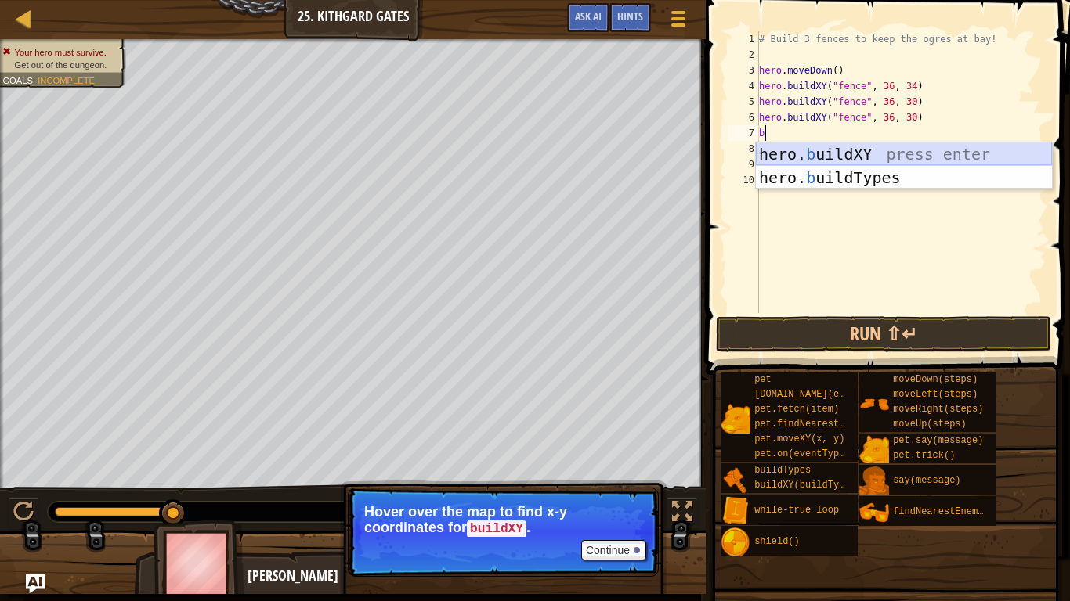
click at [859, 158] on div "hero. b uildXY press enter hero. b uildTypes press enter" at bounding box center [904, 190] width 296 height 94
type textarea "hero.buildXY("fence", 36, 30)"
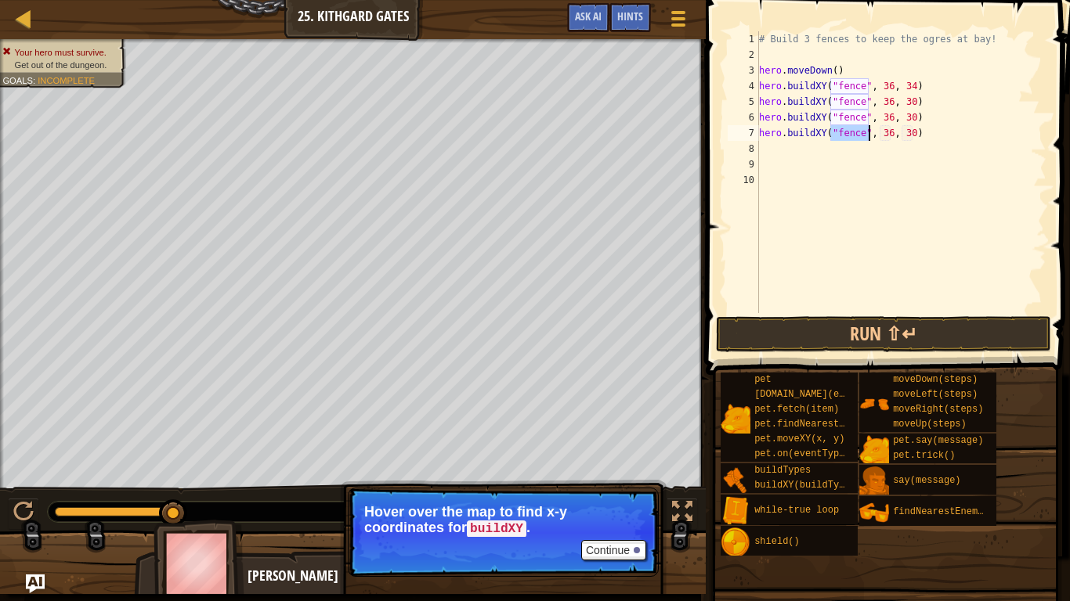
click at [894, 146] on div "# Build 3 fences to keep the ogres at bay! hero . moveDown ( ) hero . buildXY (…" at bounding box center [901, 187] width 291 height 313
click at [895, 137] on div "# Build 3 fences to keep the ogres at bay! hero . moveDown ( ) hero . buildXY (…" at bounding box center [901, 187] width 291 height 313
click at [891, 139] on div "# Build 3 fences to keep the ogres at bay! hero . moveDown ( ) hero . buildXY (…" at bounding box center [901, 187] width 291 height 313
click at [912, 139] on div "# Build 3 fences to keep the ogres at bay! hero . moveDown ( ) hero . buildXY (…" at bounding box center [901, 187] width 291 height 313
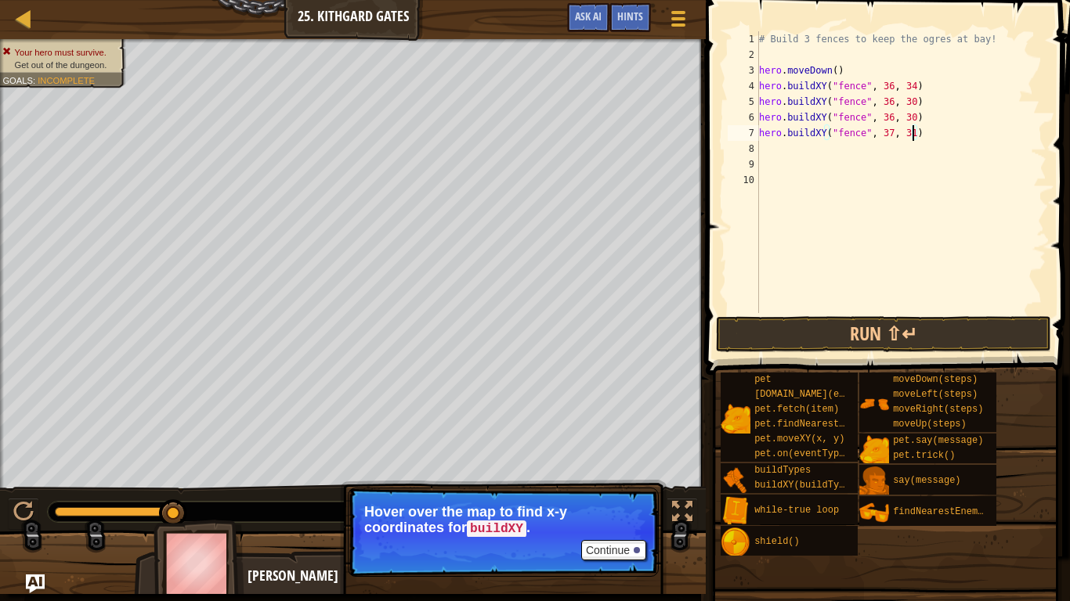
scroll to position [7, 22]
click at [901, 331] on button "Run ⇧↵" at bounding box center [883, 334] width 335 height 36
click at [891, 137] on div "# Build 3 fences to keep the ogres at bay! hero . moveDown ( ) hero . buildXY (…" at bounding box center [901, 187] width 291 height 313
click at [904, 327] on button "Run ⇧↵" at bounding box center [883, 334] width 335 height 36
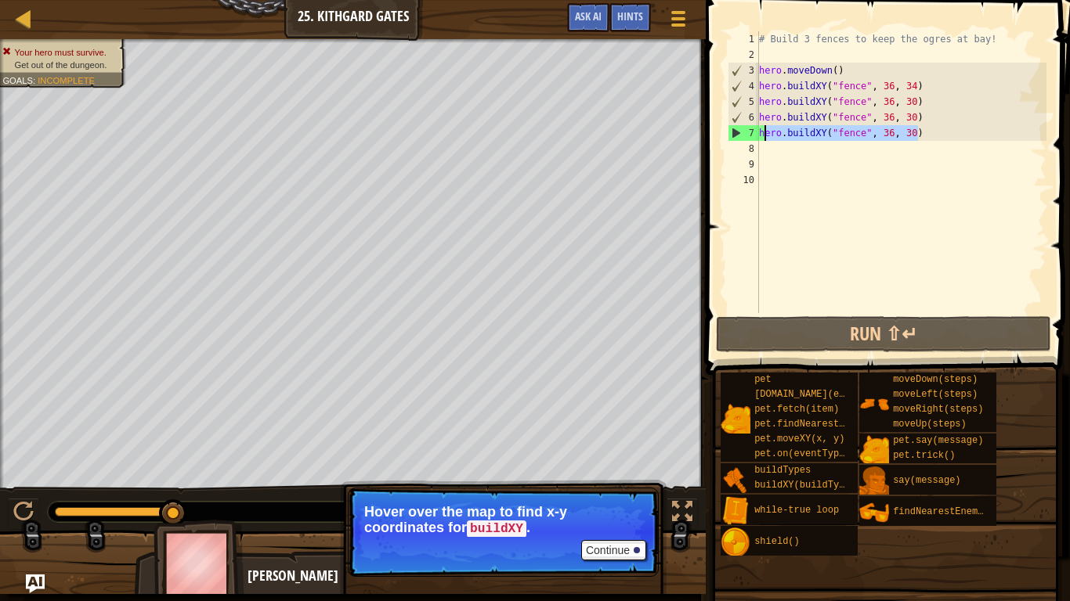
drag, startPoint x: 919, startPoint y: 134, endPoint x: 762, endPoint y: 131, distance: 156.7
click at [762, 131] on div "# Build 3 fences to keep the ogres at bay! hero . moveDown ( ) hero . buildXY (…" at bounding box center [901, 187] width 291 height 313
type textarea "h"
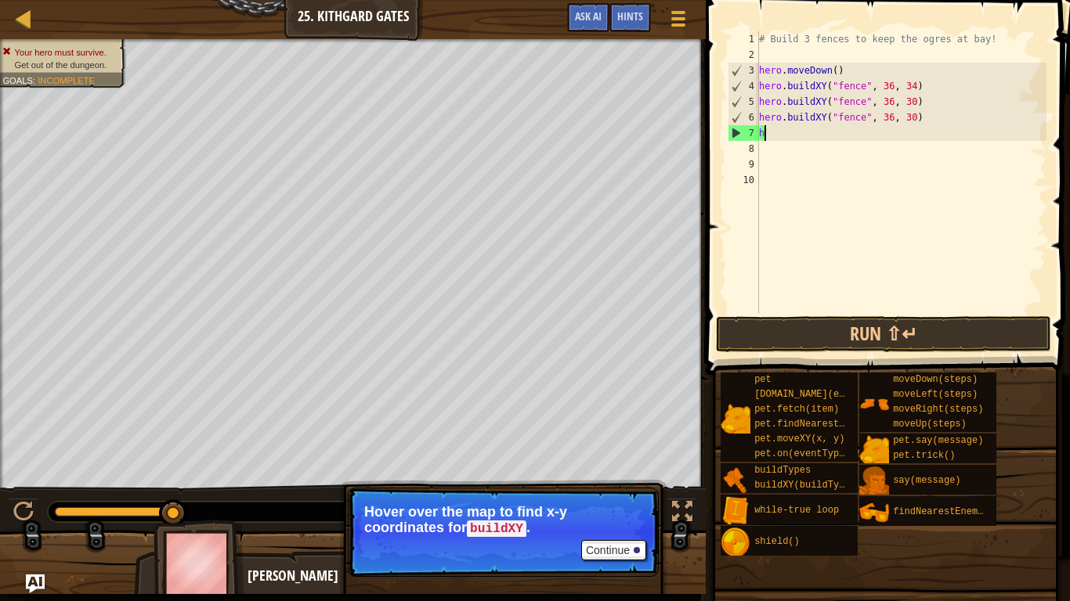
scroll to position [7, 0]
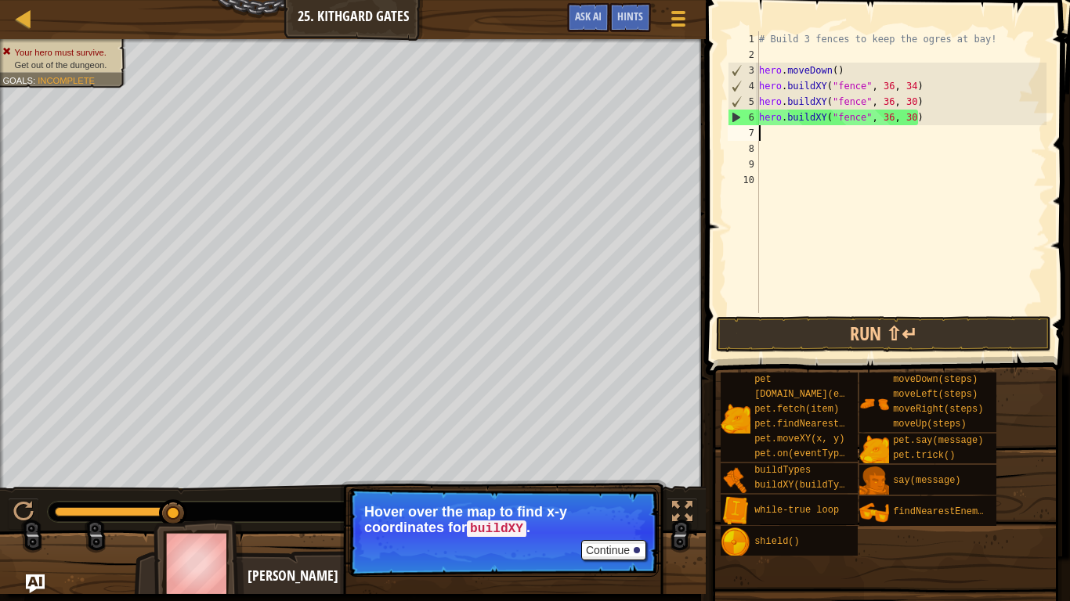
click at [912, 117] on div "# Build 3 fences to keep the ogres at bay! hero . moveDown ( ) hero . buildXY (…" at bounding box center [901, 187] width 291 height 313
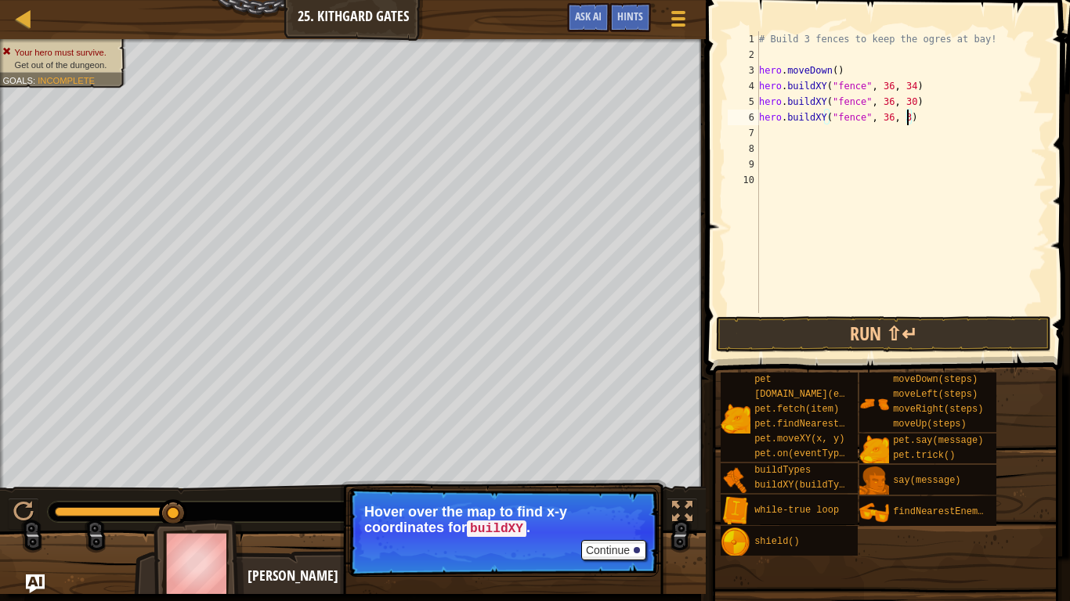
scroll to position [7, 22]
click at [891, 335] on button "Run ⇧↵" at bounding box center [883, 334] width 335 height 36
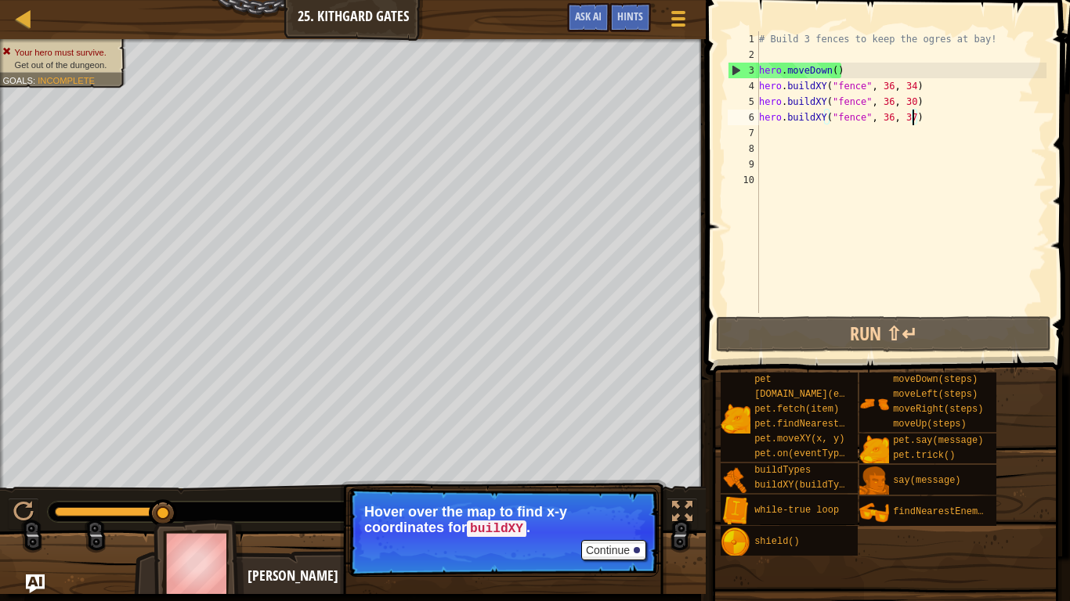
click at [909, 116] on div "# Build 3 fences to keep the ogres at bay! hero . moveDown ( ) hero . buildXY (…" at bounding box center [901, 187] width 291 height 313
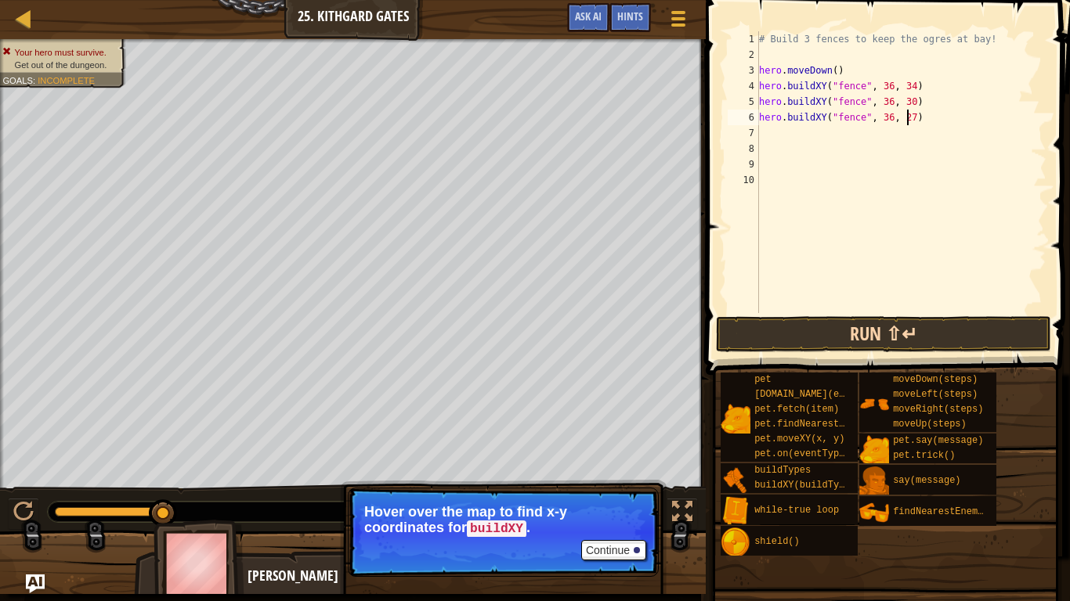
type textarea "hero.buildXY("fence", 36, 27)"
click at [927, 334] on button "Run ⇧↵" at bounding box center [883, 334] width 335 height 36
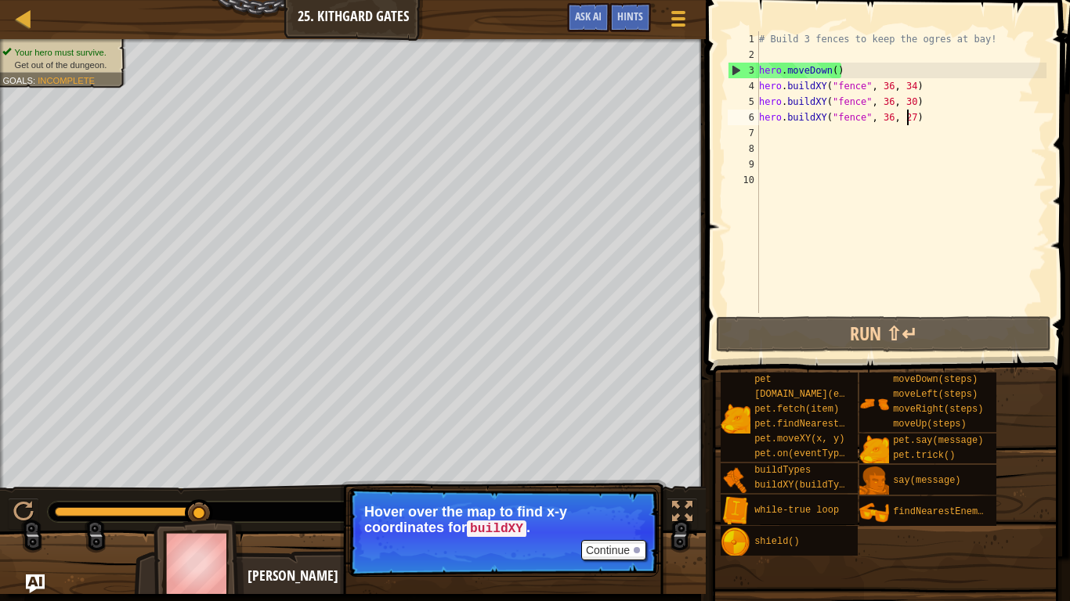
click at [761, 136] on div "# Build 3 fences to keep the ogres at bay! hero . moveDown ( ) hero . buildXY (…" at bounding box center [901, 187] width 291 height 313
type textarea "b"
type textarea "m"
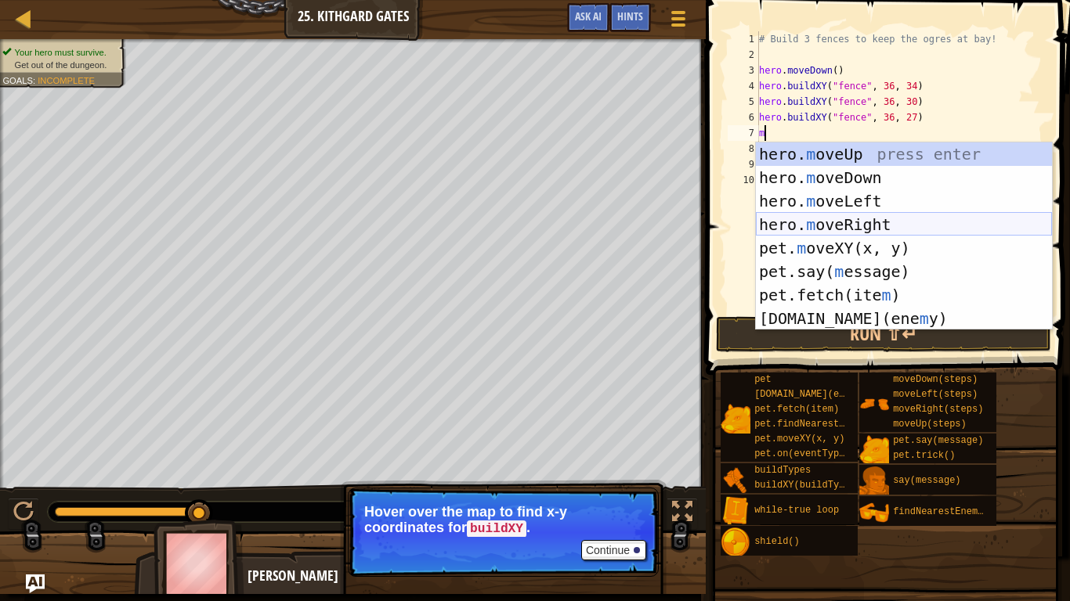
click at [818, 219] on div "hero. m oveUp press enter hero. m oveDown press enter hero. m oveLeft press ent…" at bounding box center [904, 260] width 296 height 235
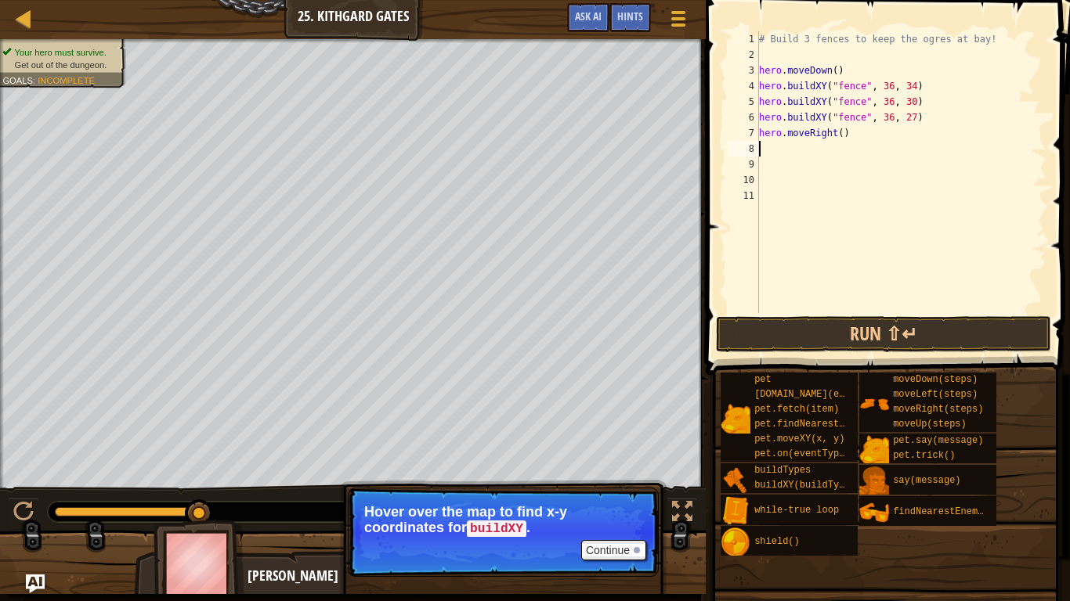
click at [825, 309] on div "# Build 3 fences to keep the ogres at bay! hero . moveDown ( ) hero . buildXY (…" at bounding box center [901, 187] width 291 height 313
click at [830, 329] on button "Run ⇧↵" at bounding box center [883, 334] width 335 height 36
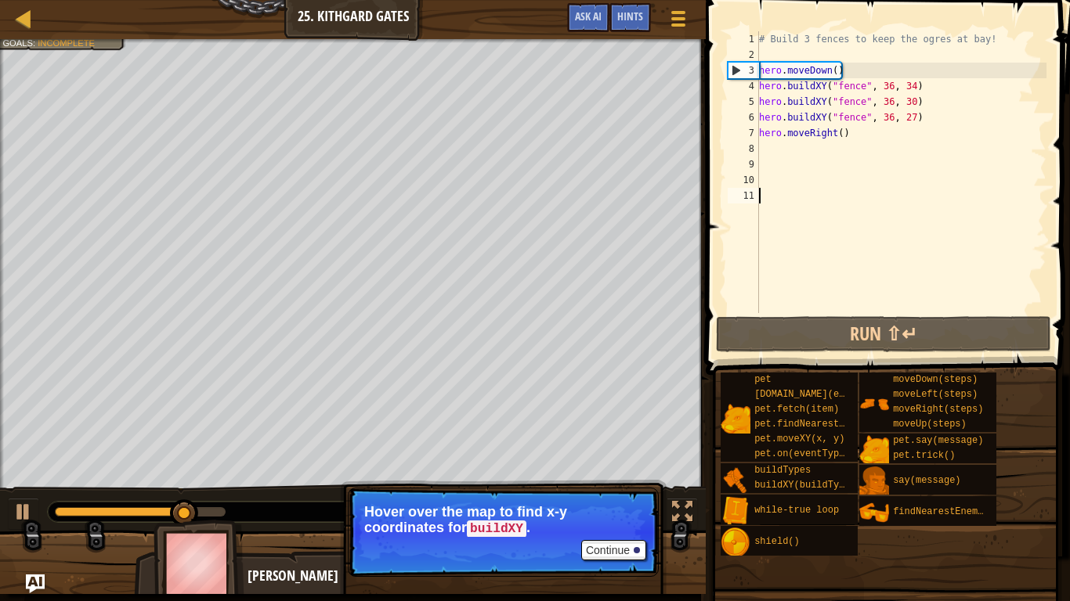
click at [841, 135] on div "# Build 3 fences to keep the ogres at bay! hero . moveDown ( ) hero . buildXY (…" at bounding box center [901, 187] width 291 height 313
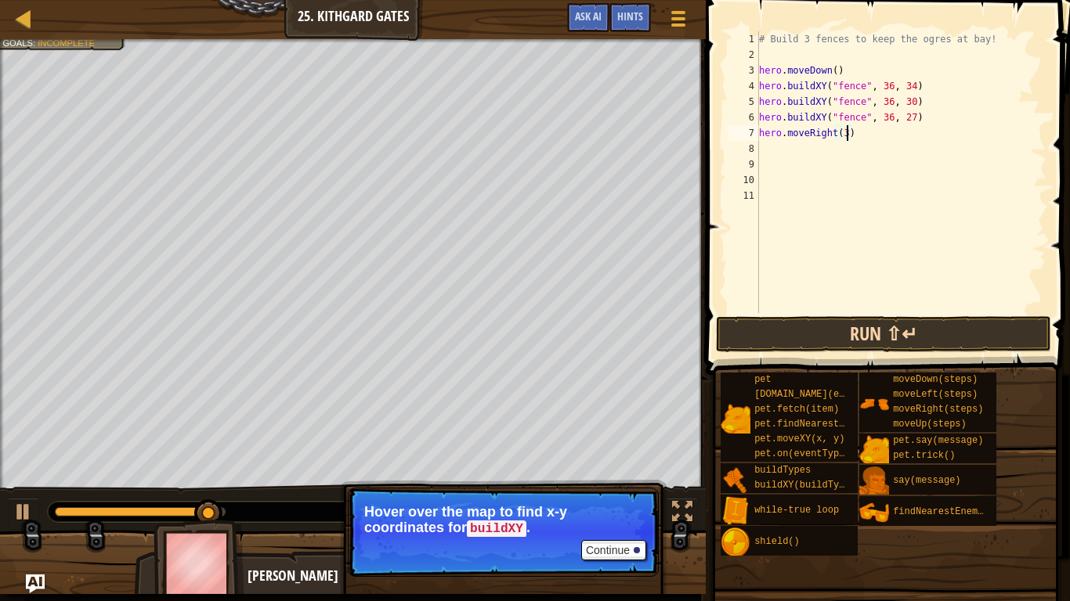
type textarea "hero.moveRight(3)"
click at [861, 333] on button "Run ⇧↵" at bounding box center [883, 334] width 335 height 36
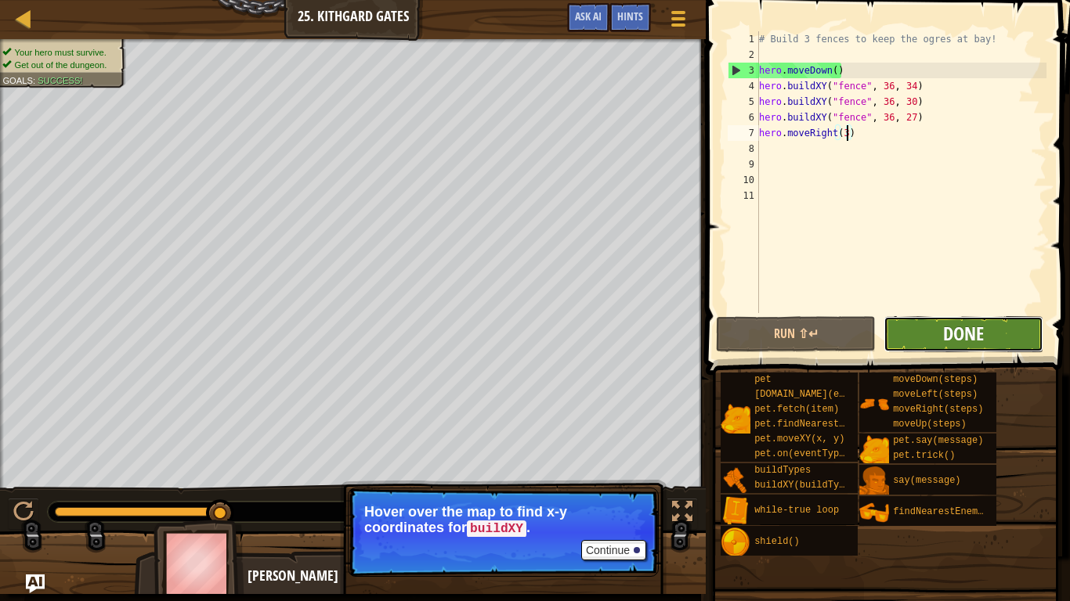
click at [960, 331] on span "Done" at bounding box center [963, 333] width 41 height 25
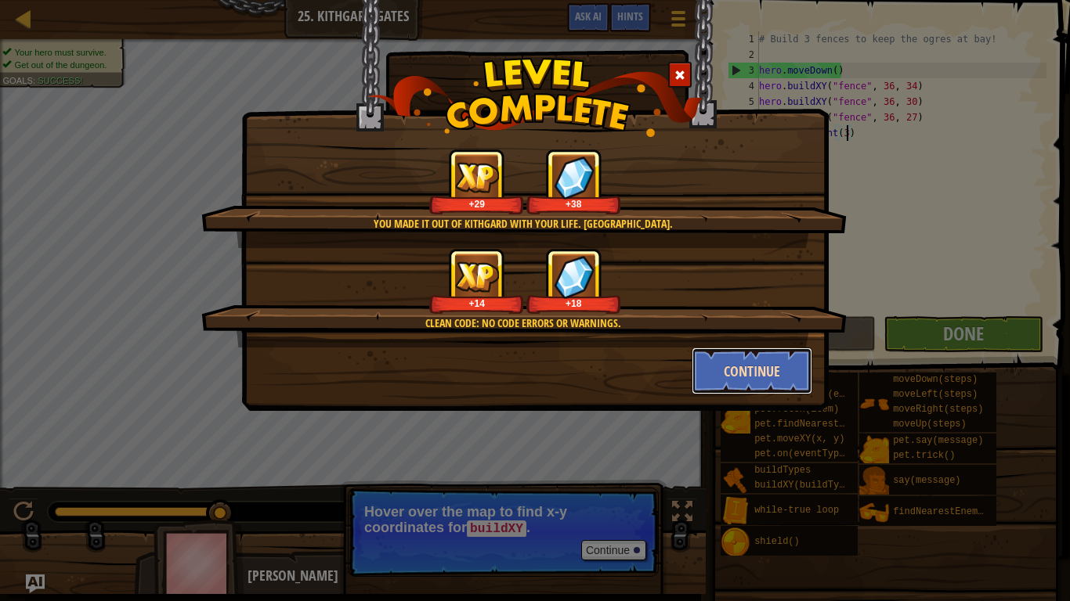
click at [752, 368] on button "Continue" at bounding box center [752, 371] width 121 height 47
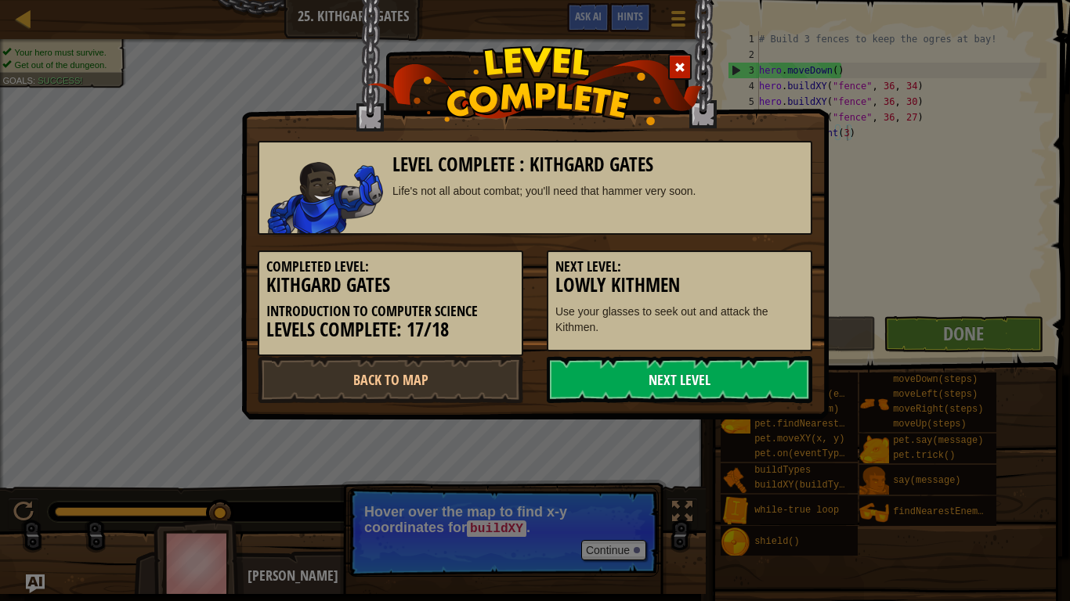
click at [747, 378] on link "Next Level" at bounding box center [680, 379] width 266 height 47
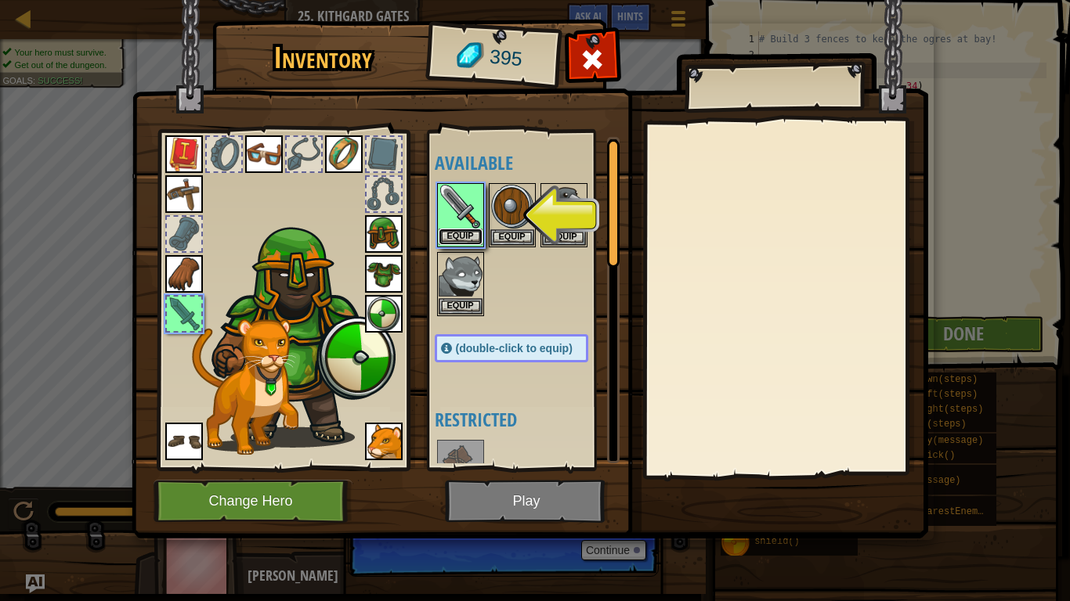
click at [475, 231] on button "Equip" at bounding box center [461, 237] width 44 height 16
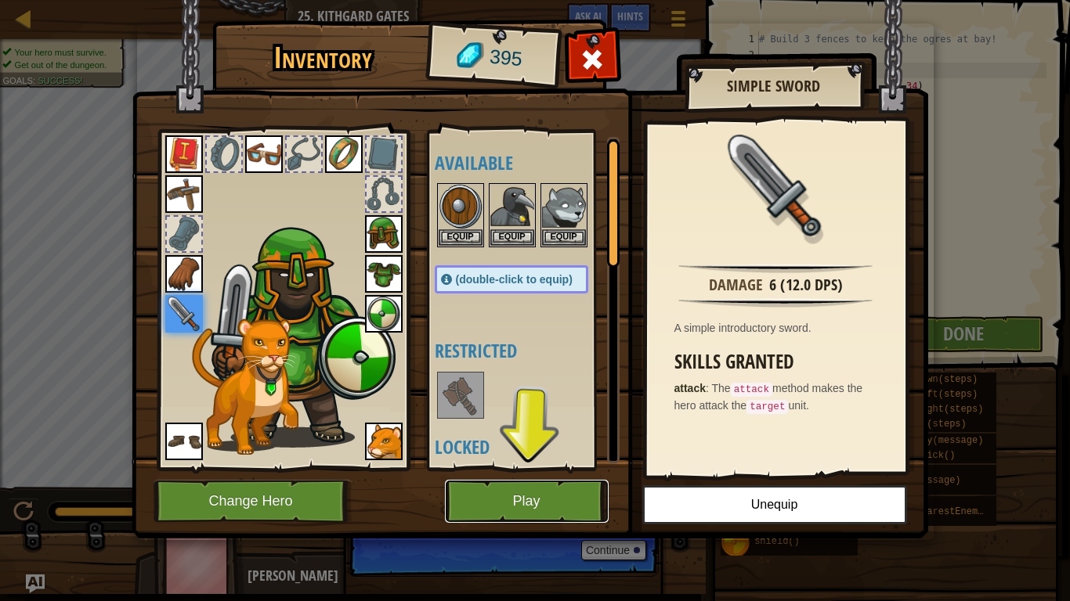
click at [531, 493] on button "Play" at bounding box center [527, 501] width 164 height 43
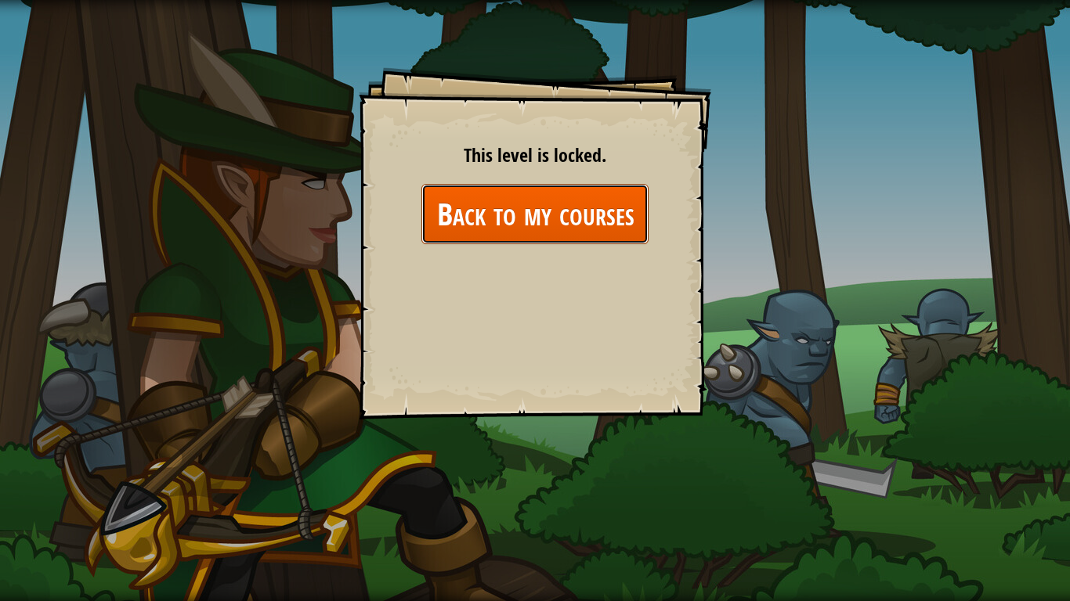
click at [556, 197] on link "Back to my courses" at bounding box center [534, 214] width 227 height 60
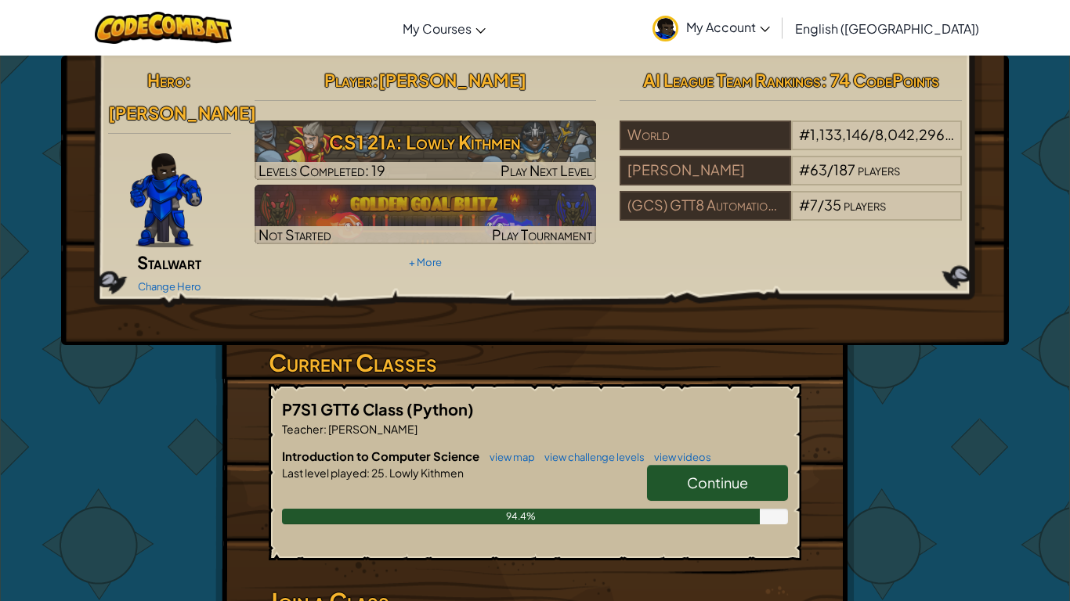
click at [726, 474] on span "Continue" at bounding box center [717, 483] width 61 height 18
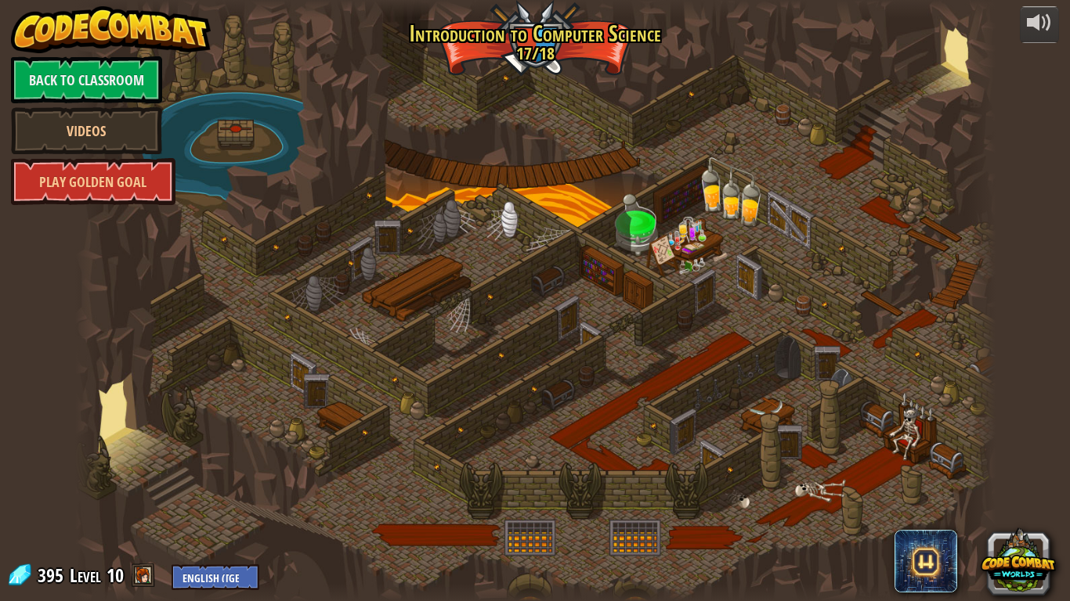
click at [699, 329] on div at bounding box center [535, 300] width 920 height 601
click at [99, 85] on link "Back to Classroom" at bounding box center [86, 79] width 151 height 47
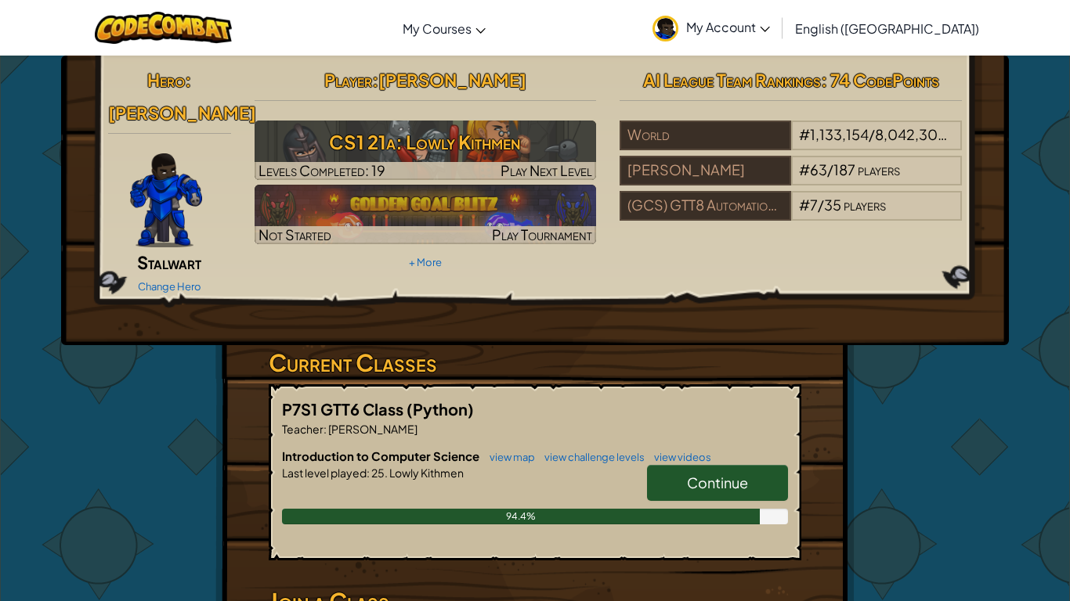
click at [687, 470] on link "Continue" at bounding box center [717, 483] width 141 height 36
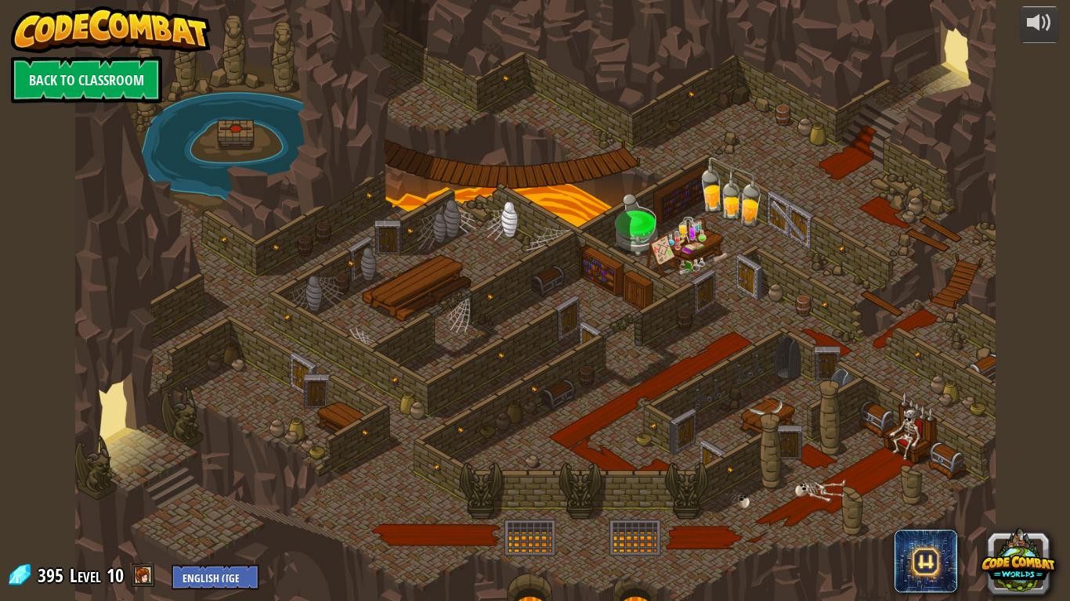
click at [699, 316] on div at bounding box center [535, 300] width 920 height 601
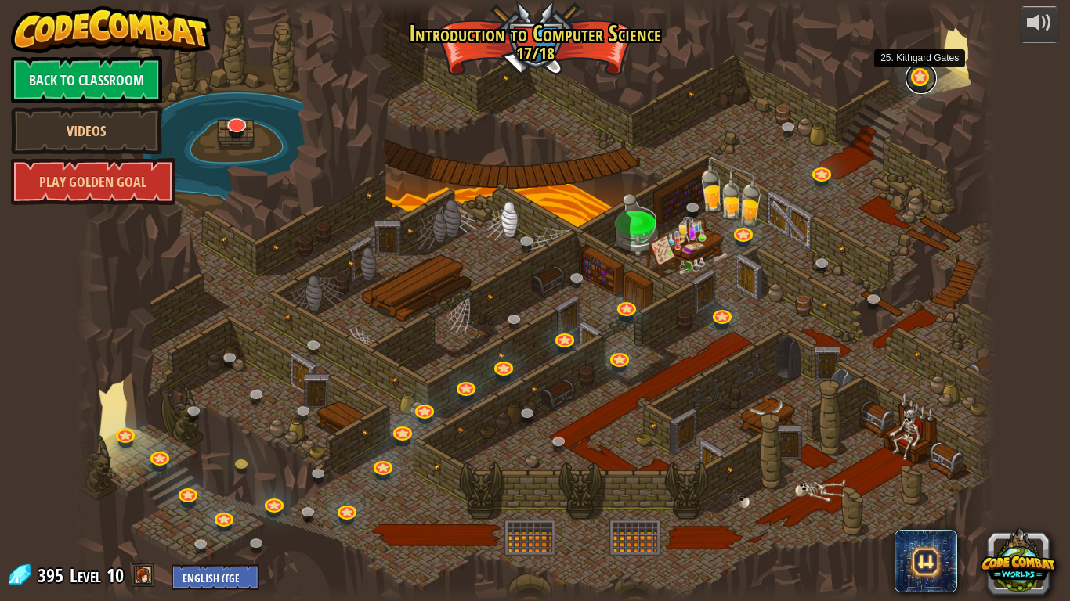
click at [919, 82] on link at bounding box center [920, 78] width 31 height 31
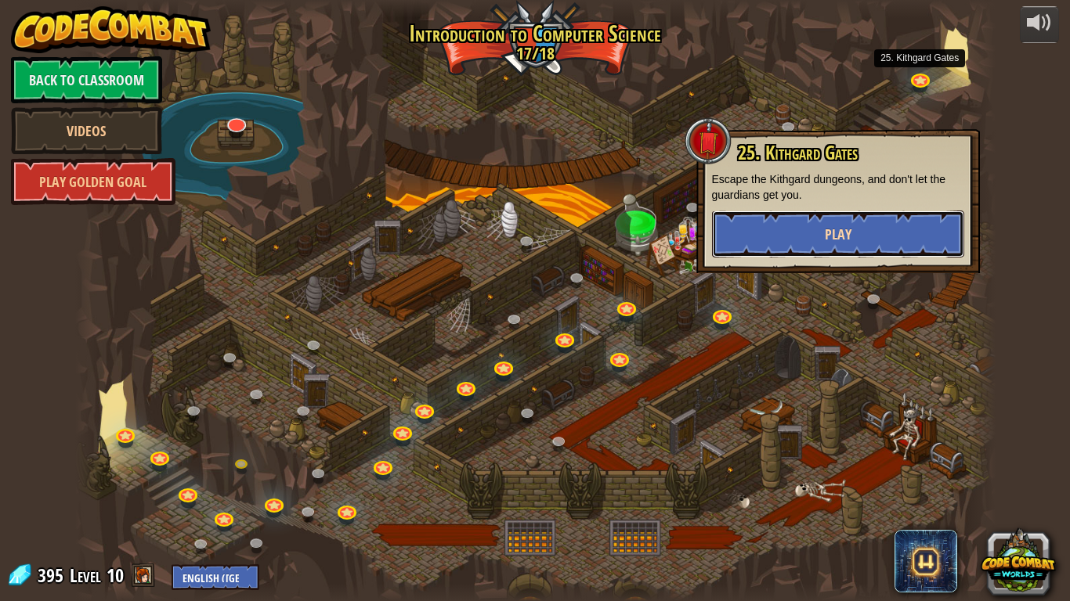
click at [839, 240] on span "Play" at bounding box center [838, 235] width 27 height 20
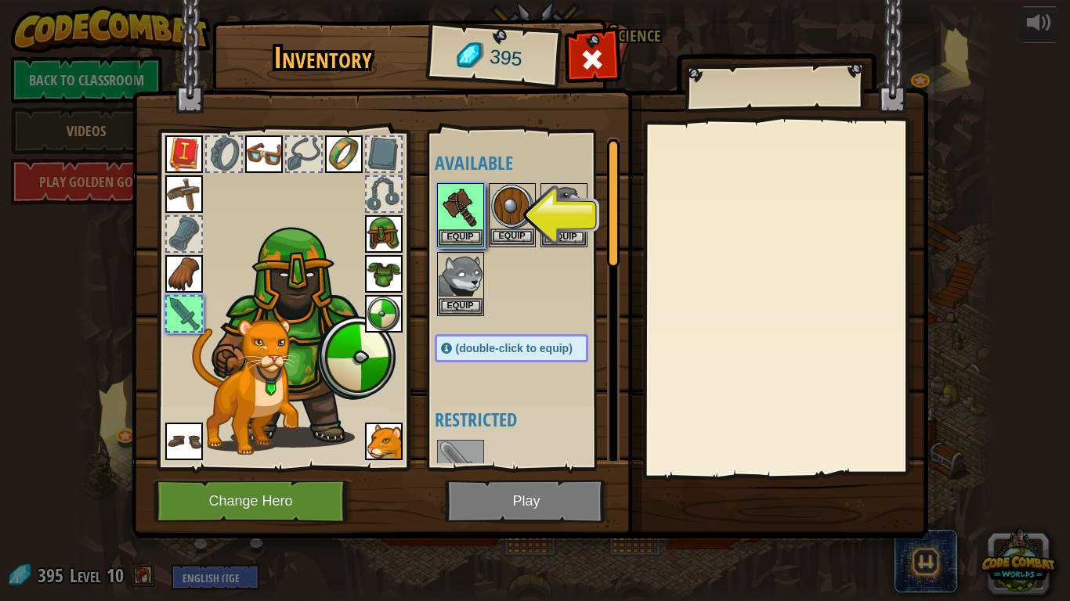
click at [518, 217] on img at bounding box center [512, 207] width 44 height 44
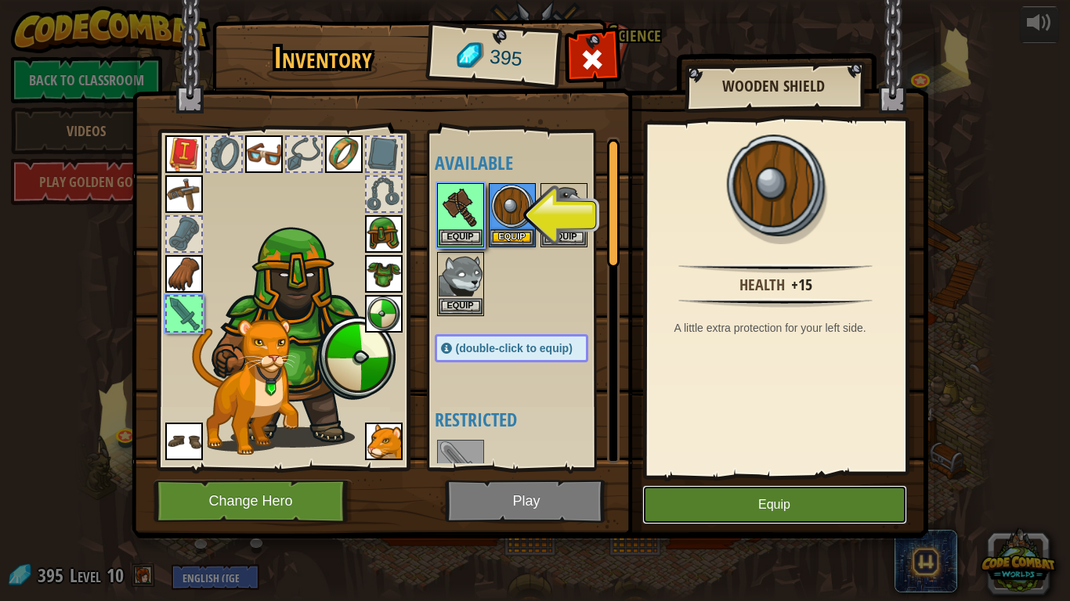
click at [735, 496] on button "Equip" at bounding box center [774, 505] width 265 height 39
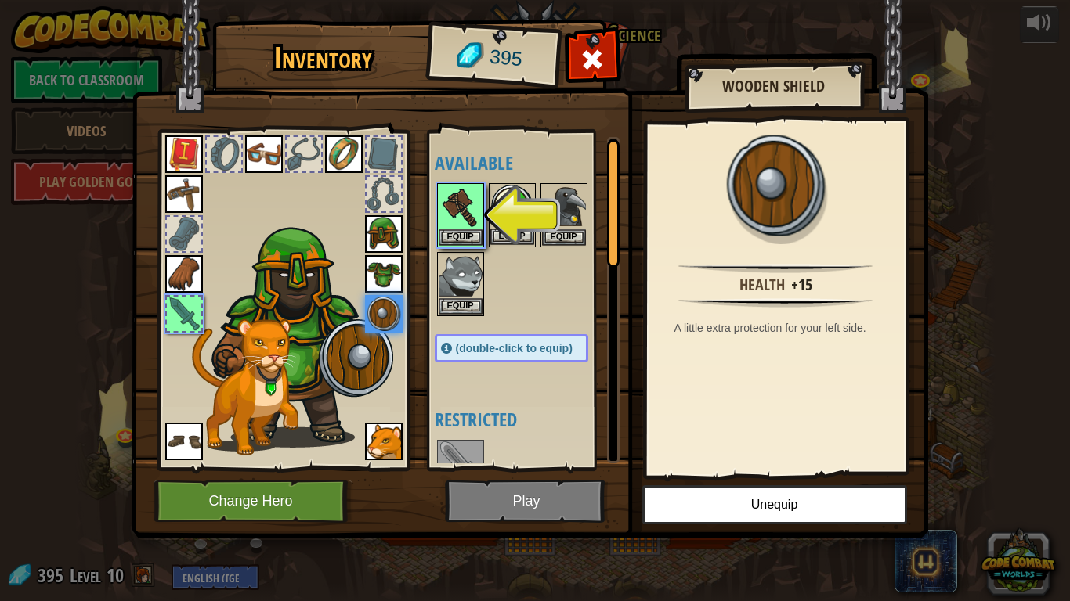
click at [512, 226] on img at bounding box center [512, 207] width 44 height 44
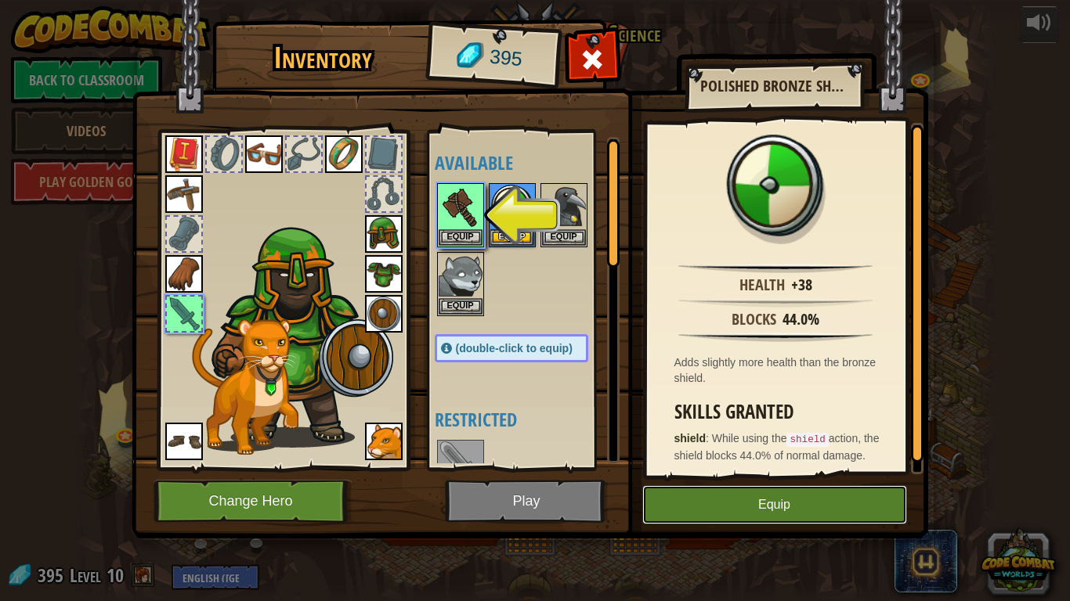
click at [721, 493] on button "Equip" at bounding box center [774, 505] width 265 height 39
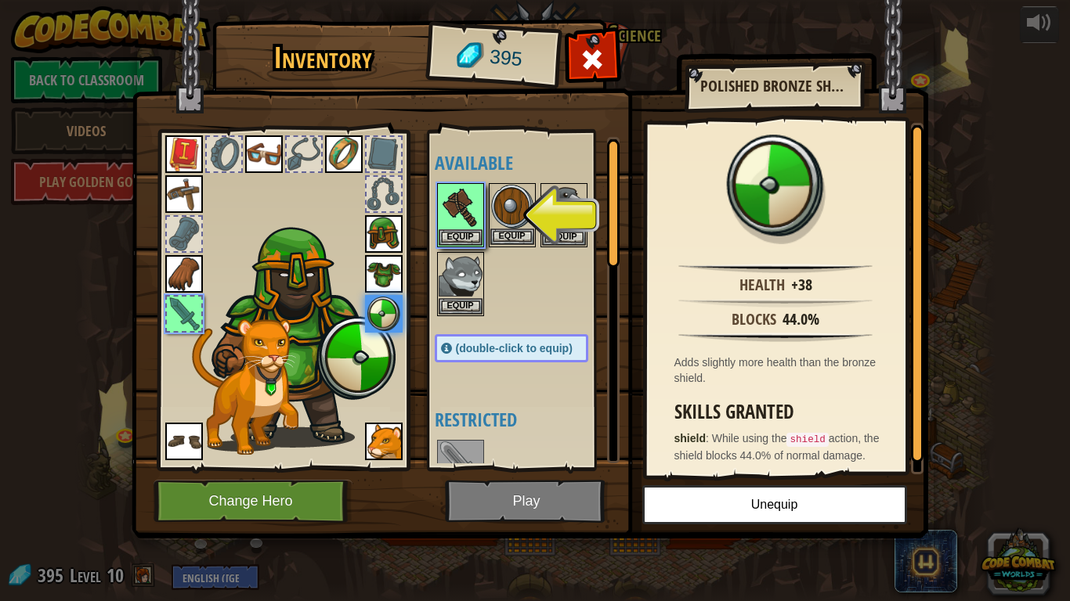
click at [502, 204] on img at bounding box center [512, 207] width 44 height 44
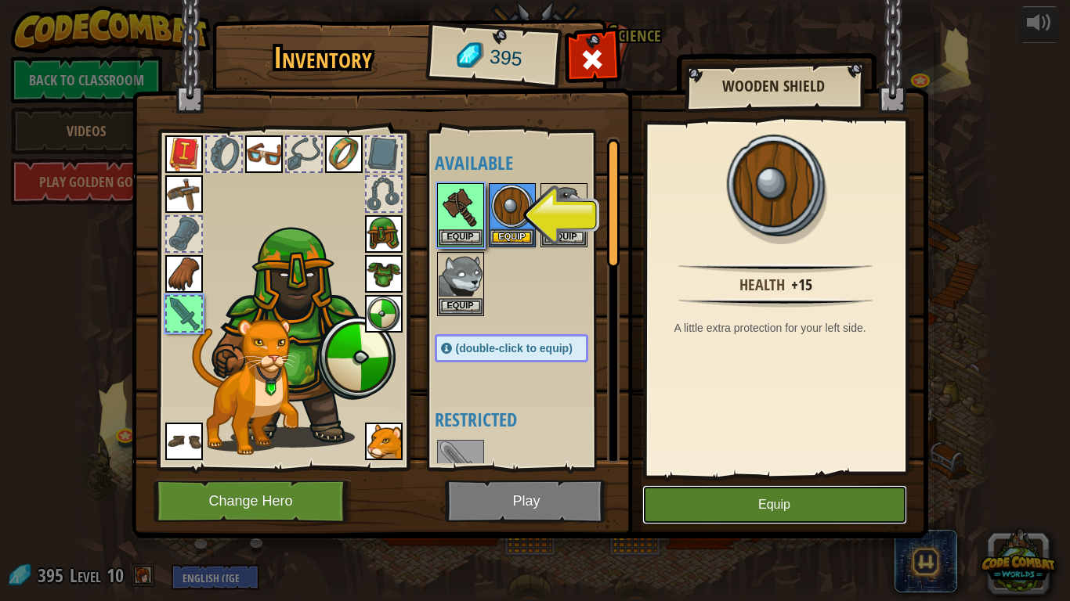
click at [667, 504] on button "Equip" at bounding box center [774, 505] width 265 height 39
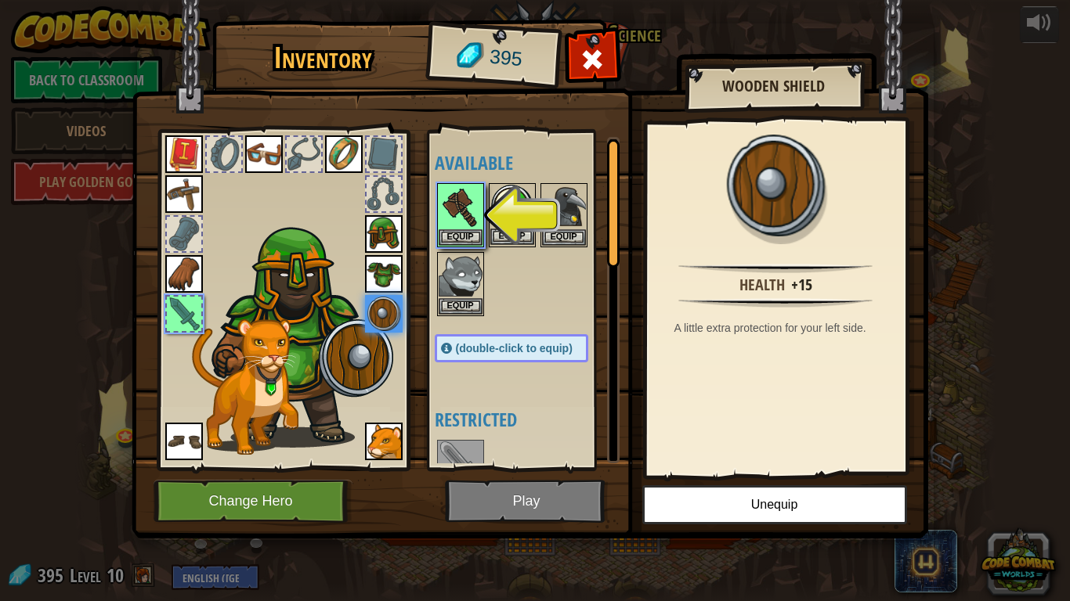
click at [504, 208] on img at bounding box center [512, 207] width 44 height 44
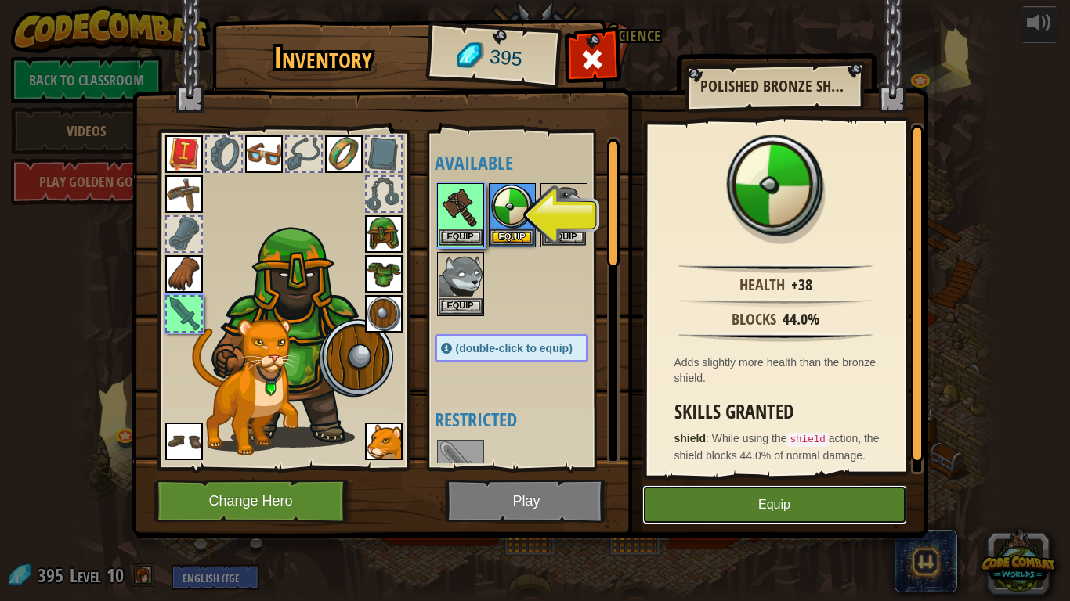
click at [698, 502] on button "Equip" at bounding box center [774, 505] width 265 height 39
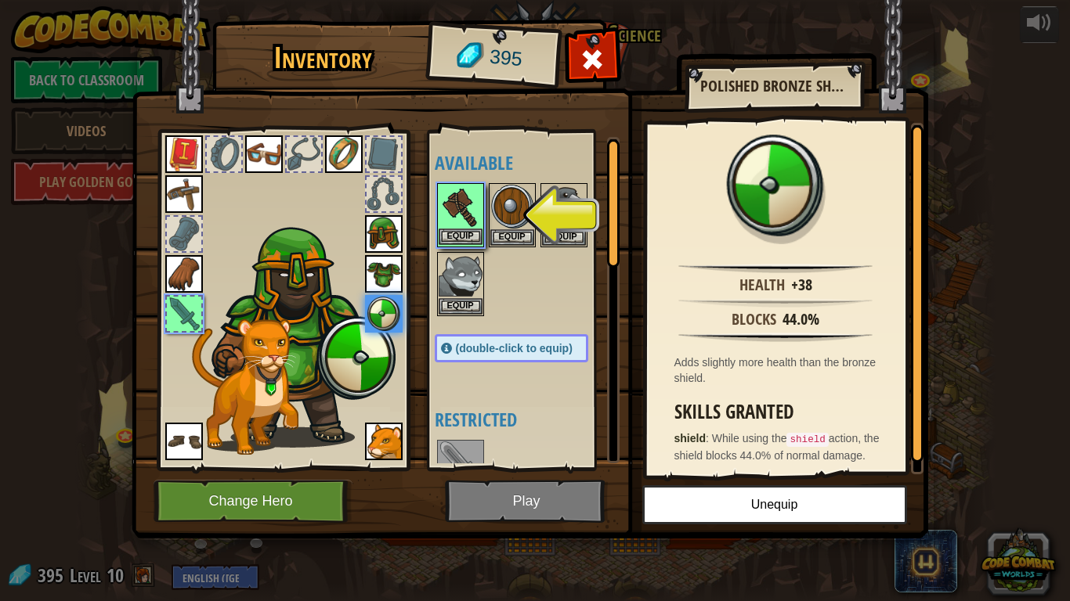
click at [481, 221] on img at bounding box center [461, 207] width 44 height 44
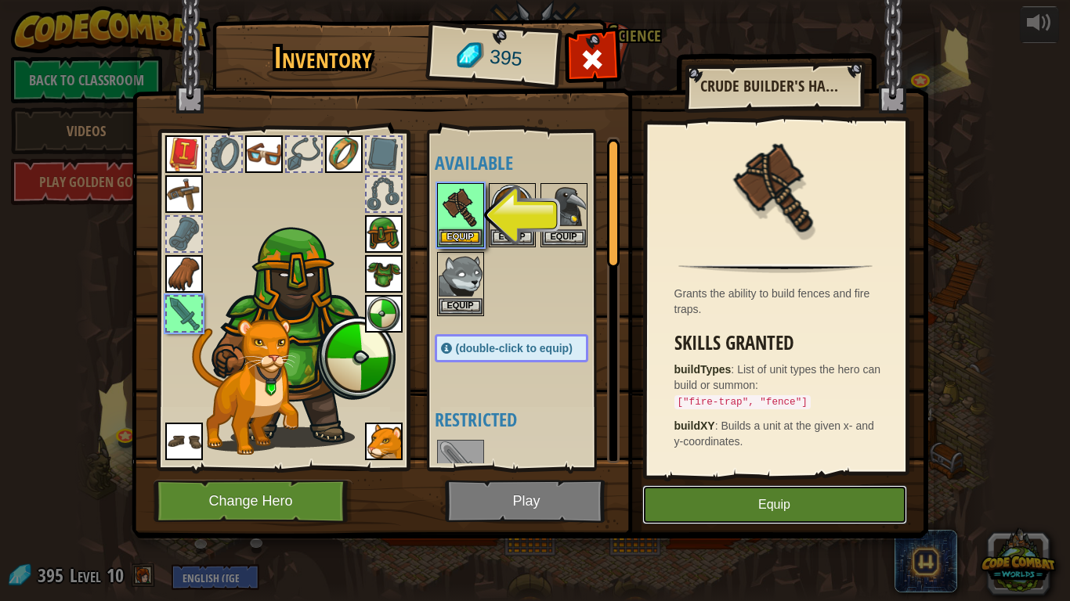
click at [706, 497] on button "Equip" at bounding box center [774, 505] width 265 height 39
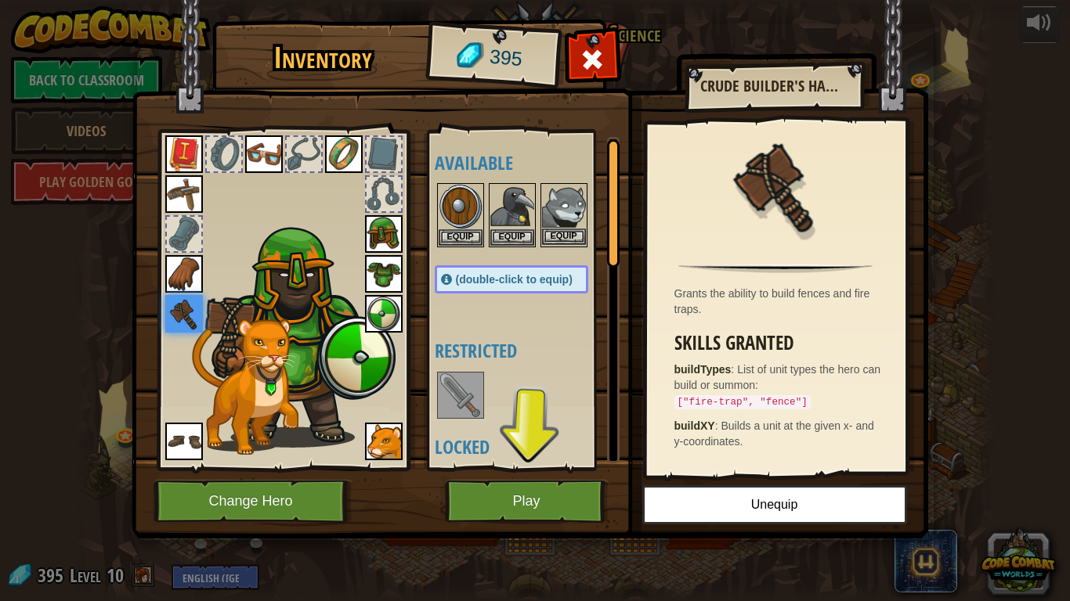
click at [559, 220] on img at bounding box center [564, 207] width 44 height 44
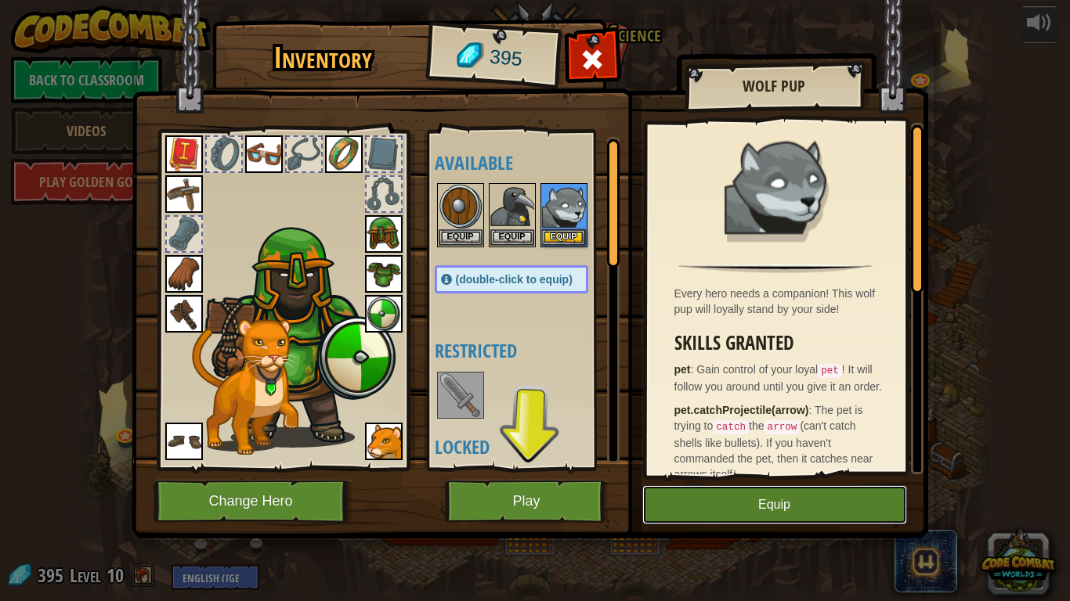
click at [726, 506] on button "Equip" at bounding box center [774, 505] width 265 height 39
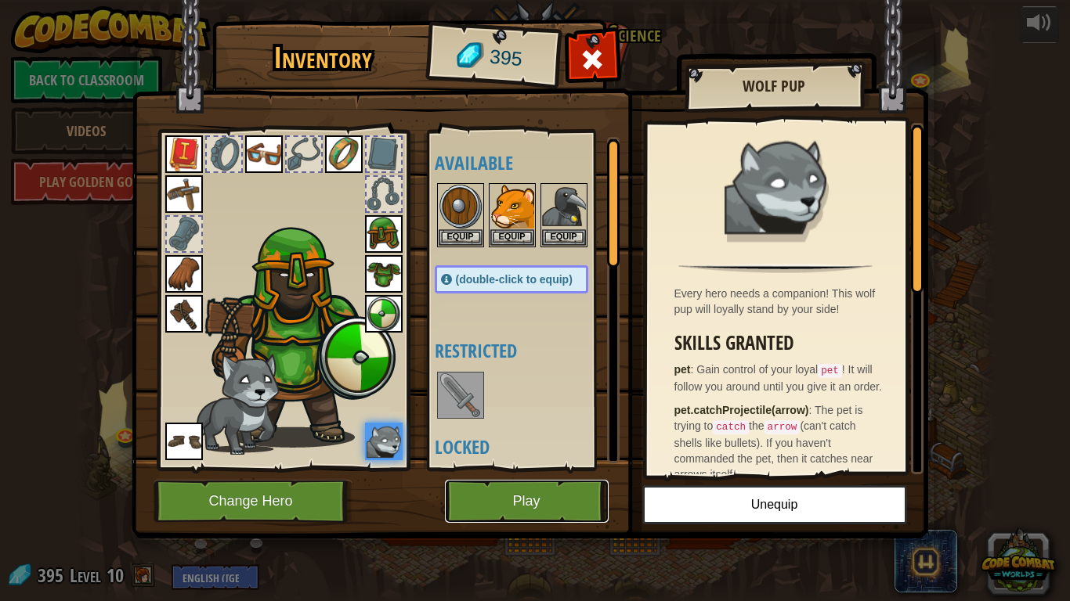
click at [562, 496] on button "Play" at bounding box center [527, 501] width 164 height 43
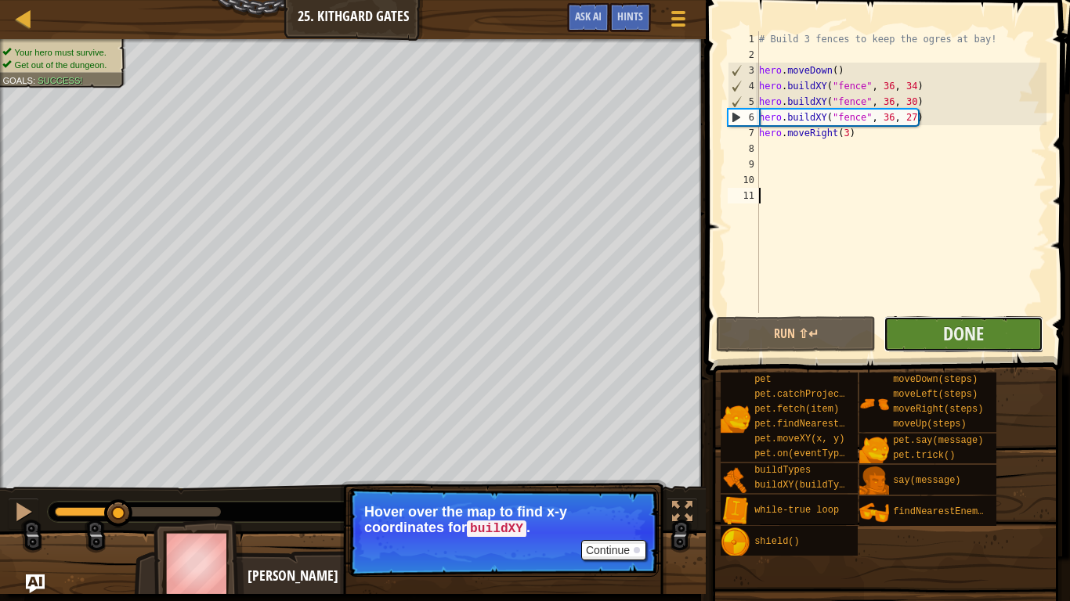
click at [953, 349] on button "Done" at bounding box center [963, 334] width 160 height 36
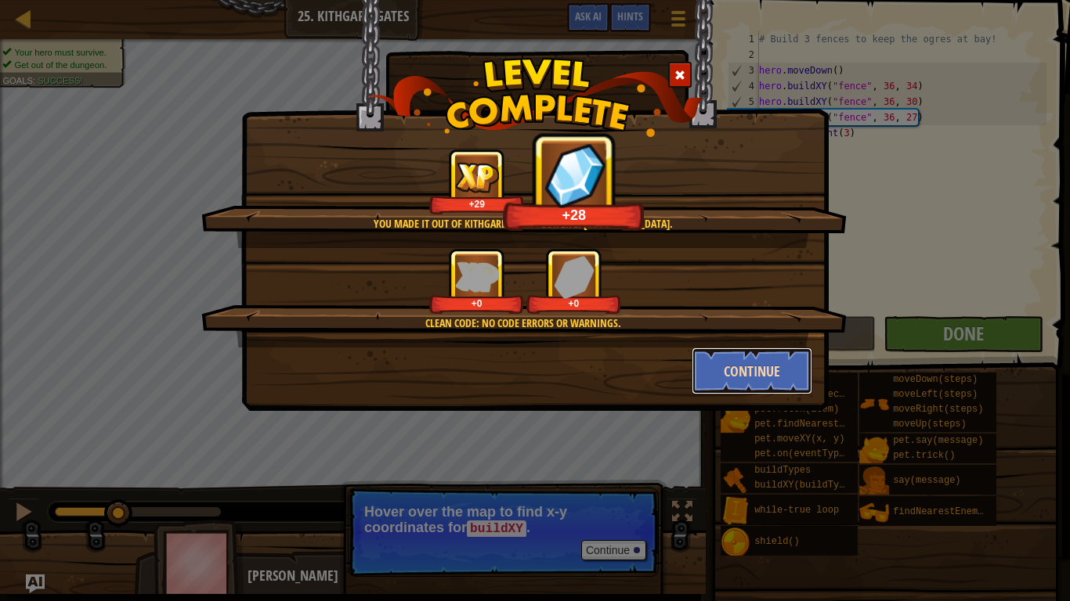
click at [757, 381] on button "Continue" at bounding box center [752, 371] width 121 height 47
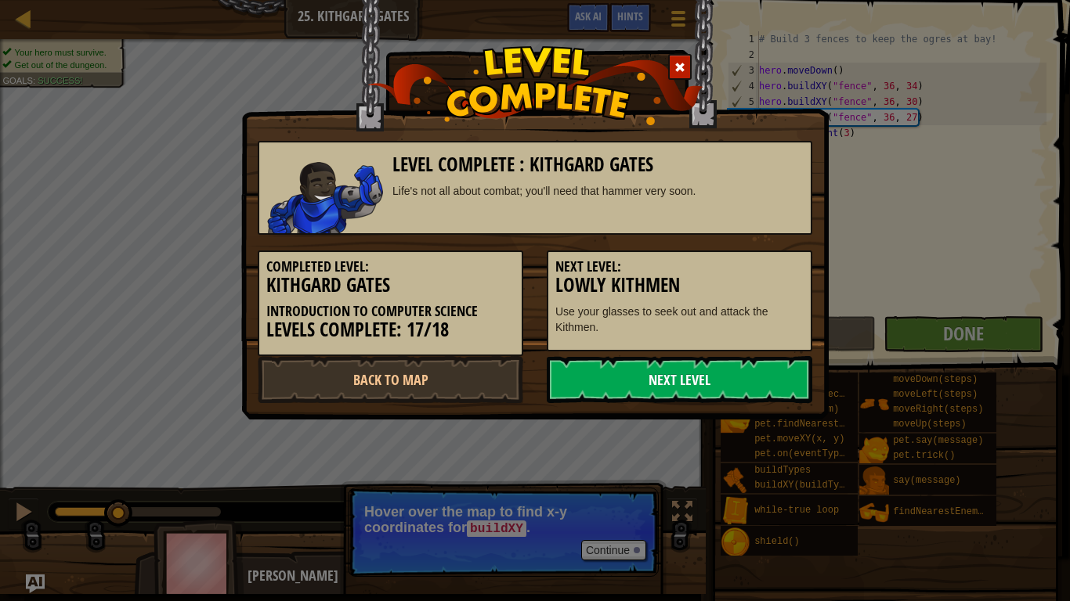
click at [696, 381] on link "Next Level" at bounding box center [680, 379] width 266 height 47
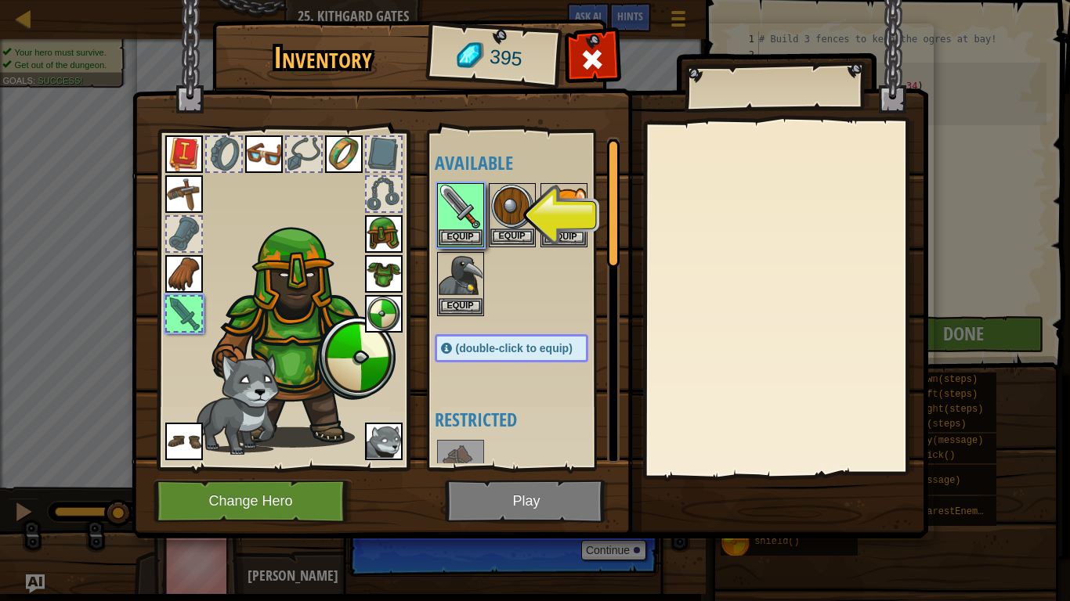
click at [500, 208] on img at bounding box center [512, 207] width 44 height 44
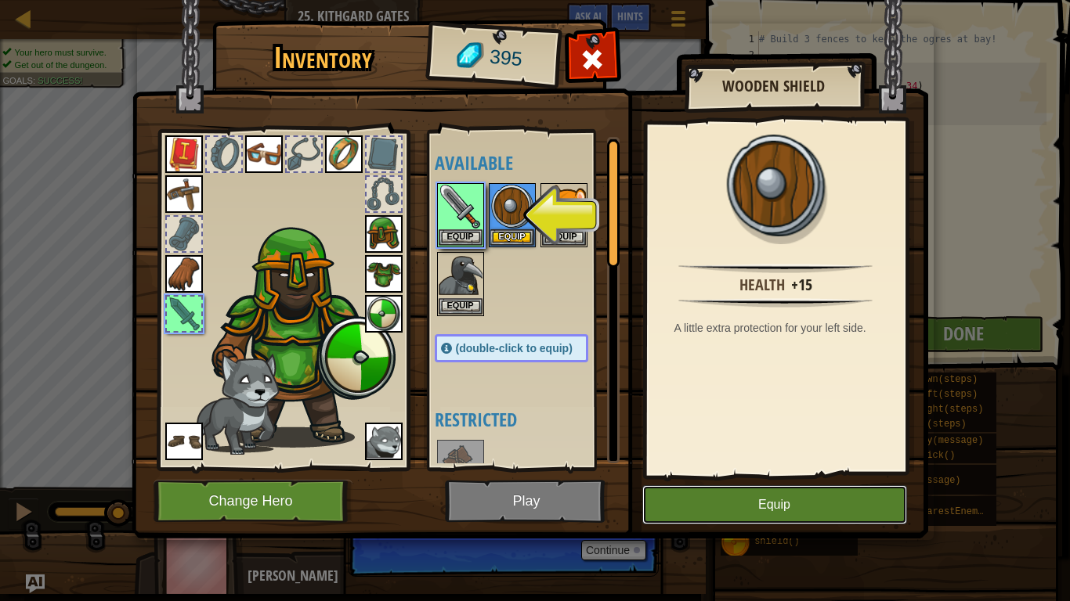
click at [667, 488] on button "Equip" at bounding box center [774, 505] width 265 height 39
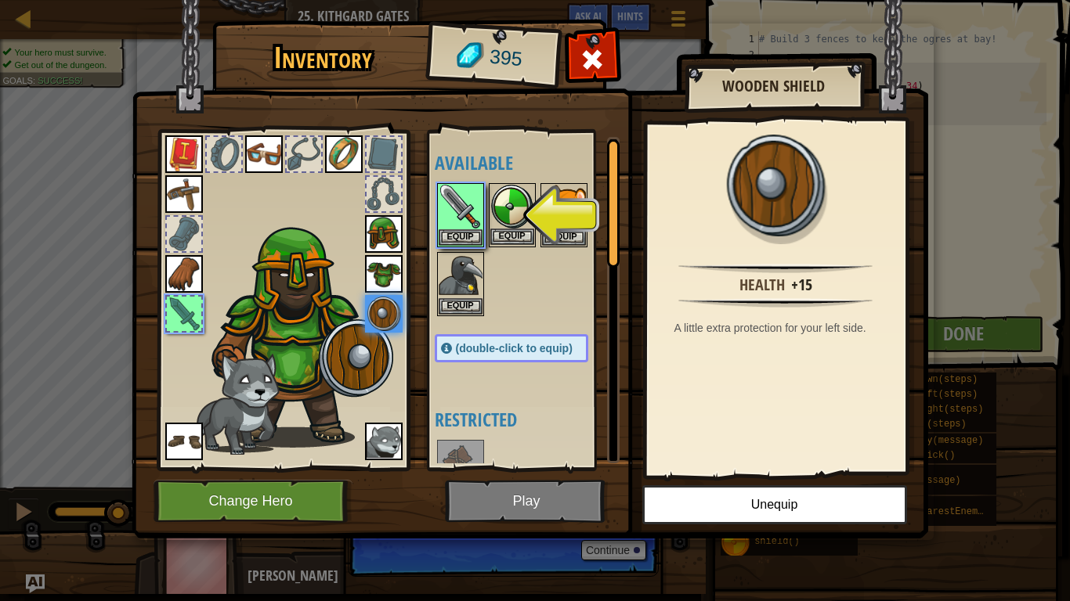
click at [516, 227] on img at bounding box center [512, 207] width 44 height 44
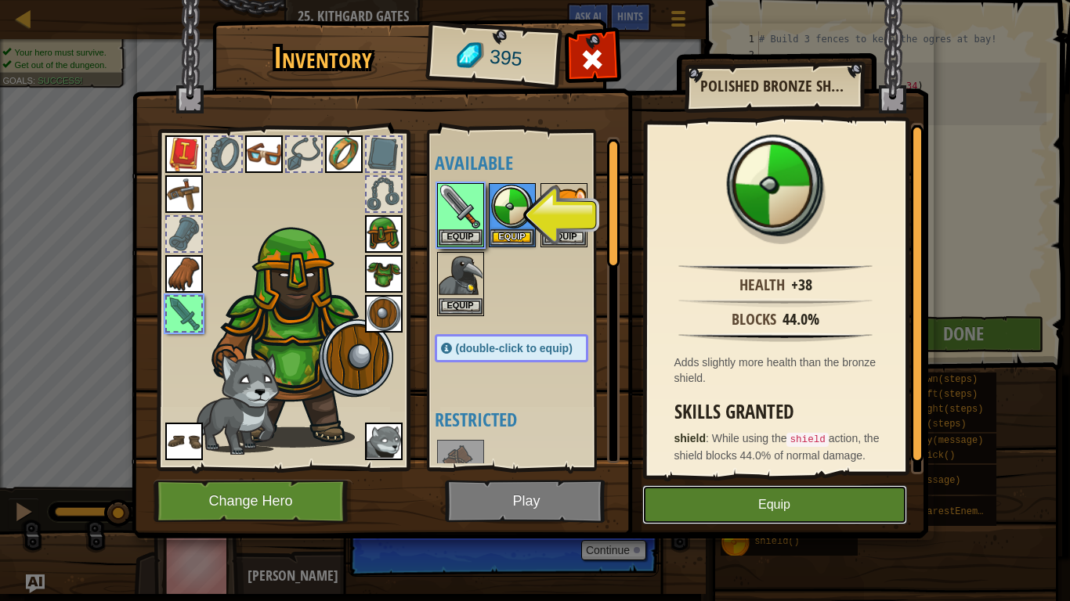
click at [659, 496] on button "Equip" at bounding box center [774, 505] width 265 height 39
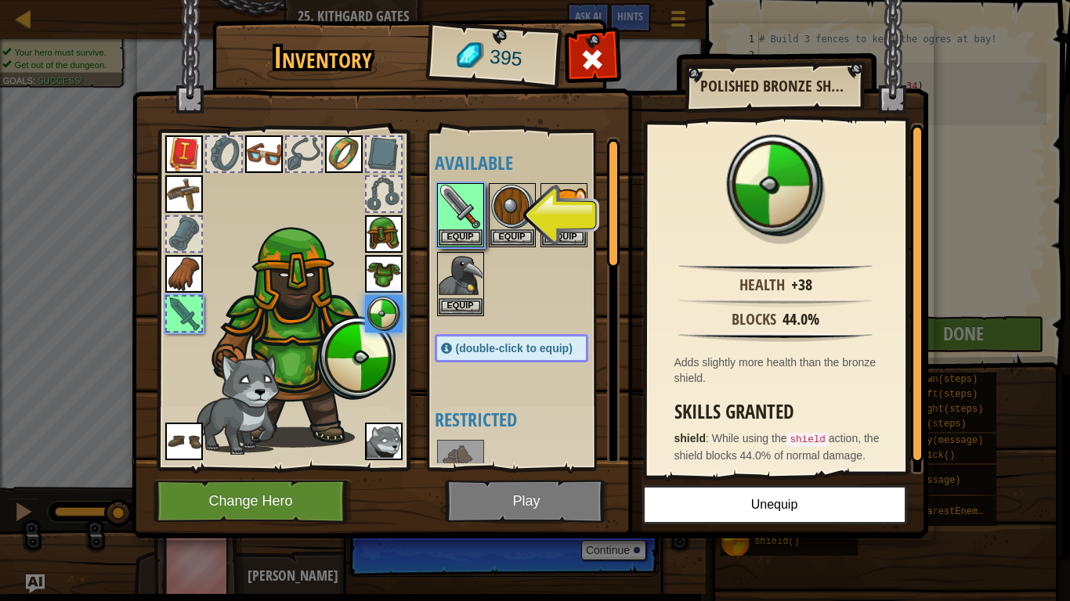
click at [562, 496] on img at bounding box center [530, 254] width 797 height 569
click at [479, 200] on img at bounding box center [461, 207] width 44 height 44
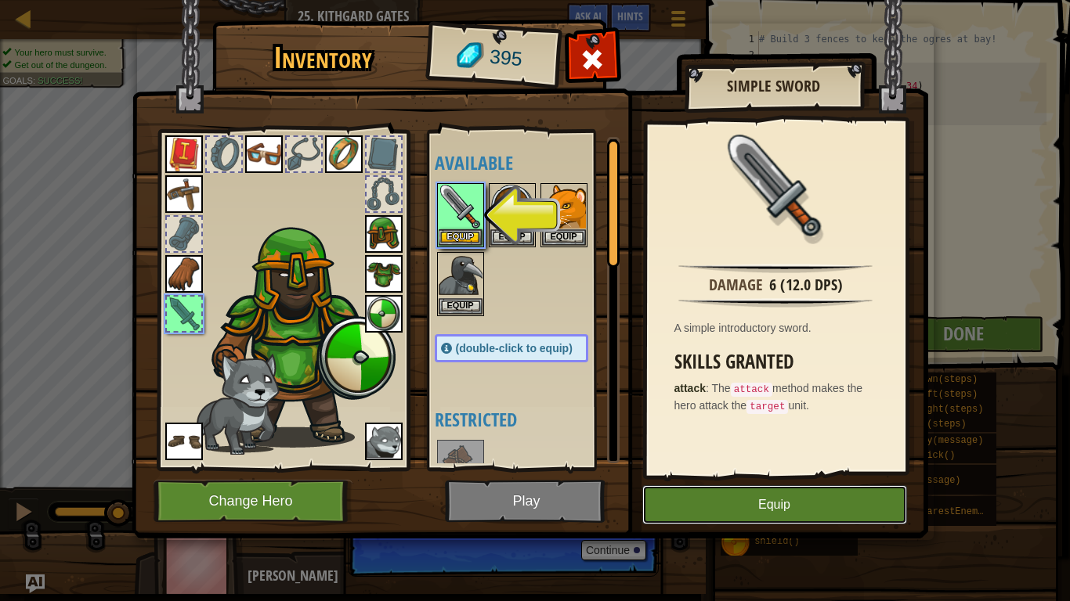
click at [711, 498] on button "Equip" at bounding box center [774, 505] width 265 height 39
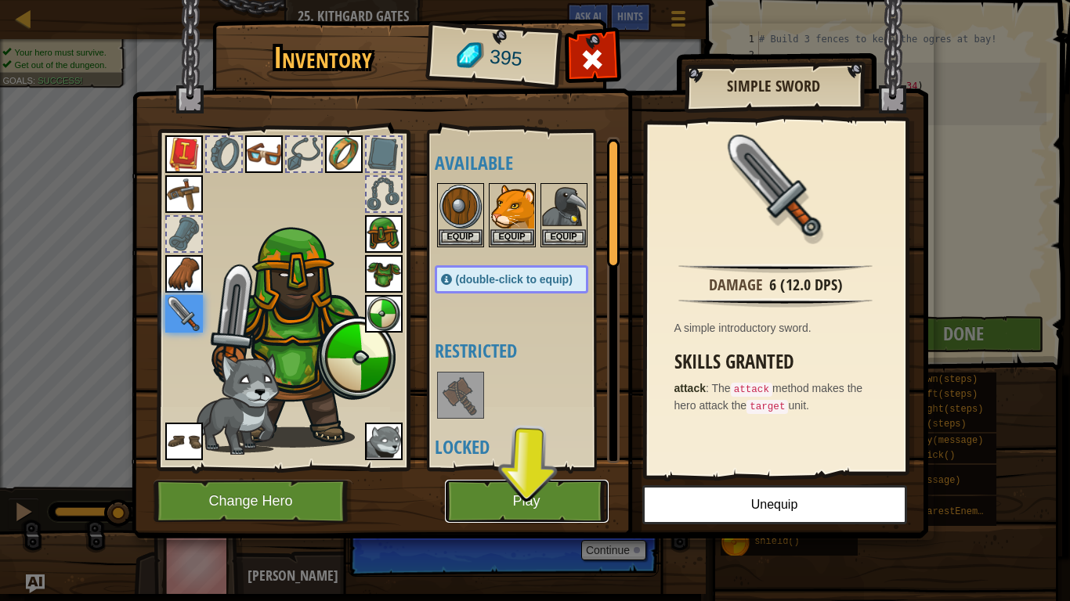
click at [554, 493] on button "Play" at bounding box center [527, 501] width 164 height 43
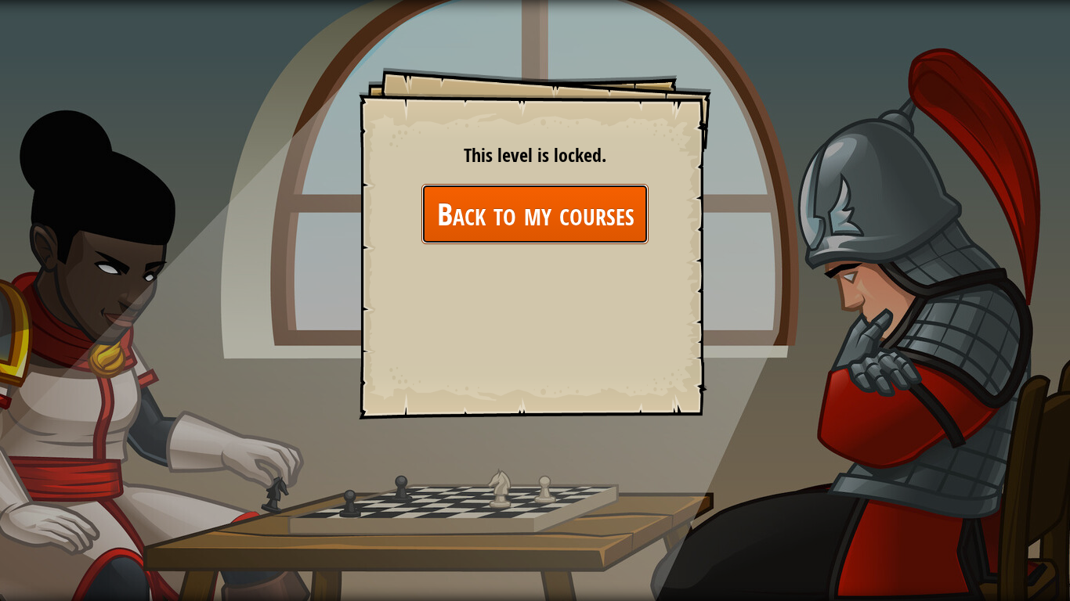
click at [506, 200] on link "Back to my courses" at bounding box center [534, 214] width 227 height 60
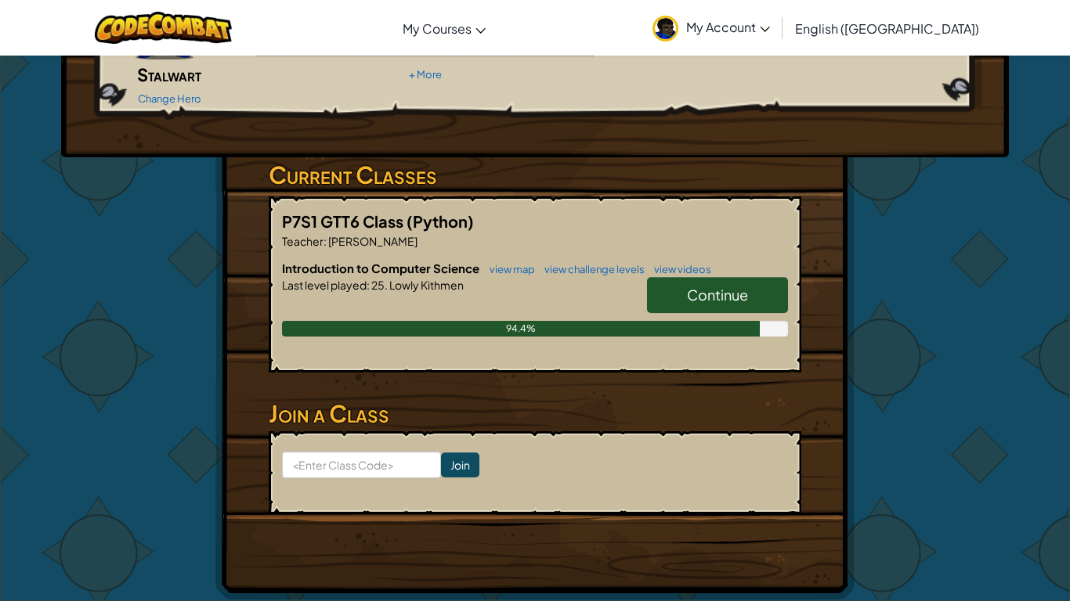
scroll to position [190, 0]
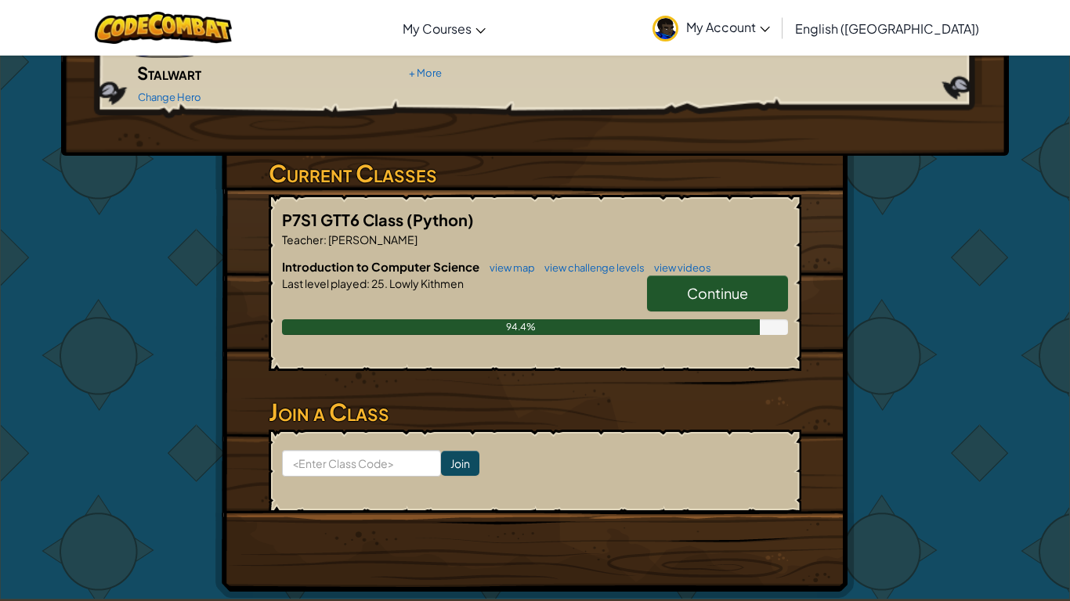
click at [678, 276] on link "Continue" at bounding box center [717, 294] width 141 height 36
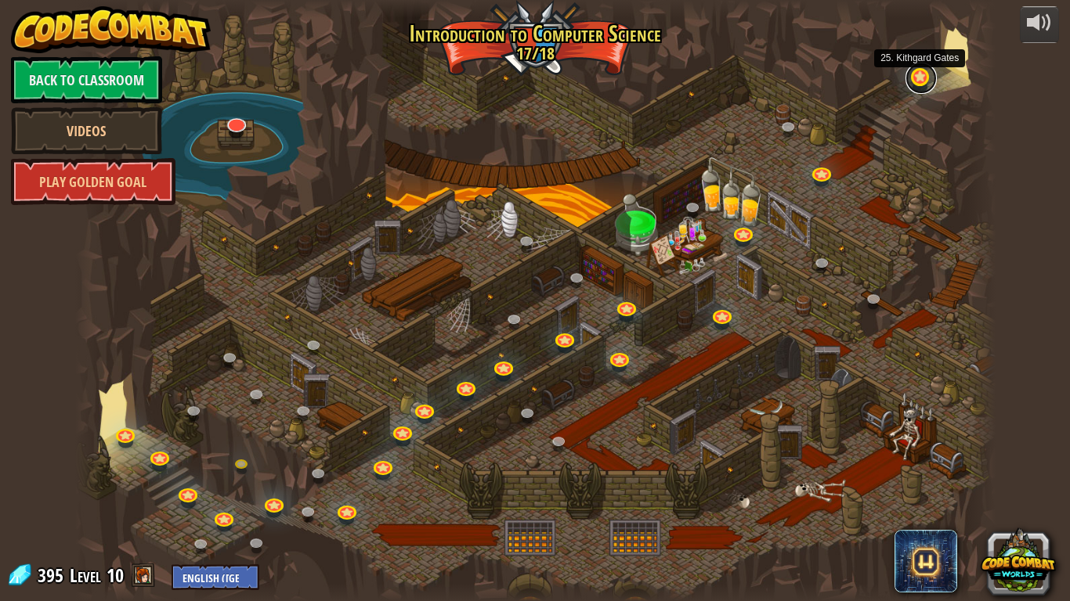
click at [919, 81] on link at bounding box center [920, 78] width 31 height 31
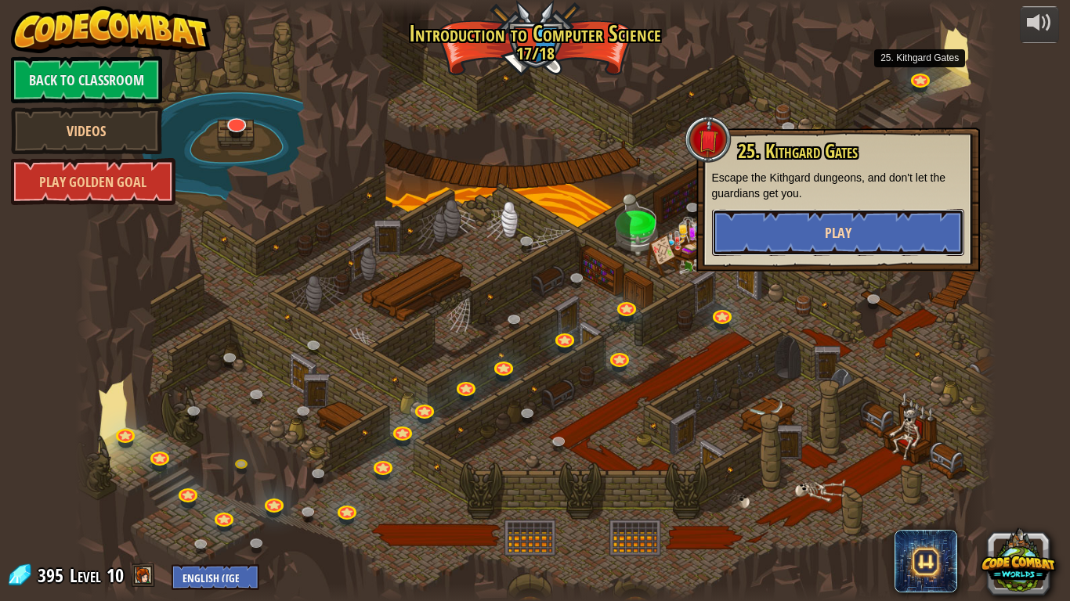
click at [847, 239] on span "Play" at bounding box center [838, 233] width 27 height 20
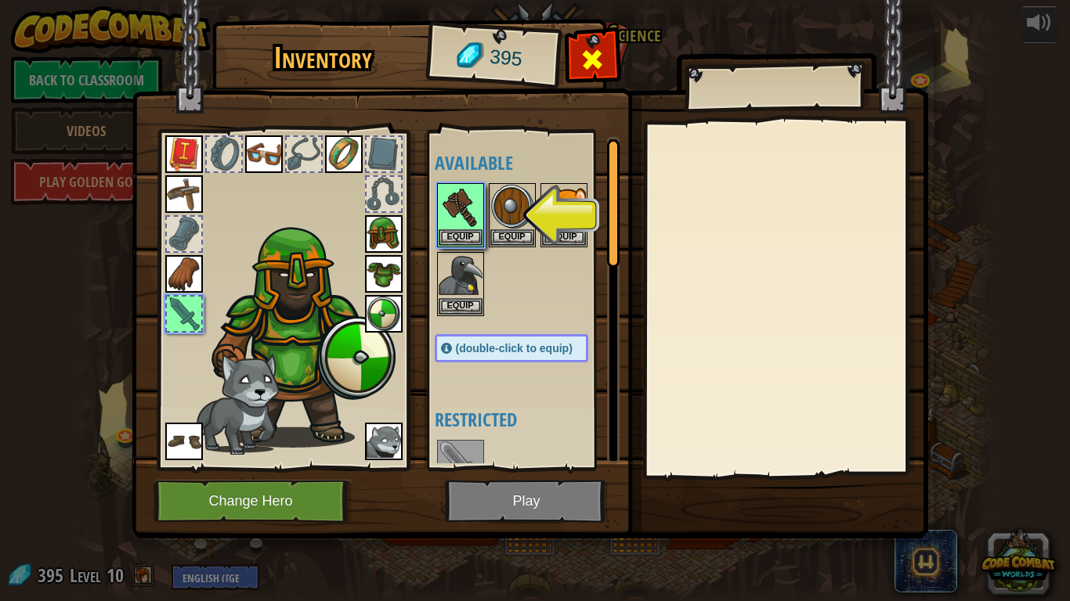
click at [591, 67] on span at bounding box center [592, 59] width 25 height 25
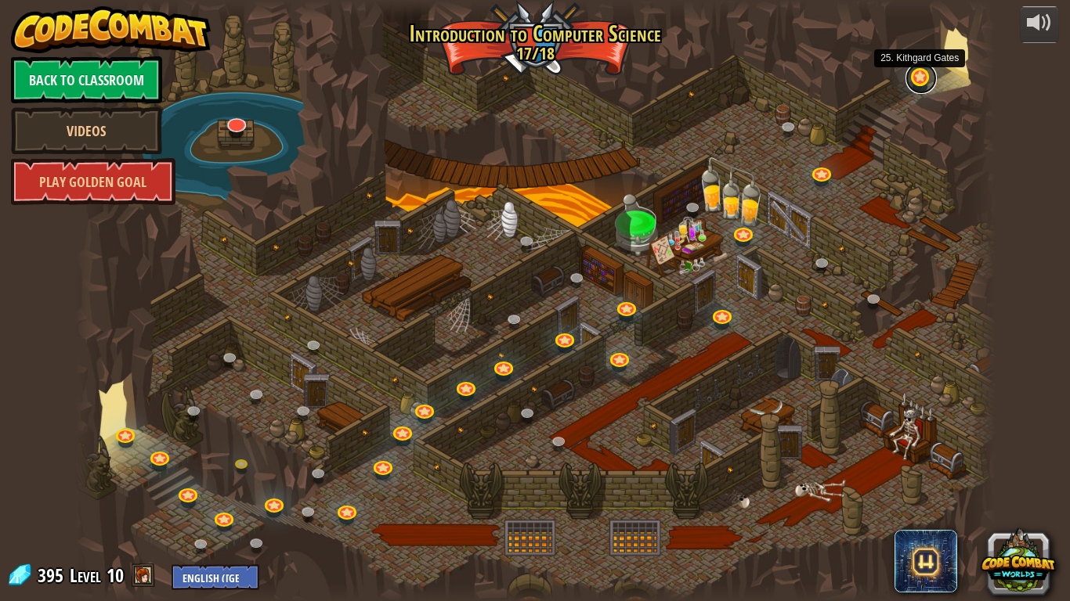
click at [918, 85] on link at bounding box center [920, 78] width 31 height 31
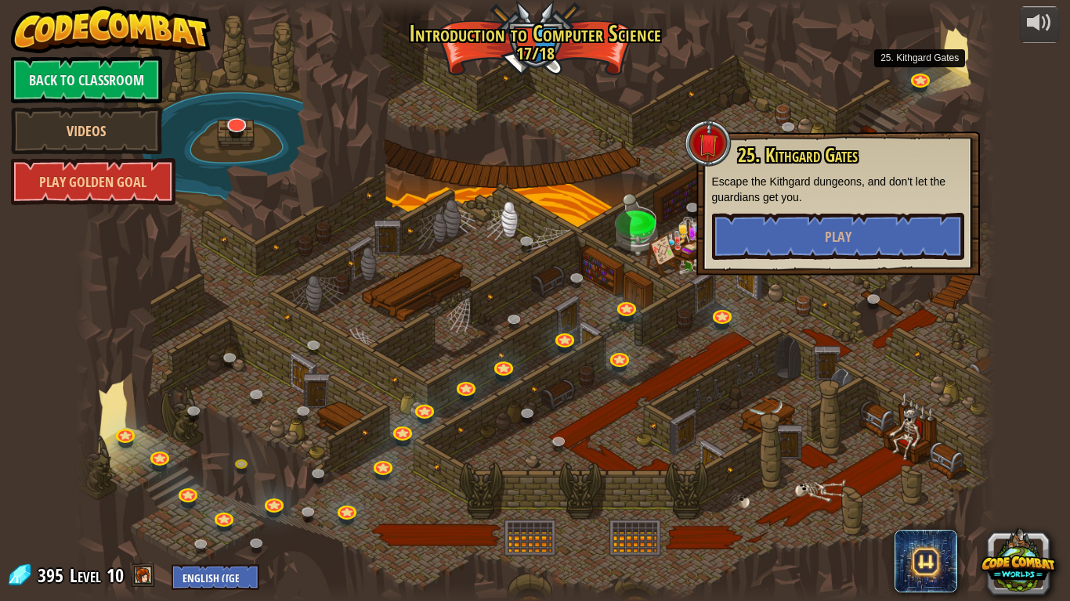
click at [800, 309] on div at bounding box center [535, 300] width 920 height 601
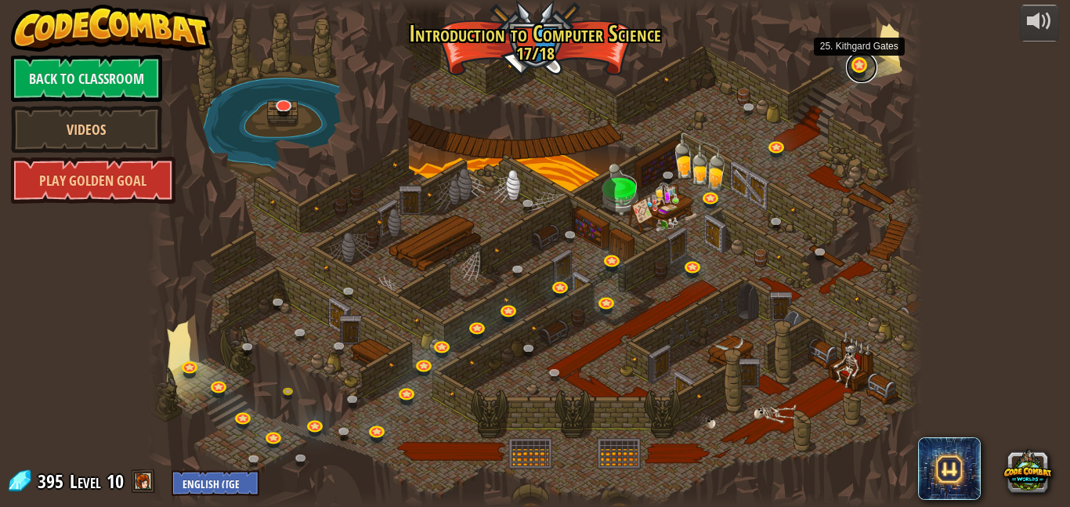
click at [865, 74] on link at bounding box center [861, 67] width 31 height 31
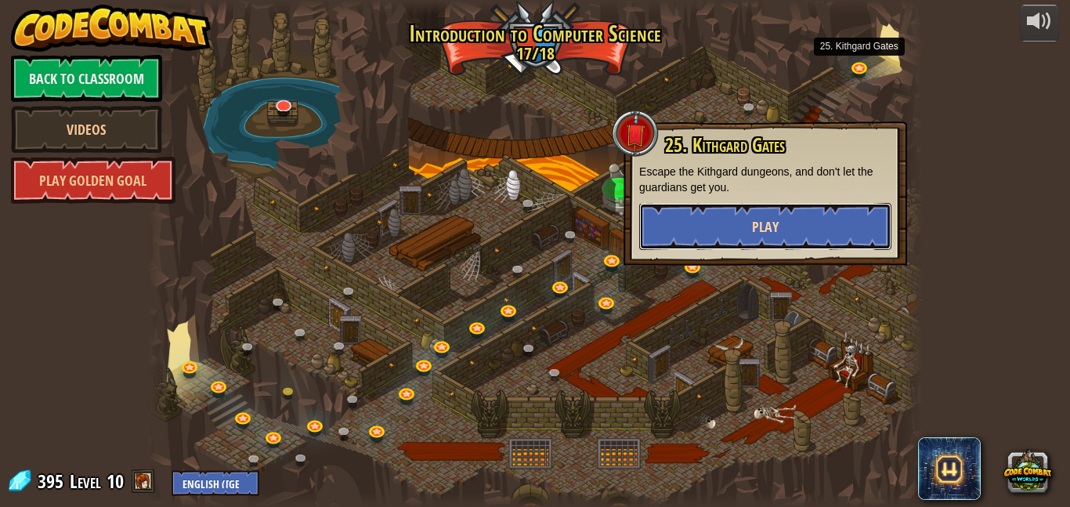
click at [797, 219] on button "Play" at bounding box center [765, 226] width 252 height 47
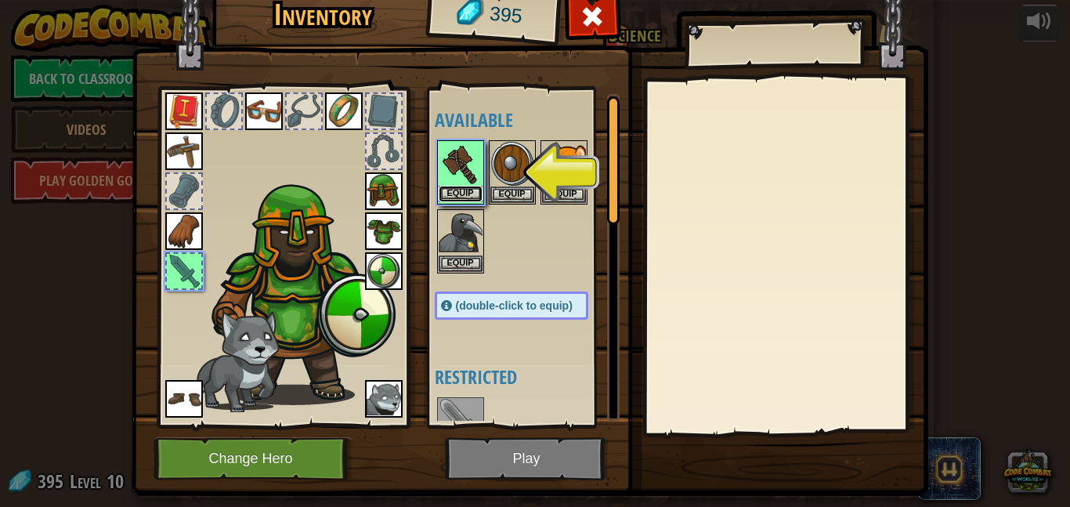
click at [479, 186] on button "Equip" at bounding box center [461, 194] width 44 height 16
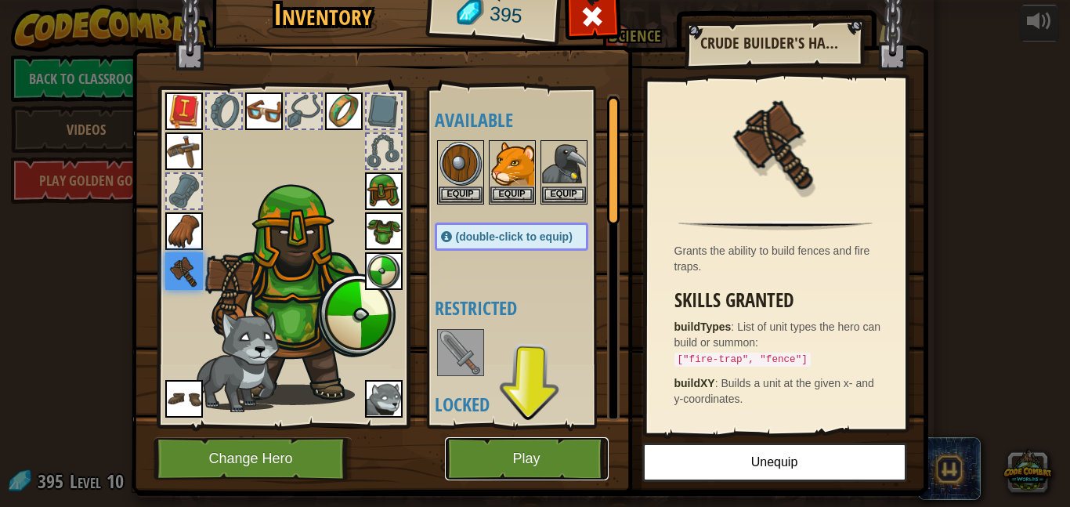
click at [553, 452] on button "Play" at bounding box center [527, 458] width 164 height 43
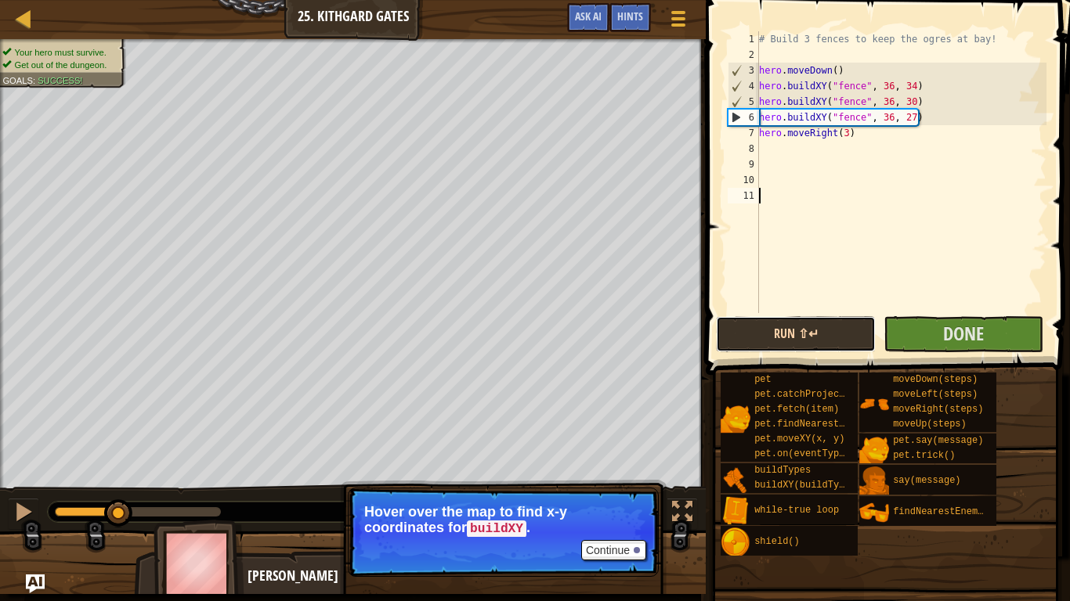
click at [812, 322] on button "Run ⇧↵" at bounding box center [796, 334] width 160 height 36
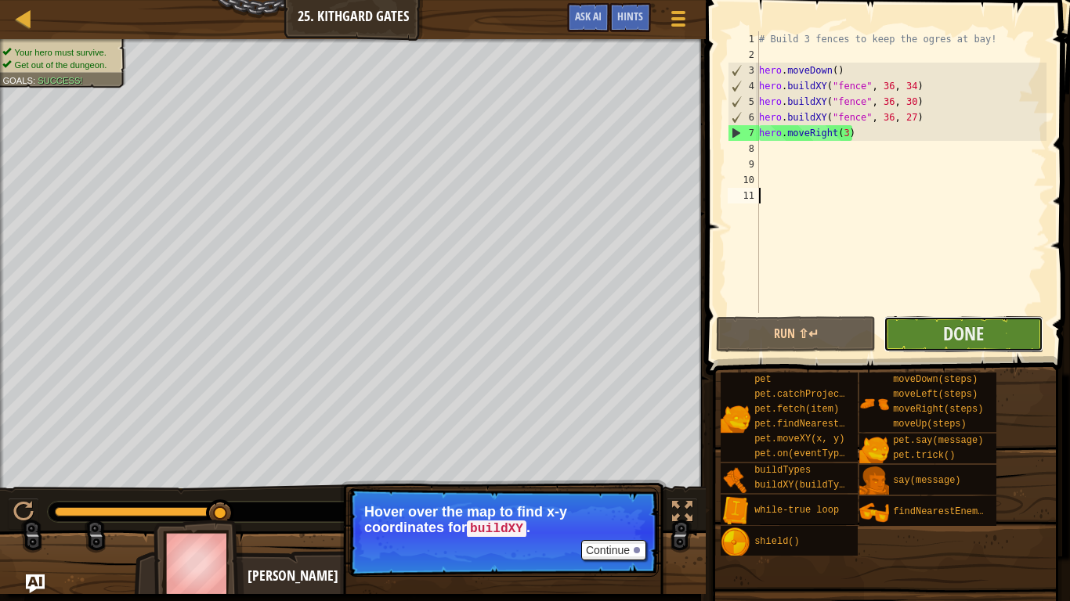
click at [935, 332] on button "Done" at bounding box center [963, 334] width 160 height 36
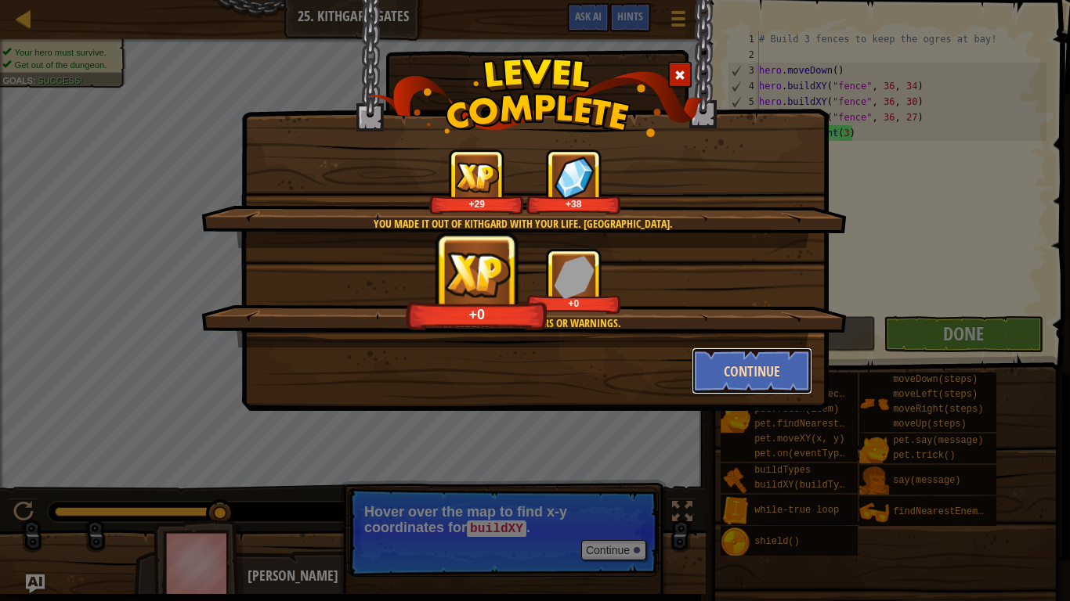
click at [713, 374] on button "Continue" at bounding box center [752, 371] width 121 height 47
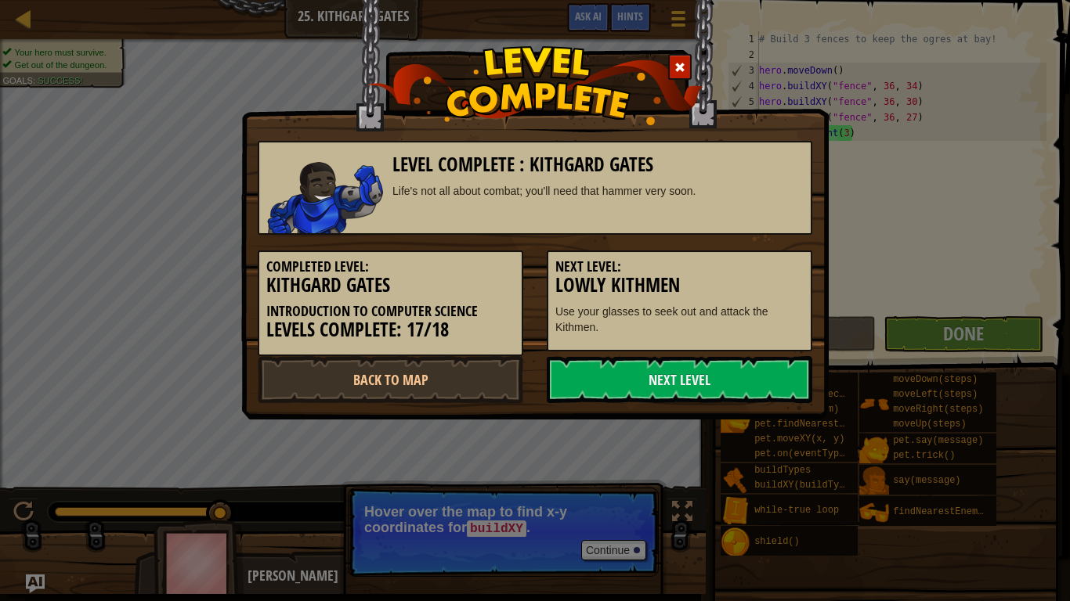
click at [650, 295] on h3 "Lowly Kithmen" at bounding box center [679, 285] width 248 height 21
click at [568, 388] on link "Next Level" at bounding box center [680, 379] width 266 height 47
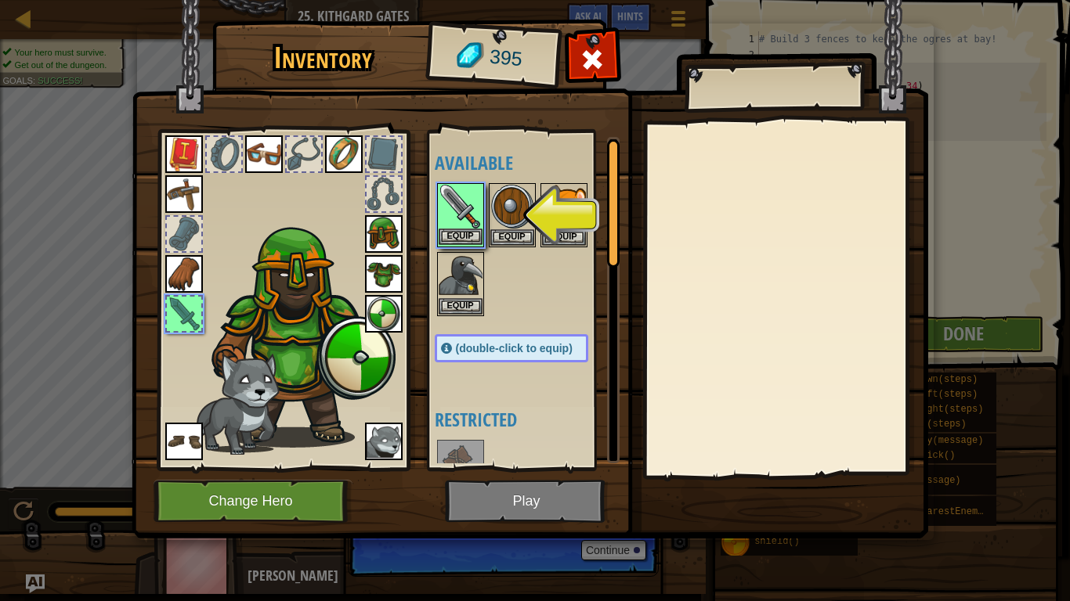
click at [479, 216] on img at bounding box center [461, 207] width 44 height 44
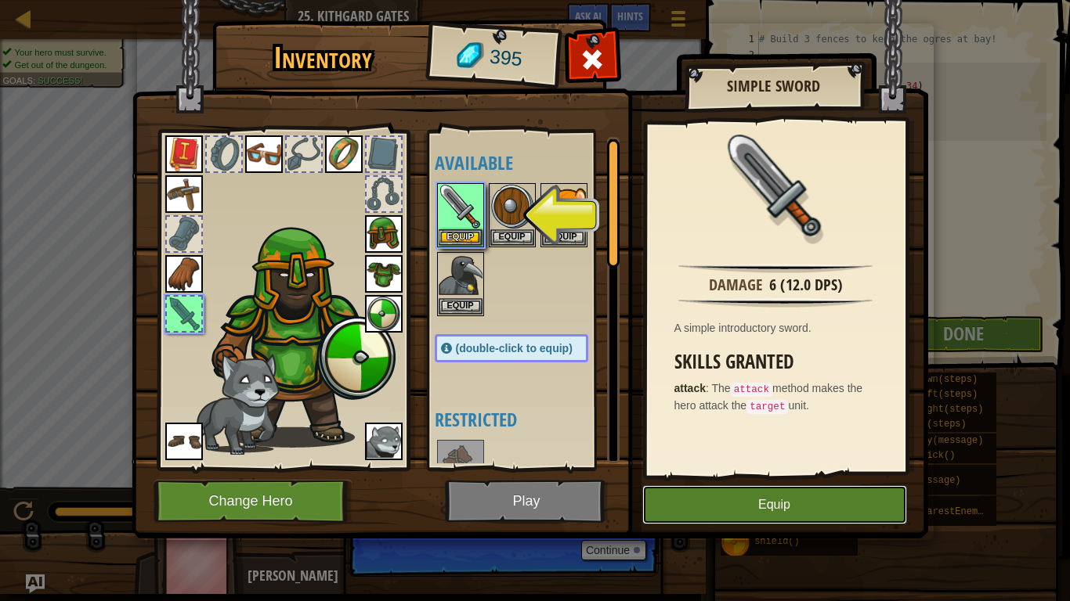
click at [713, 497] on button "Equip" at bounding box center [774, 505] width 265 height 39
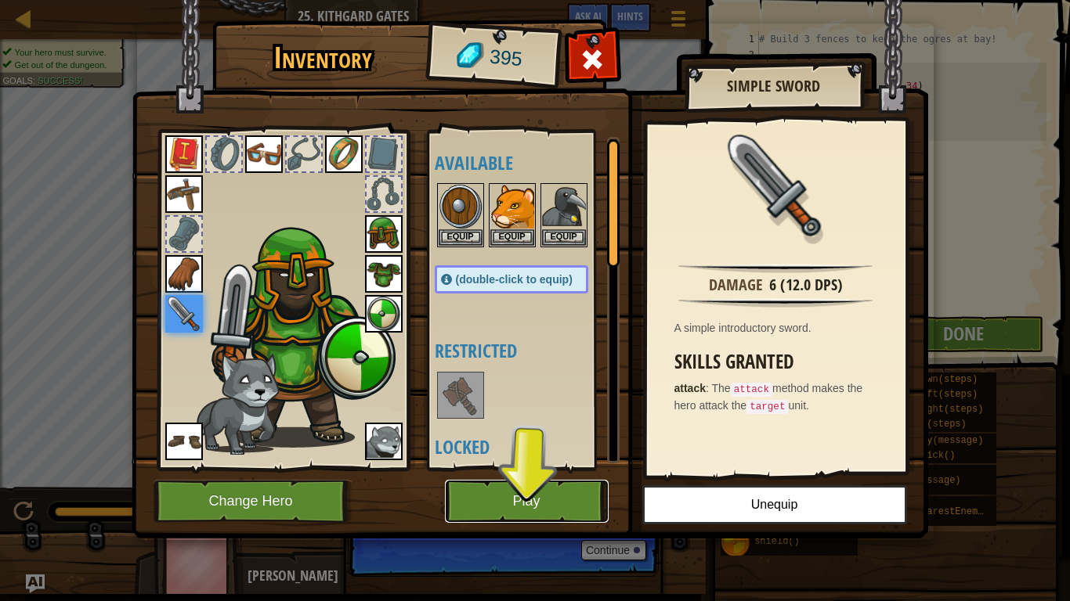
click at [551, 506] on button "Play" at bounding box center [527, 501] width 164 height 43
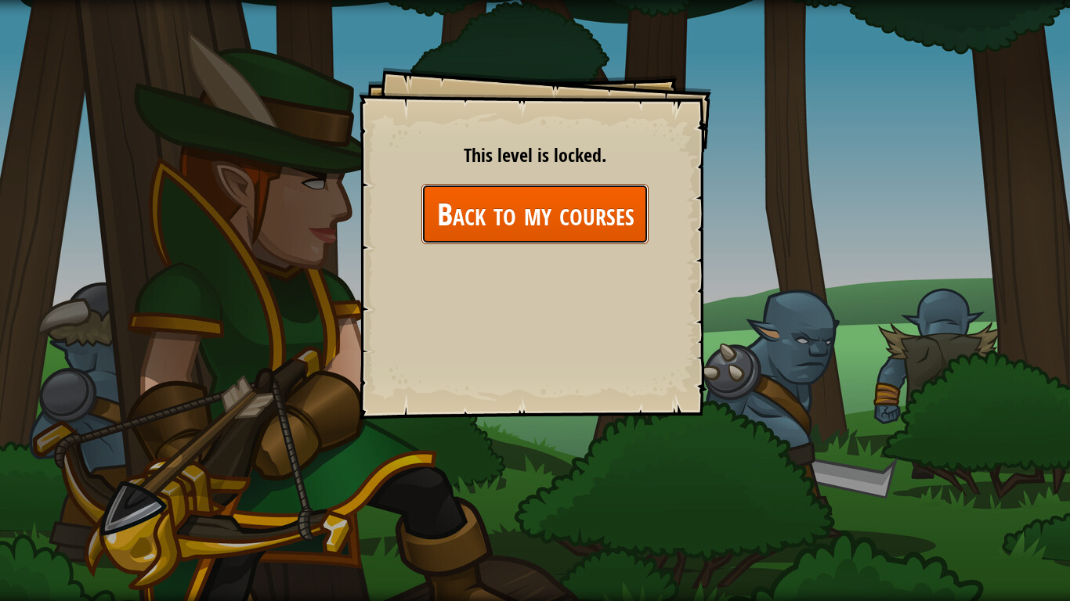
click at [552, 211] on link "Back to my courses" at bounding box center [534, 214] width 227 height 60
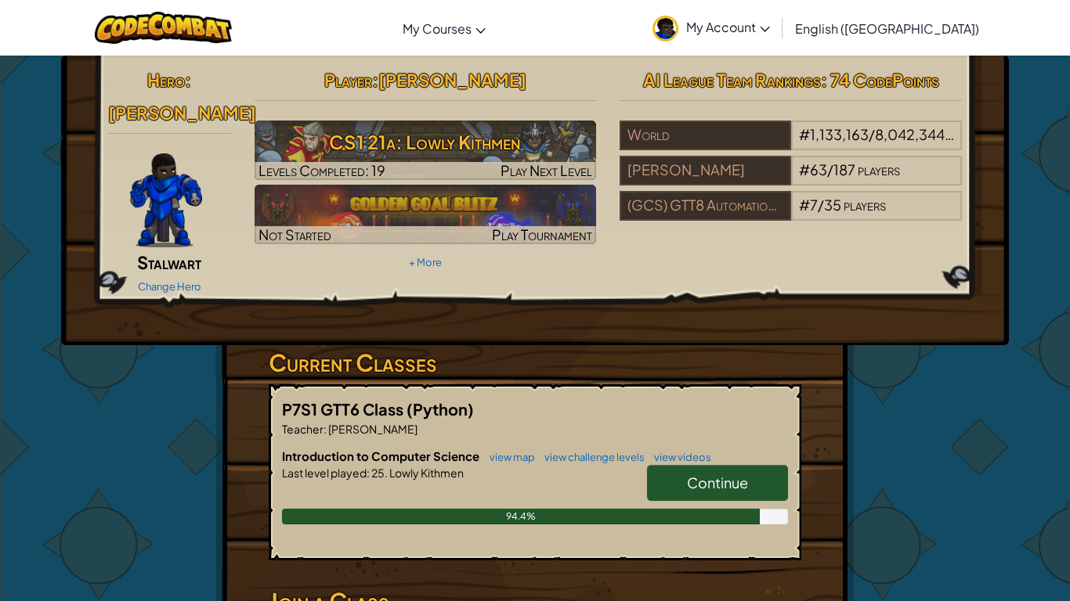
click at [778, 38] on link "My Account" at bounding box center [711, 27] width 133 height 49
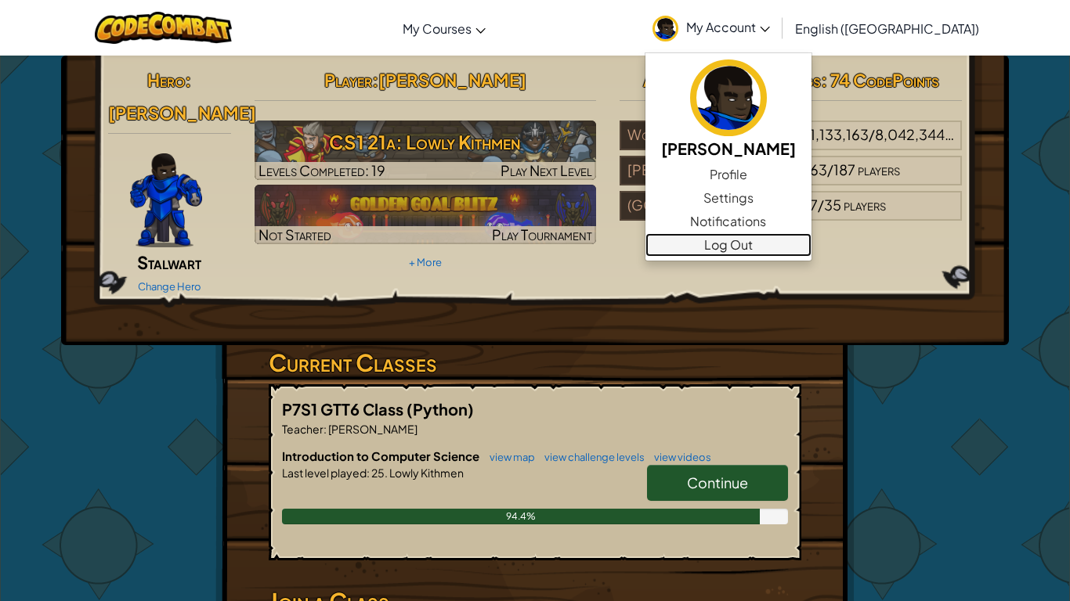
click at [807, 253] on link "Log Out" at bounding box center [728, 244] width 166 height 23
